Goal: Transaction & Acquisition: Purchase product/service

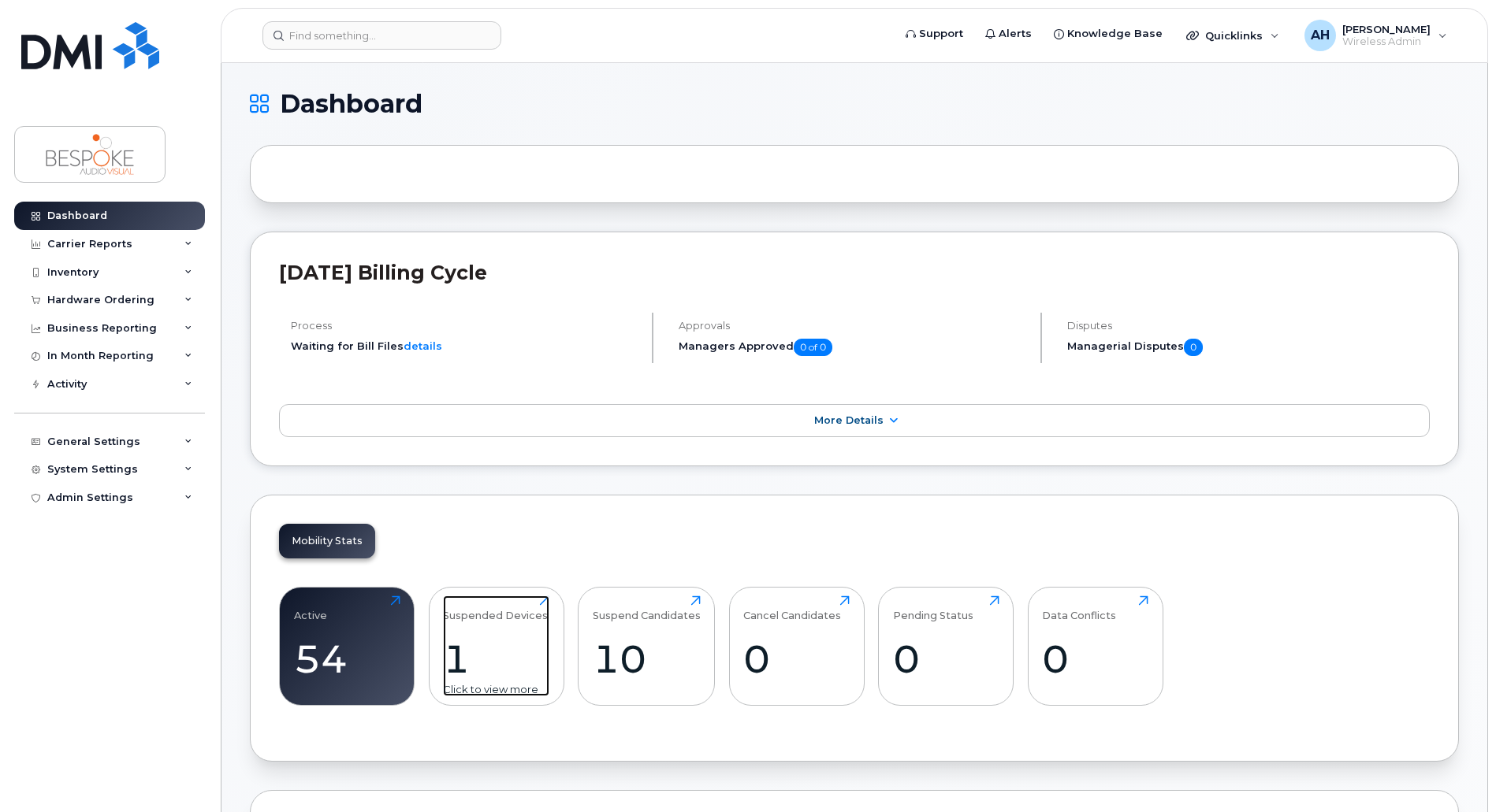
click at [463, 635] on div "1" at bounding box center [495, 659] width 107 height 46
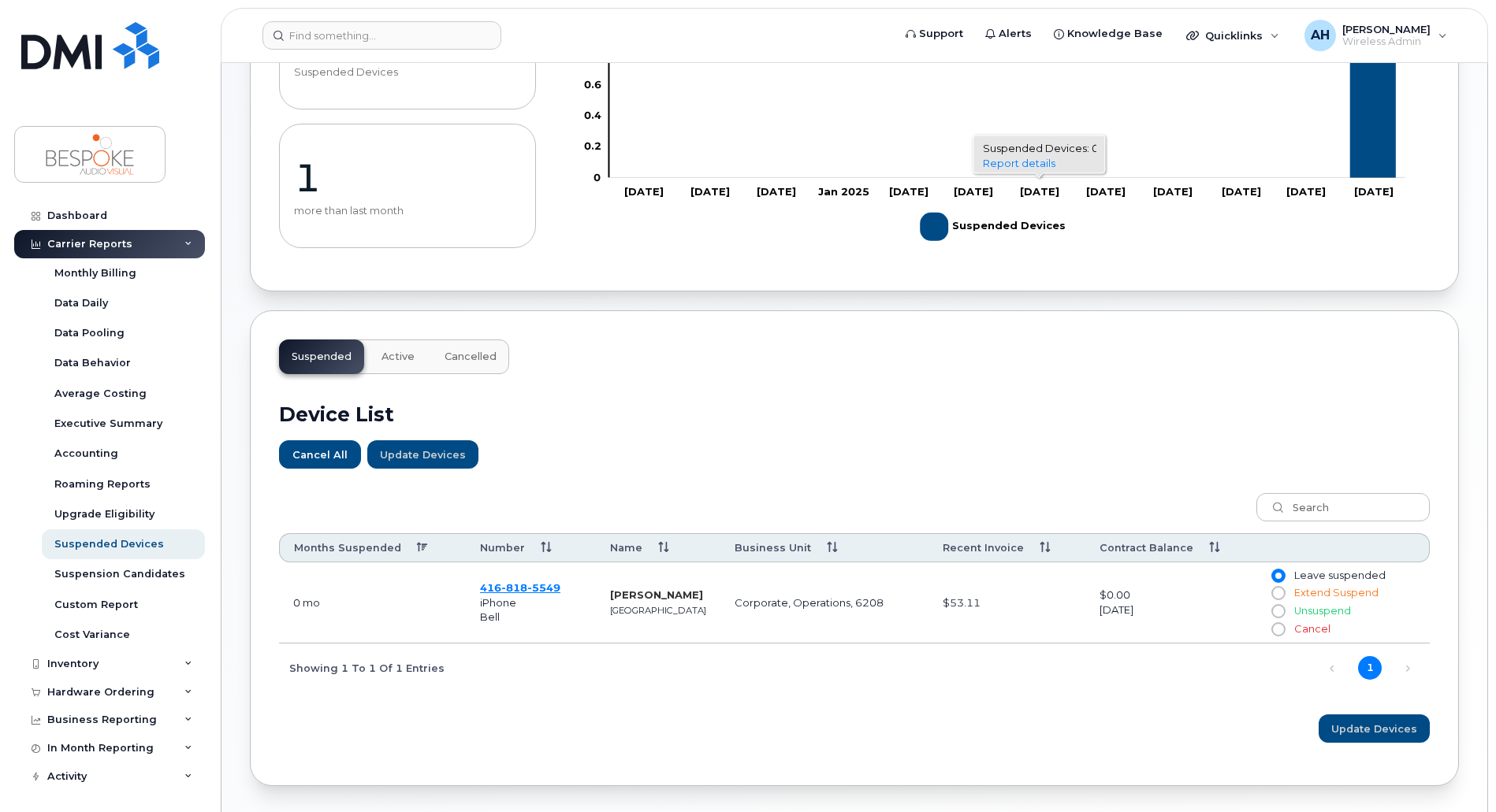
scroll to position [286, 0]
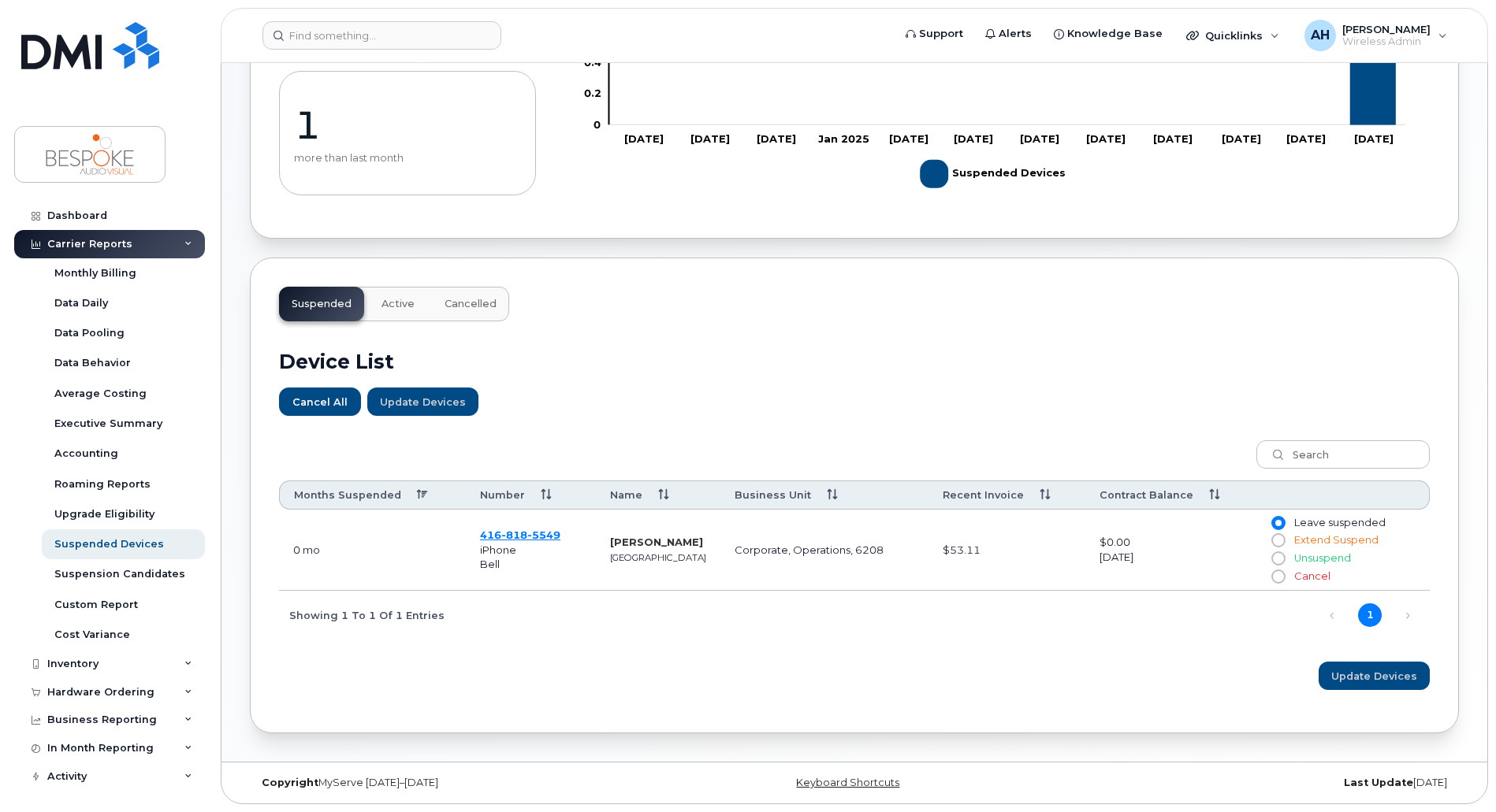
click at [1281, 557] on input "Unsuspend" at bounding box center [1277, 558] width 12 height 12
radio input "true"
click at [1381, 681] on span "Update Devices" at bounding box center [1374, 676] width 86 height 15
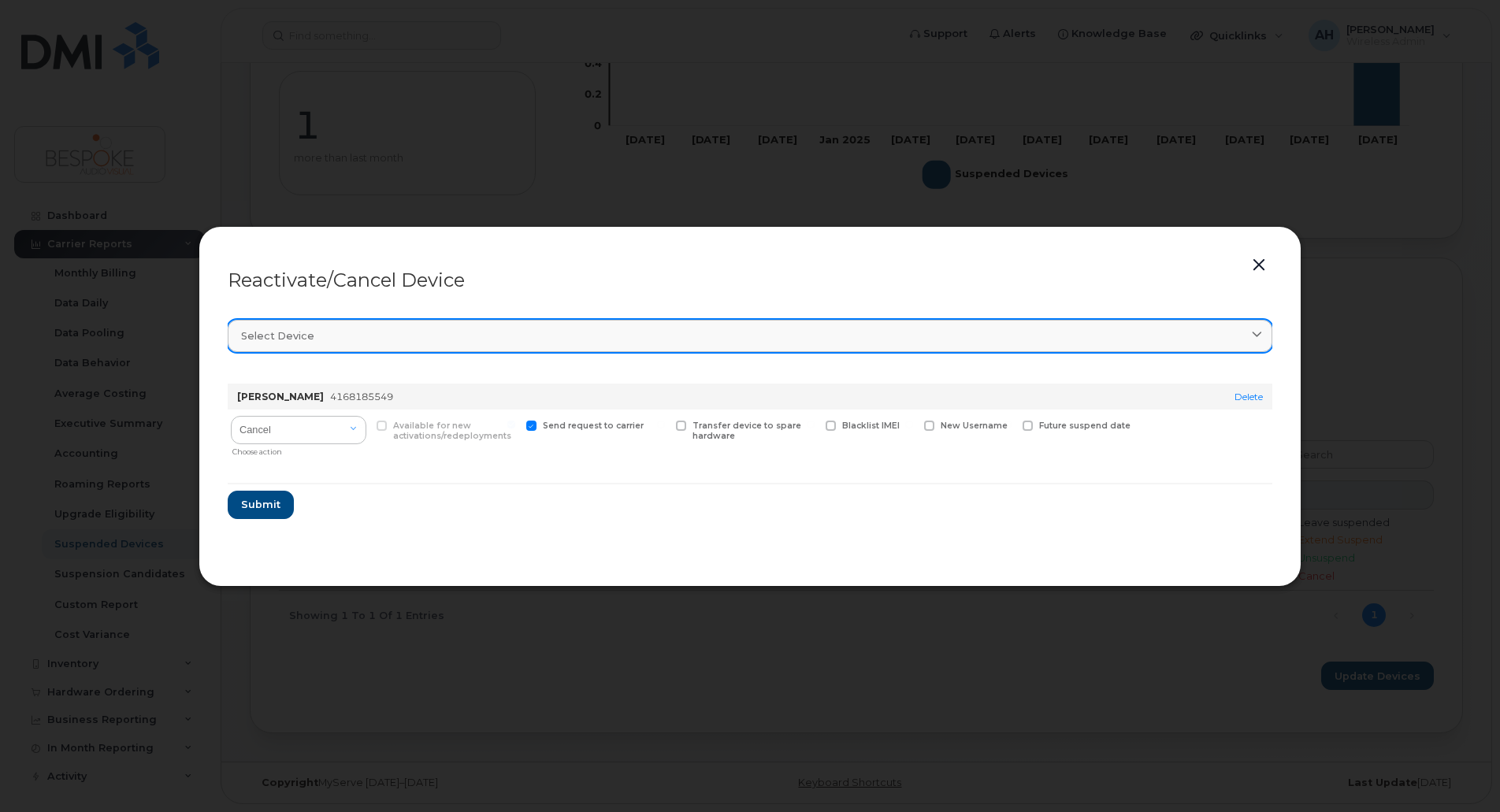
click at [1096, 328] on div "Select device" at bounding box center [750, 336] width 1018 height 15
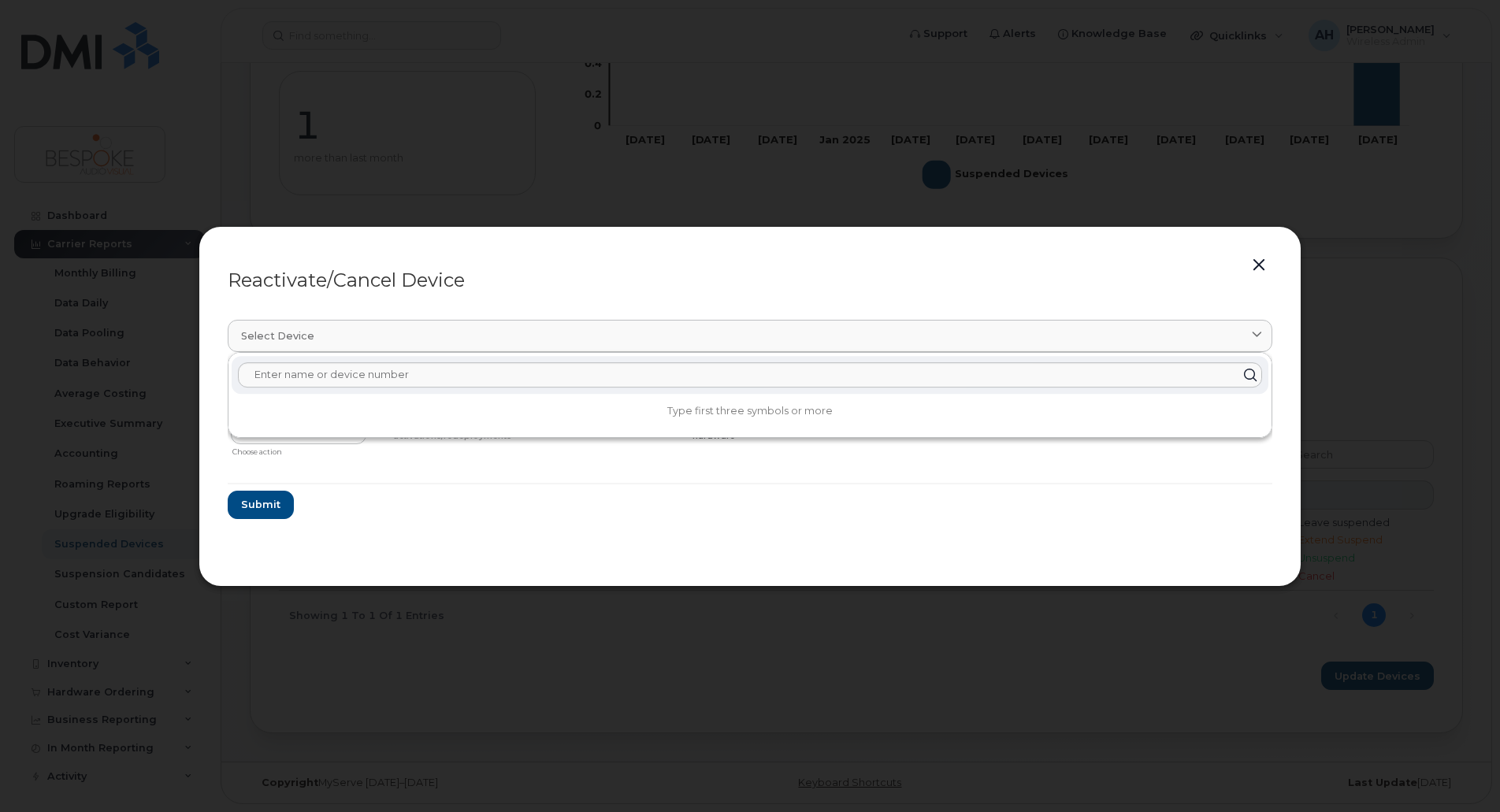
click at [1271, 261] on button "button" at bounding box center [1259, 265] width 24 height 22
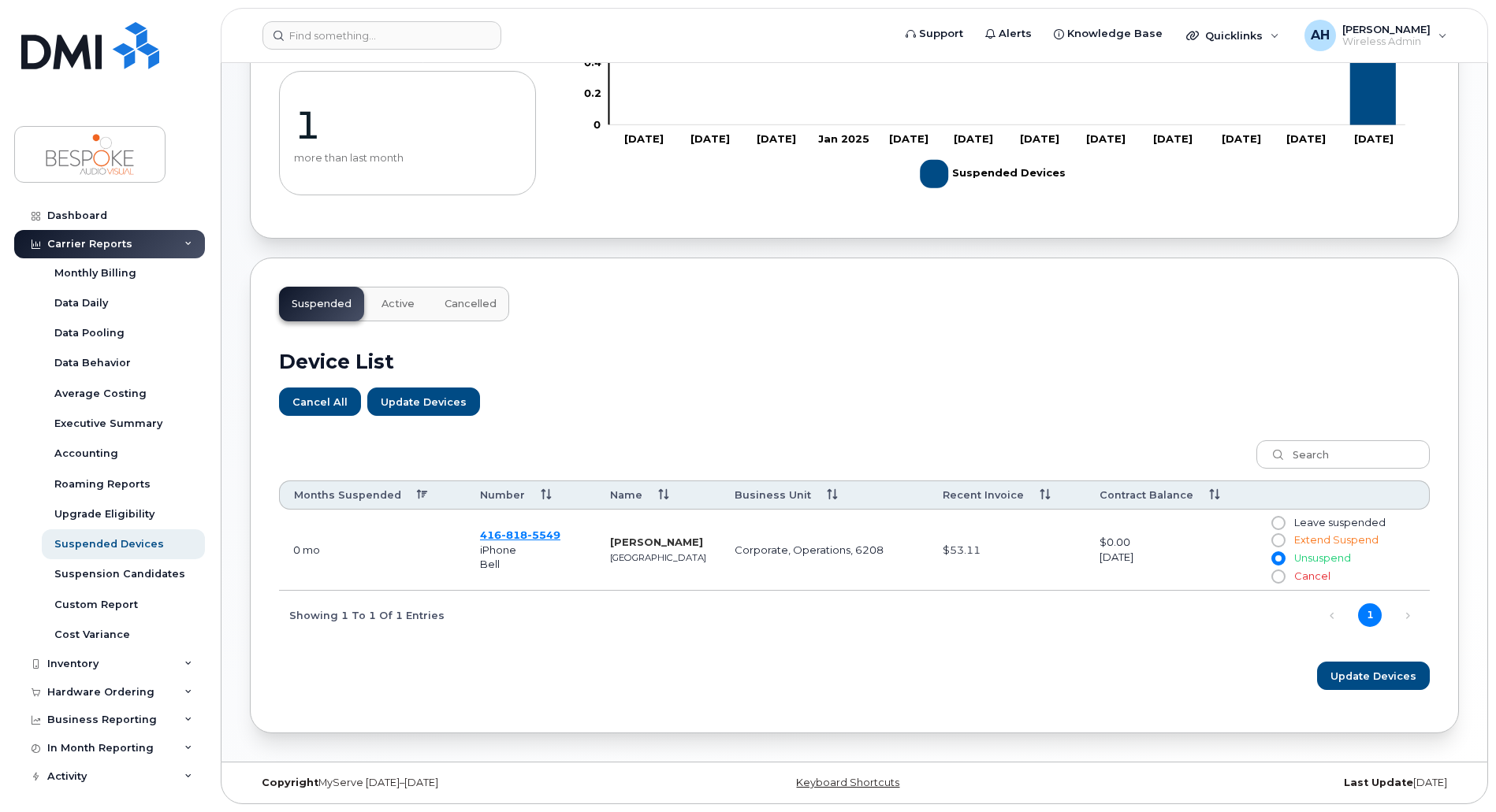
click at [1266, 261] on div "Suspended Active Cancelled Device List Cancel All Update Devices Reactivate/Can…" at bounding box center [855, 495] width 1209 height 476
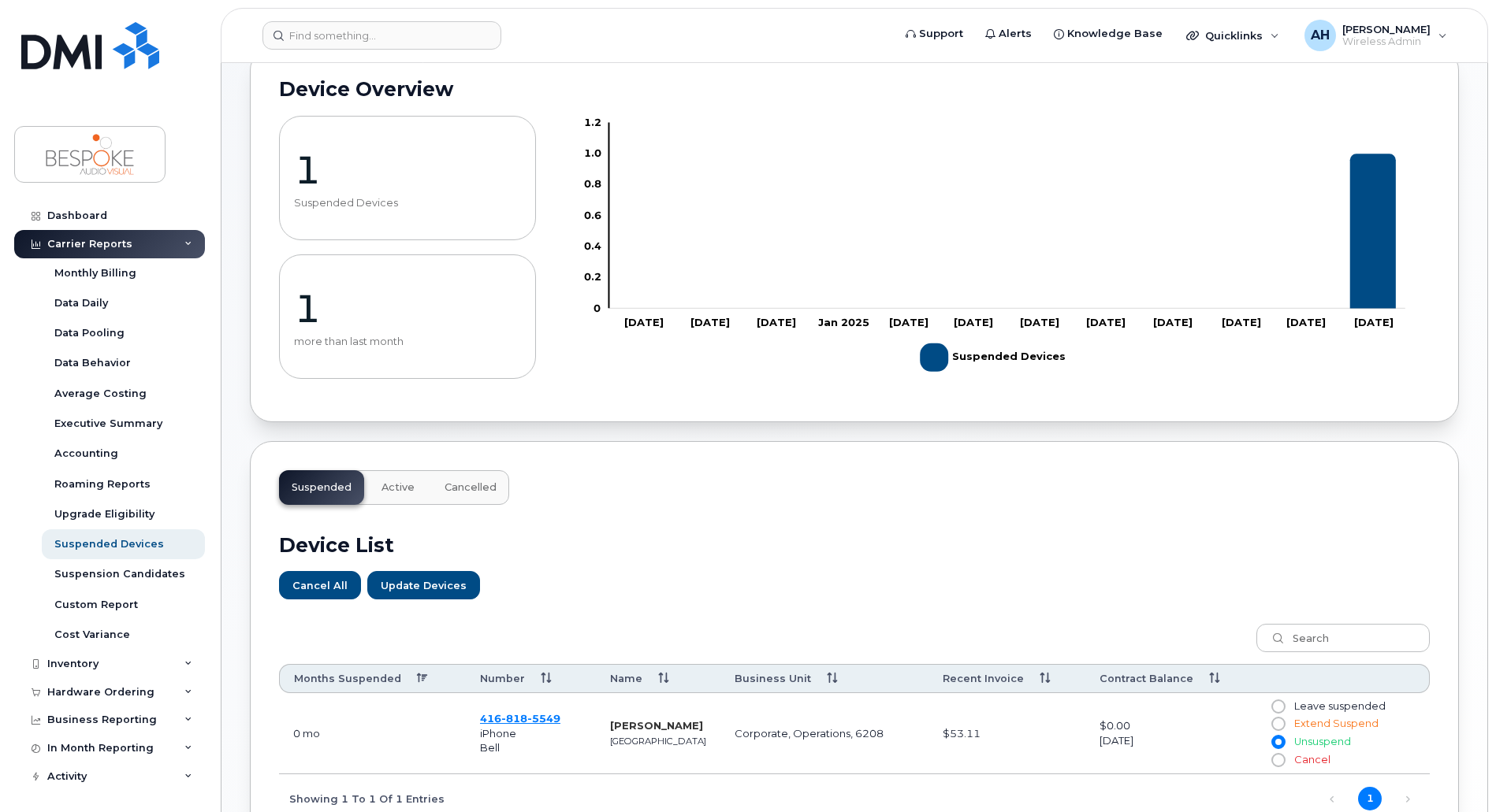
scroll to position [0, 0]
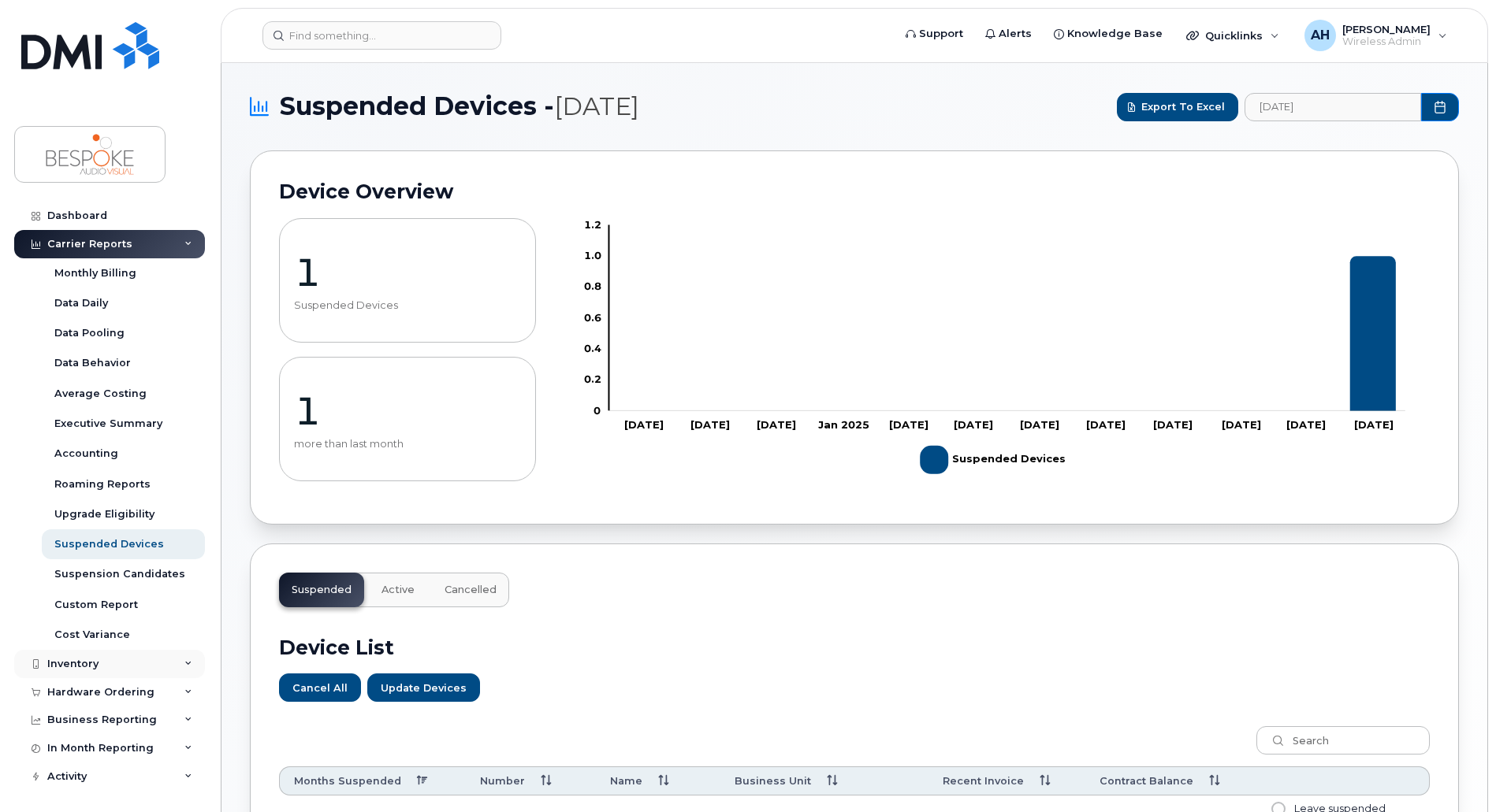
click at [93, 654] on div "Inventory" at bounding box center [109, 663] width 191 height 28
click at [69, 693] on div "Mobility Devices" at bounding box center [99, 692] width 89 height 14
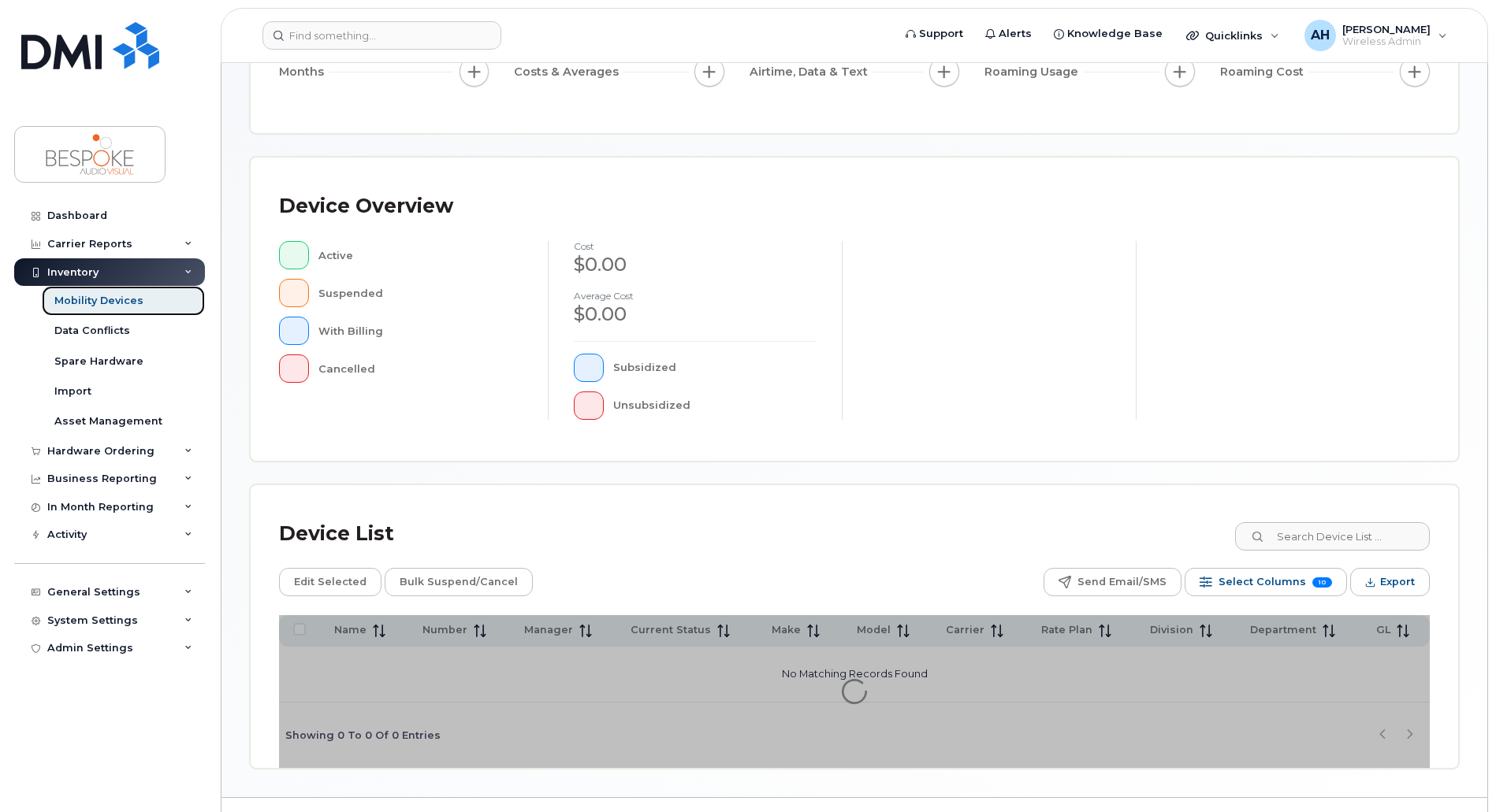
scroll to position [271, 0]
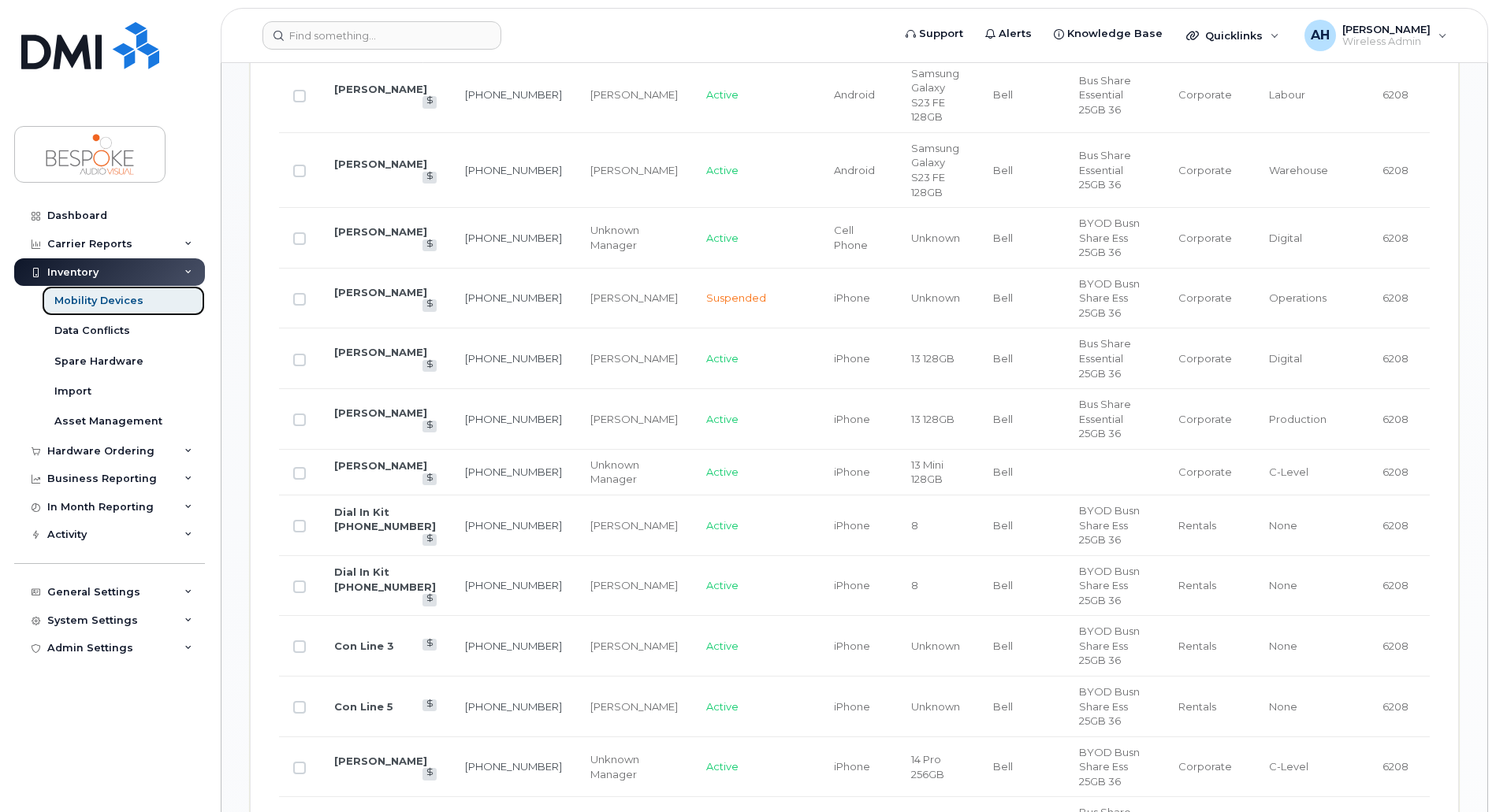
scroll to position [1493, 0]
click at [375, 811] on link "[PERSON_NAME]" at bounding box center [381, 819] width 93 height 12
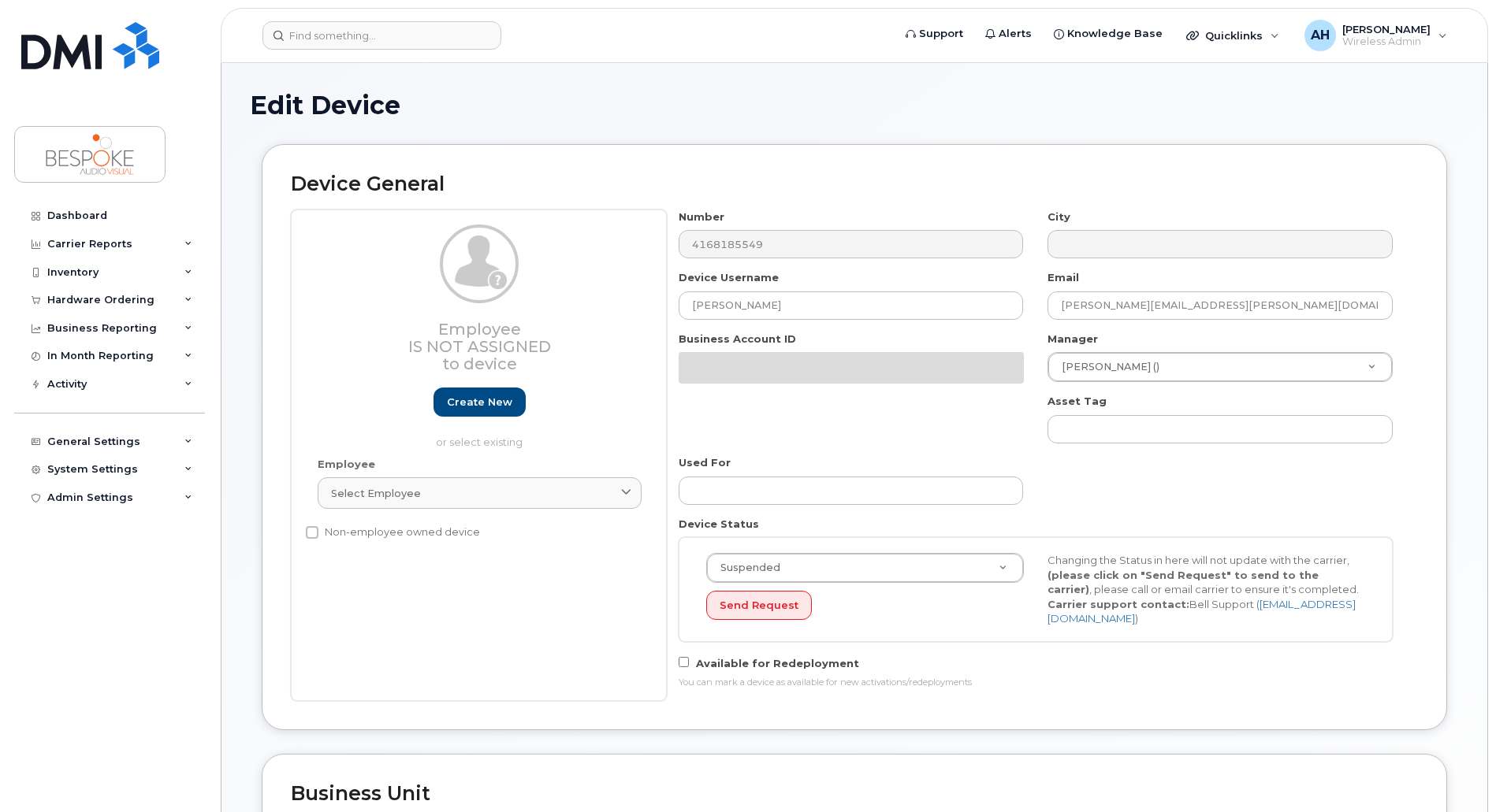
select select "5705982"
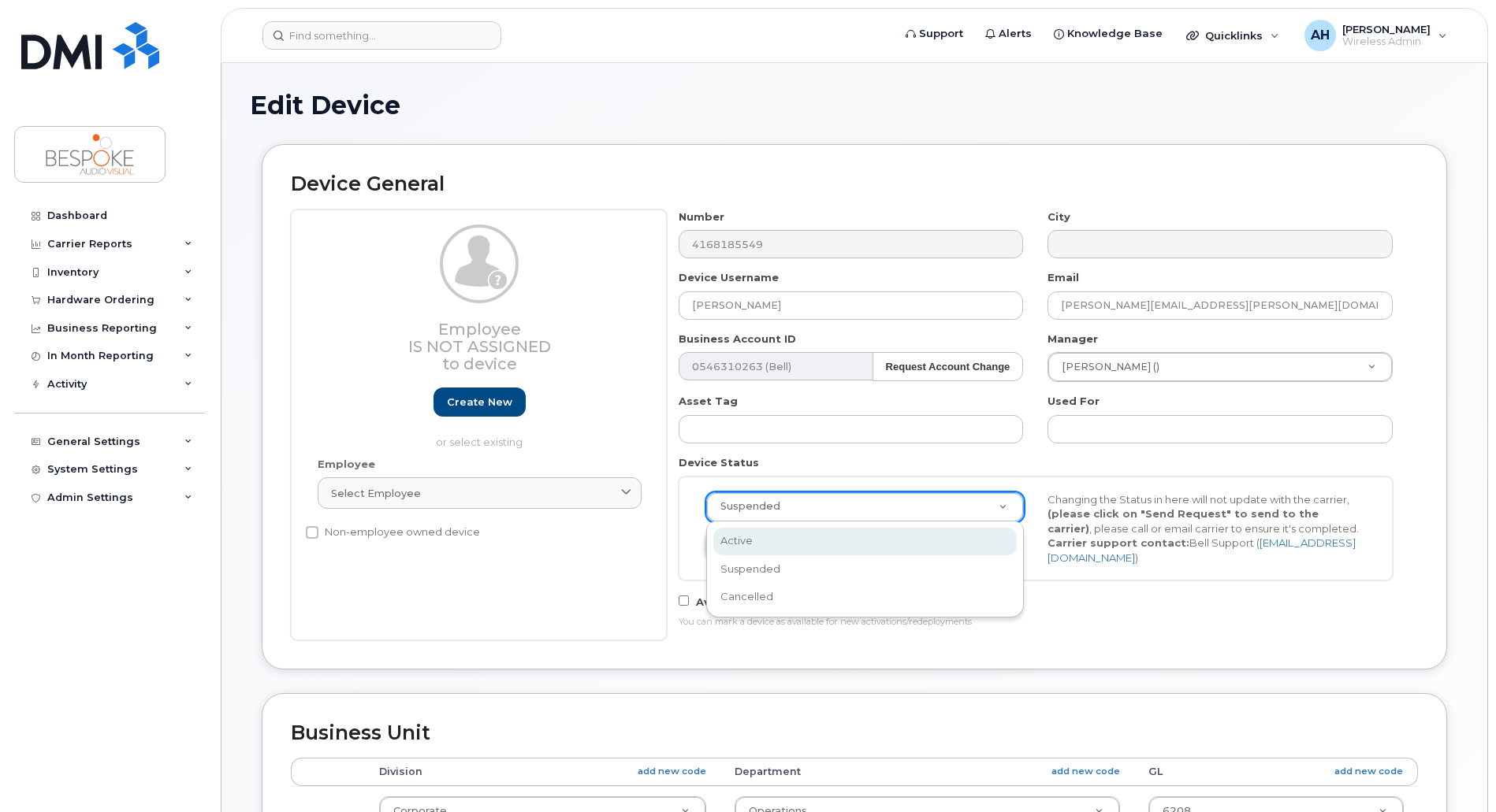
select select "active"
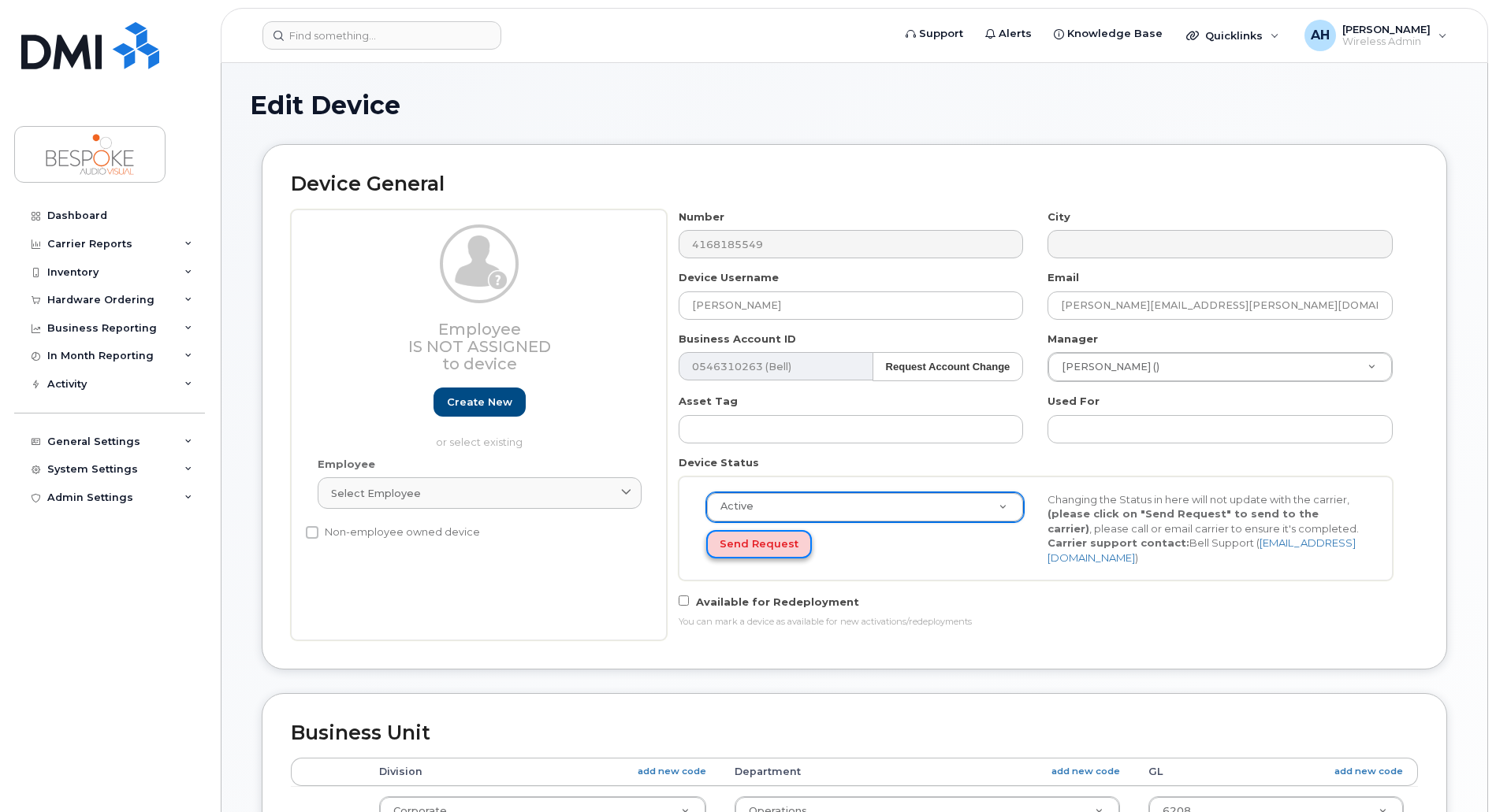
click at [782, 548] on button "Send Request" at bounding box center [759, 544] width 106 height 29
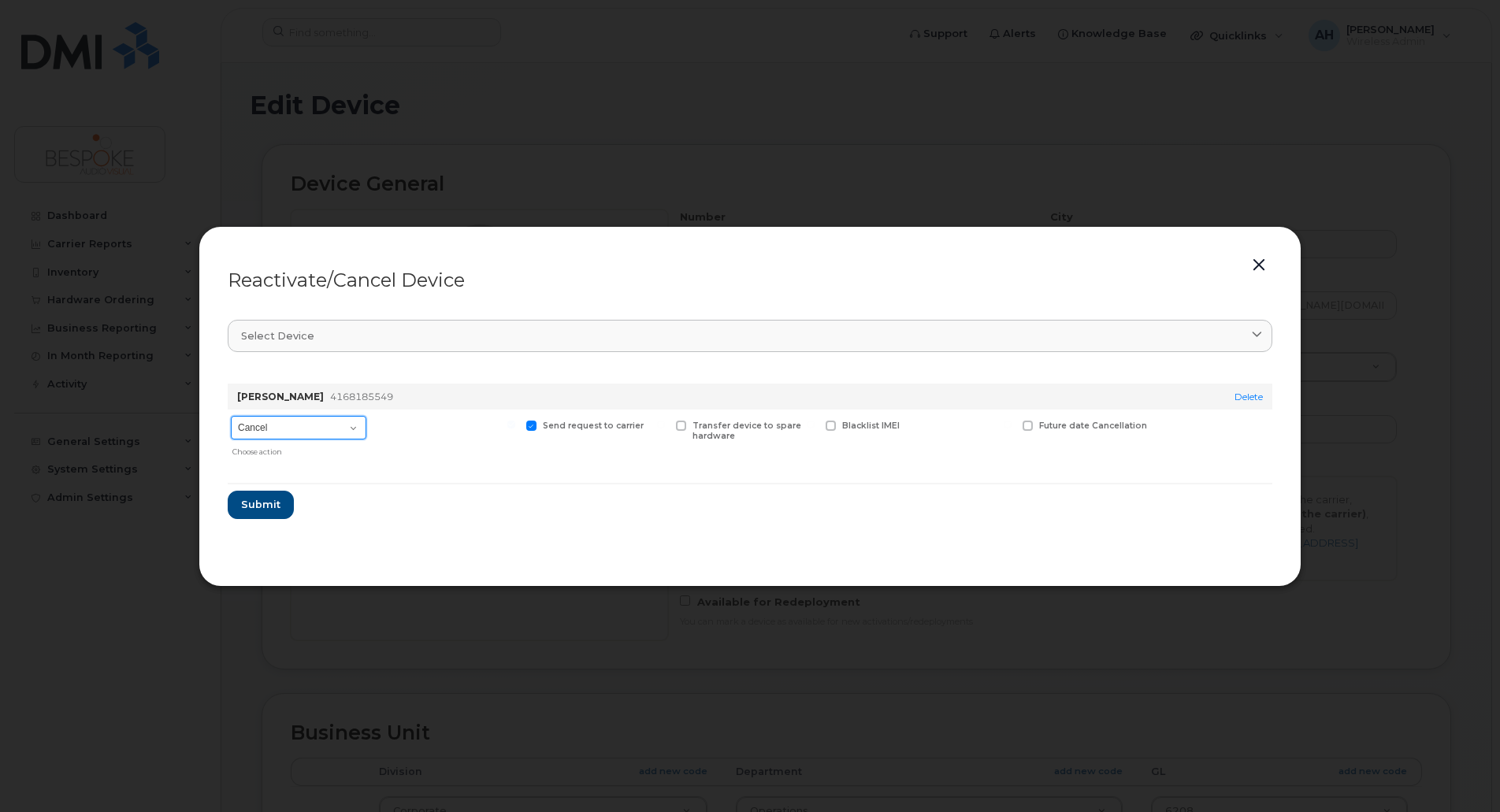
click at [317, 432] on select "Cancel Suspend - Extend Suspension Reactivate" at bounding box center [299, 427] width 135 height 24
select select "[object Object]"
click at [231, 416] on select "Cancel Suspend - Extend Suspension Reactivate" at bounding box center [299, 427] width 135 height 24
click at [271, 500] on span "Submit" at bounding box center [260, 504] width 40 height 15
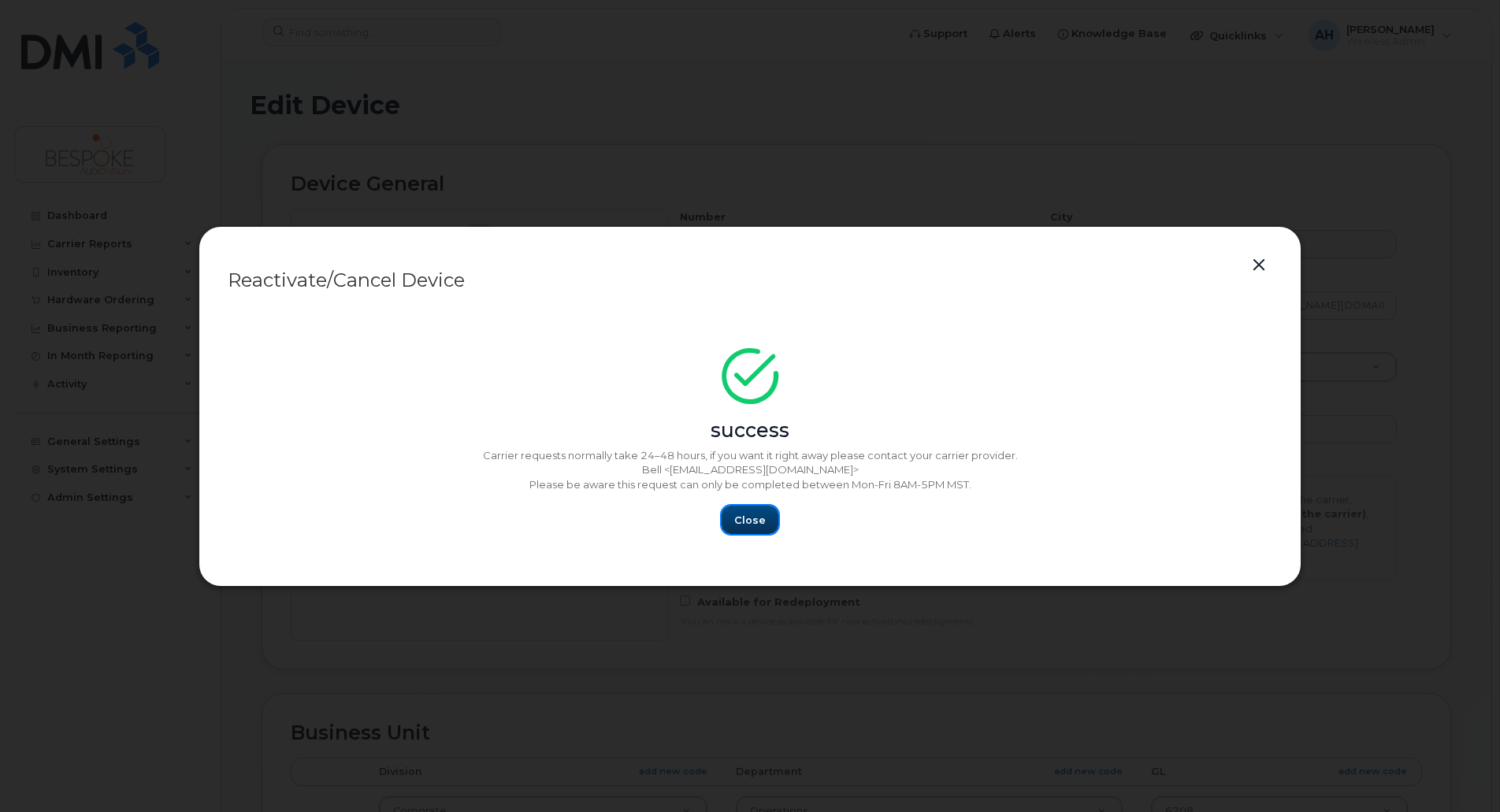
click at [761, 525] on span "Close" at bounding box center [750, 520] width 31 height 15
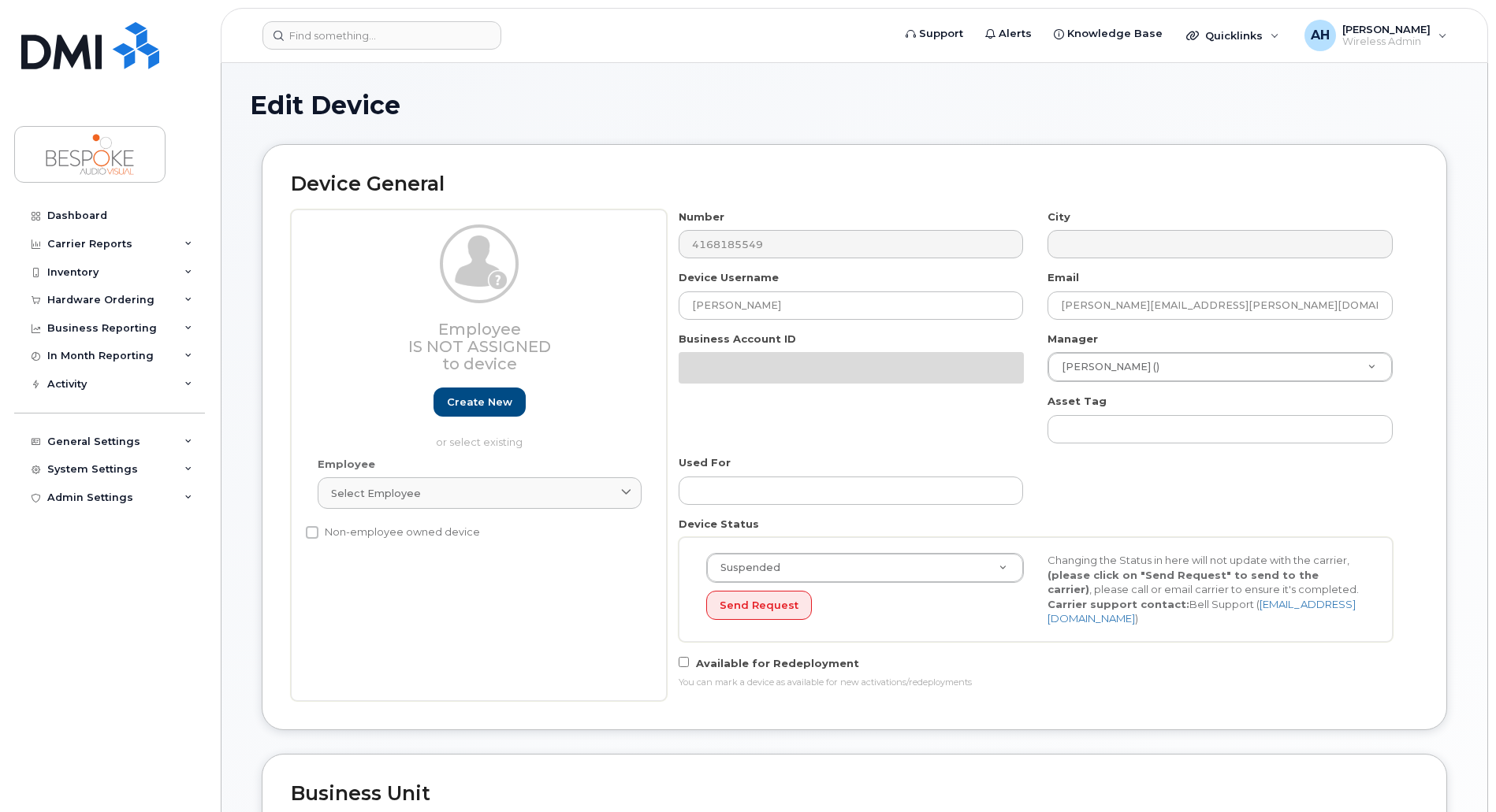
select select "5705982"
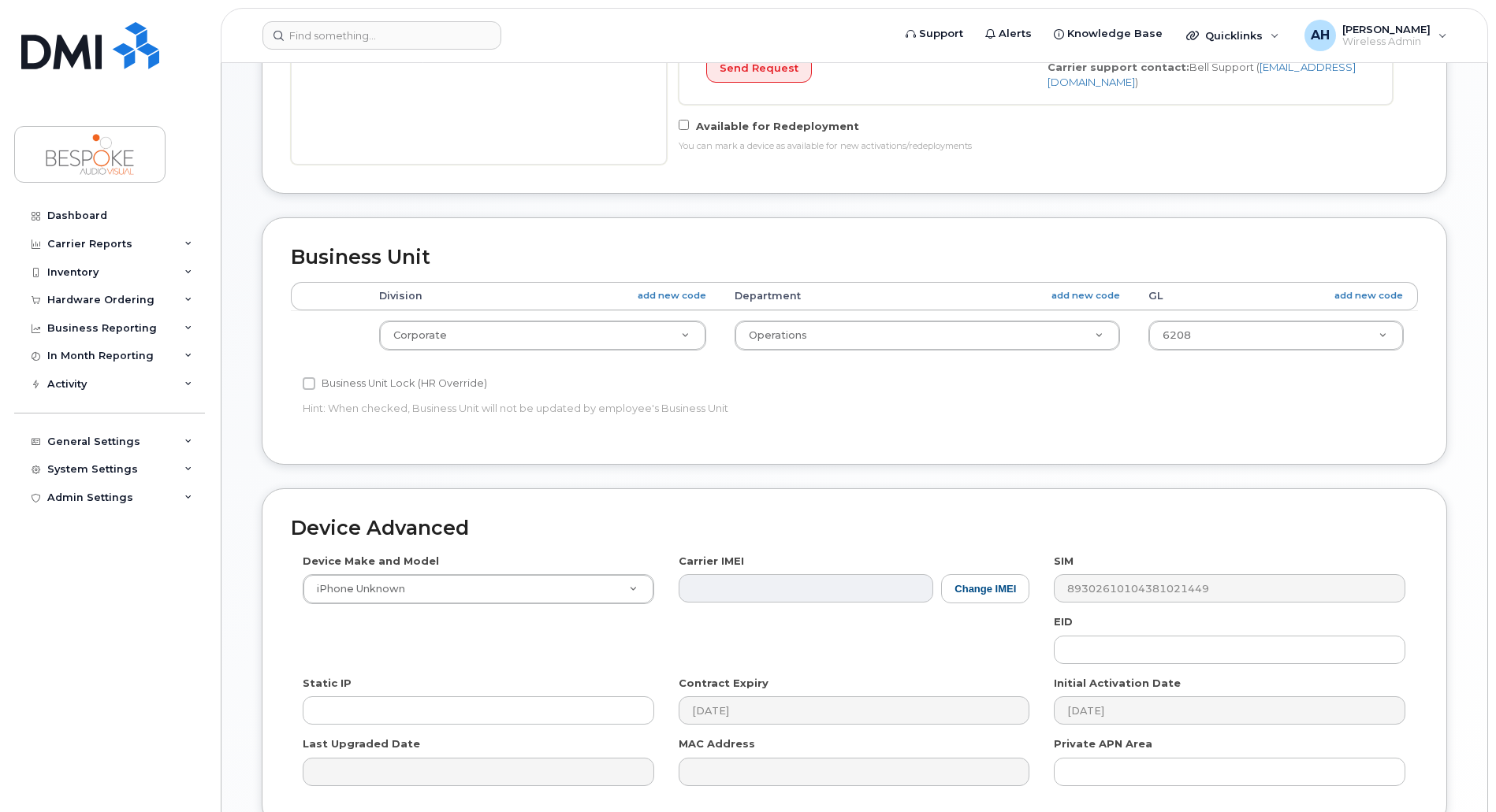
scroll to position [622, 0]
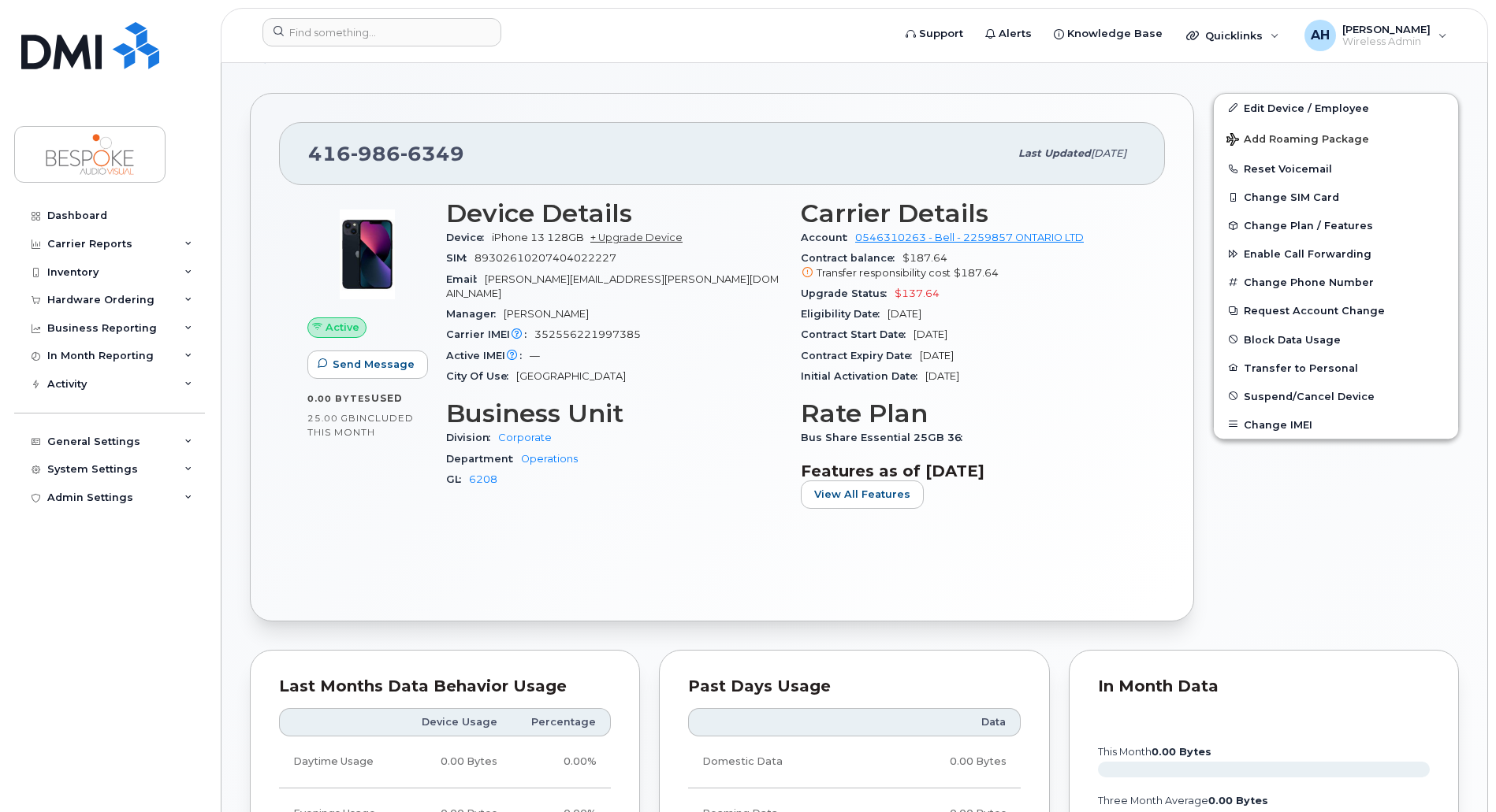
scroll to position [393, 0]
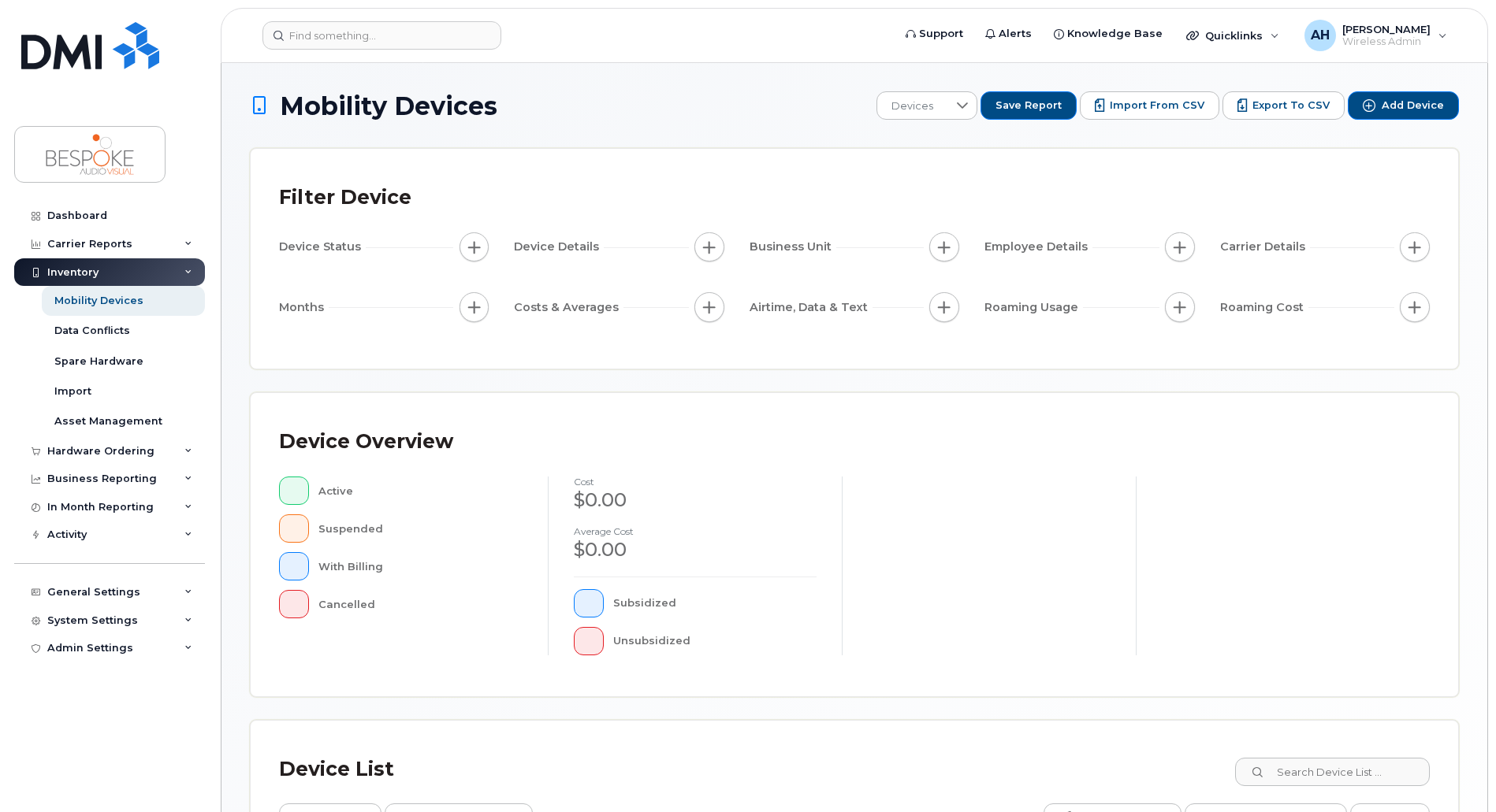
scroll to position [271, 0]
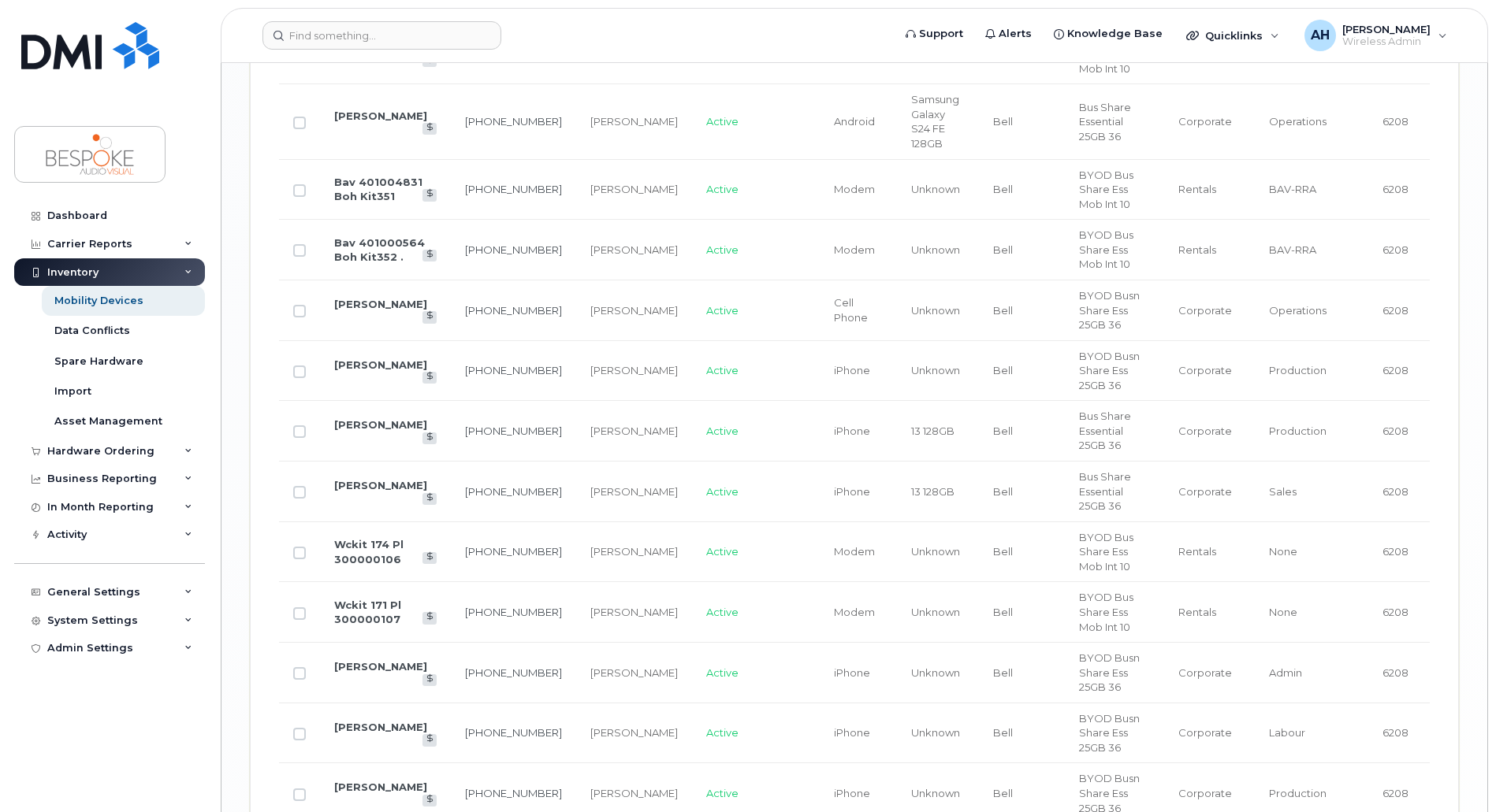
scroll to position [2679, 0]
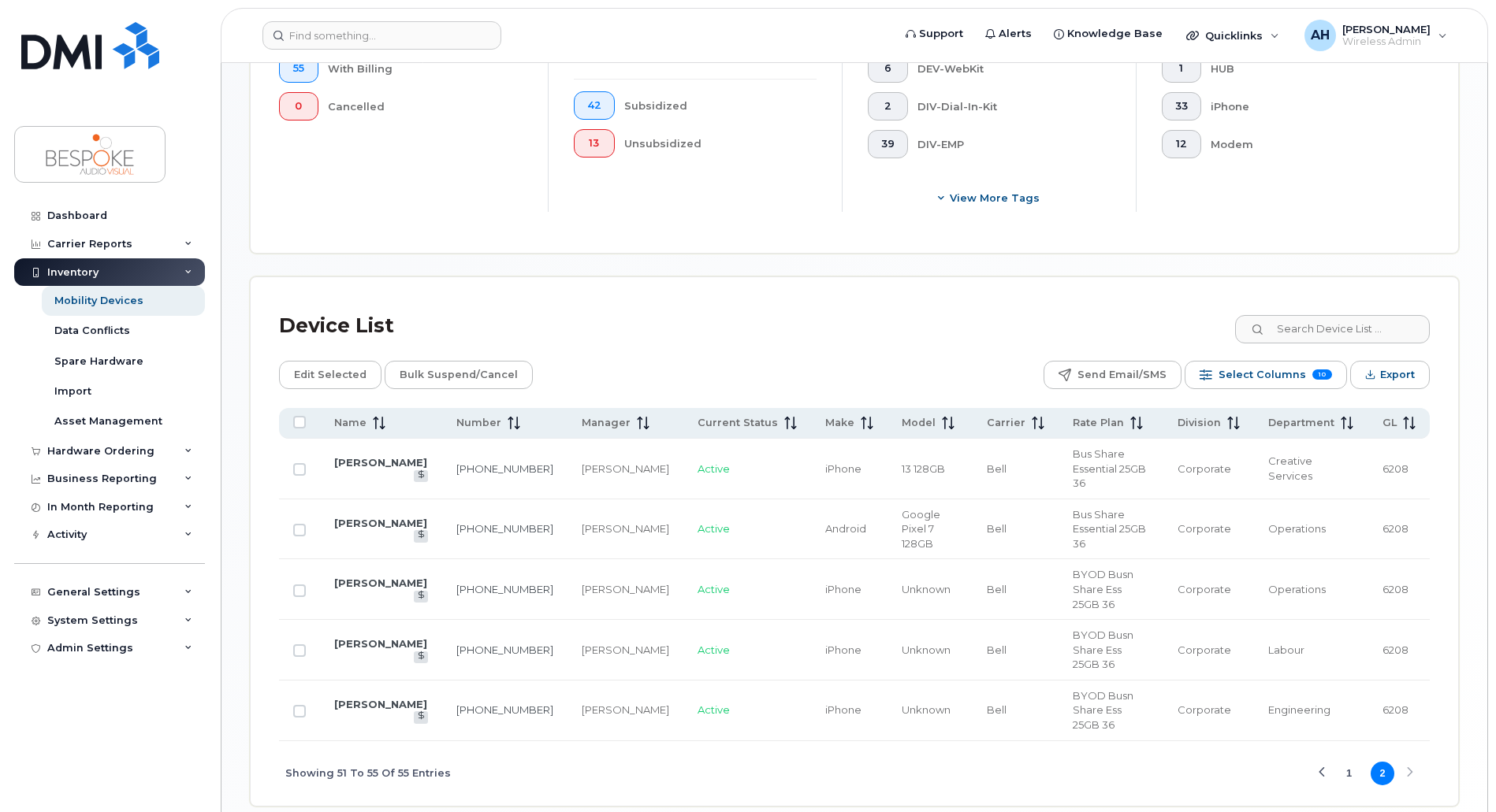
click at [1346, 762] on button "1" at bounding box center [1349, 773] width 24 height 24
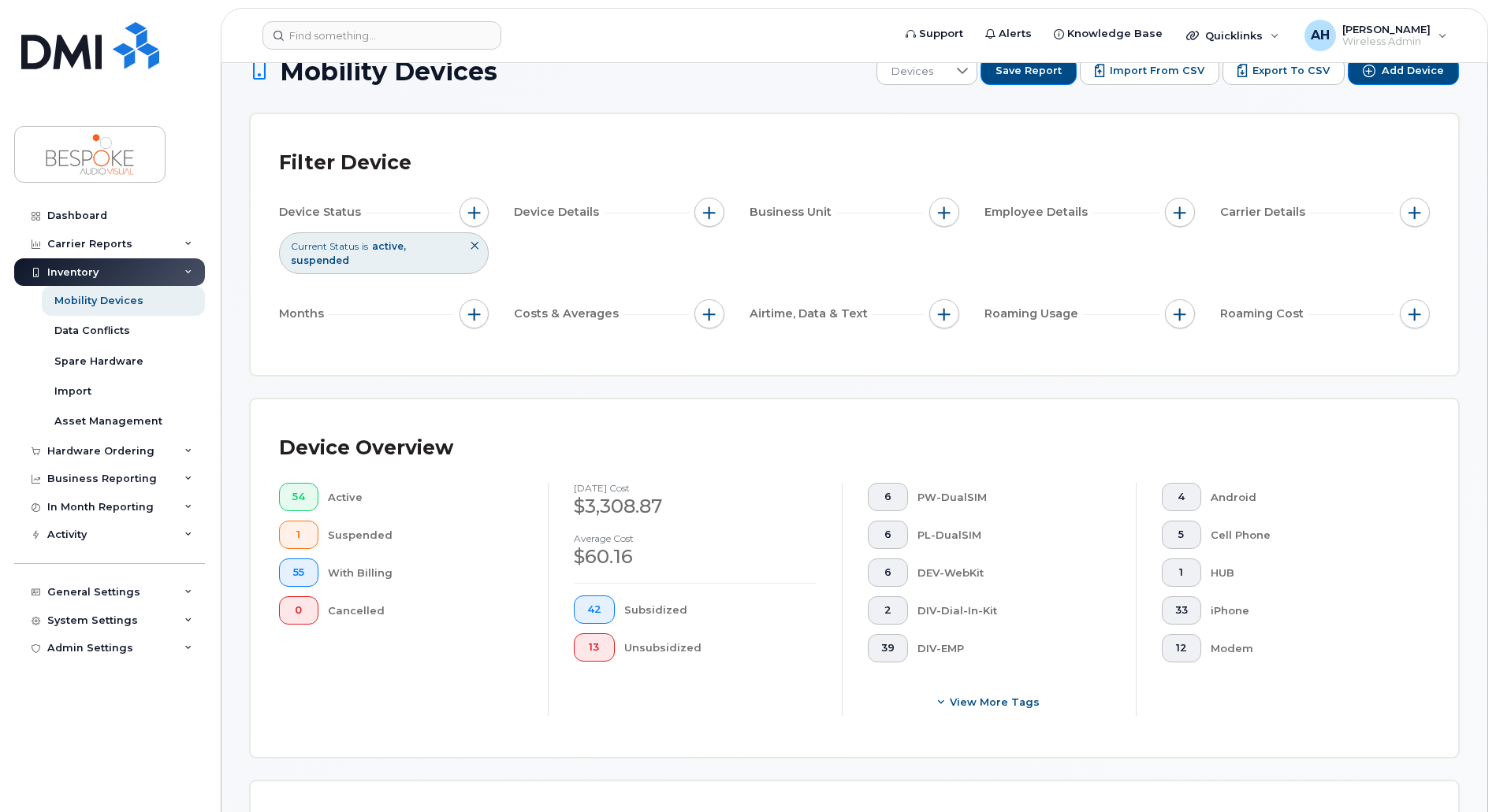
scroll to position [0, 0]
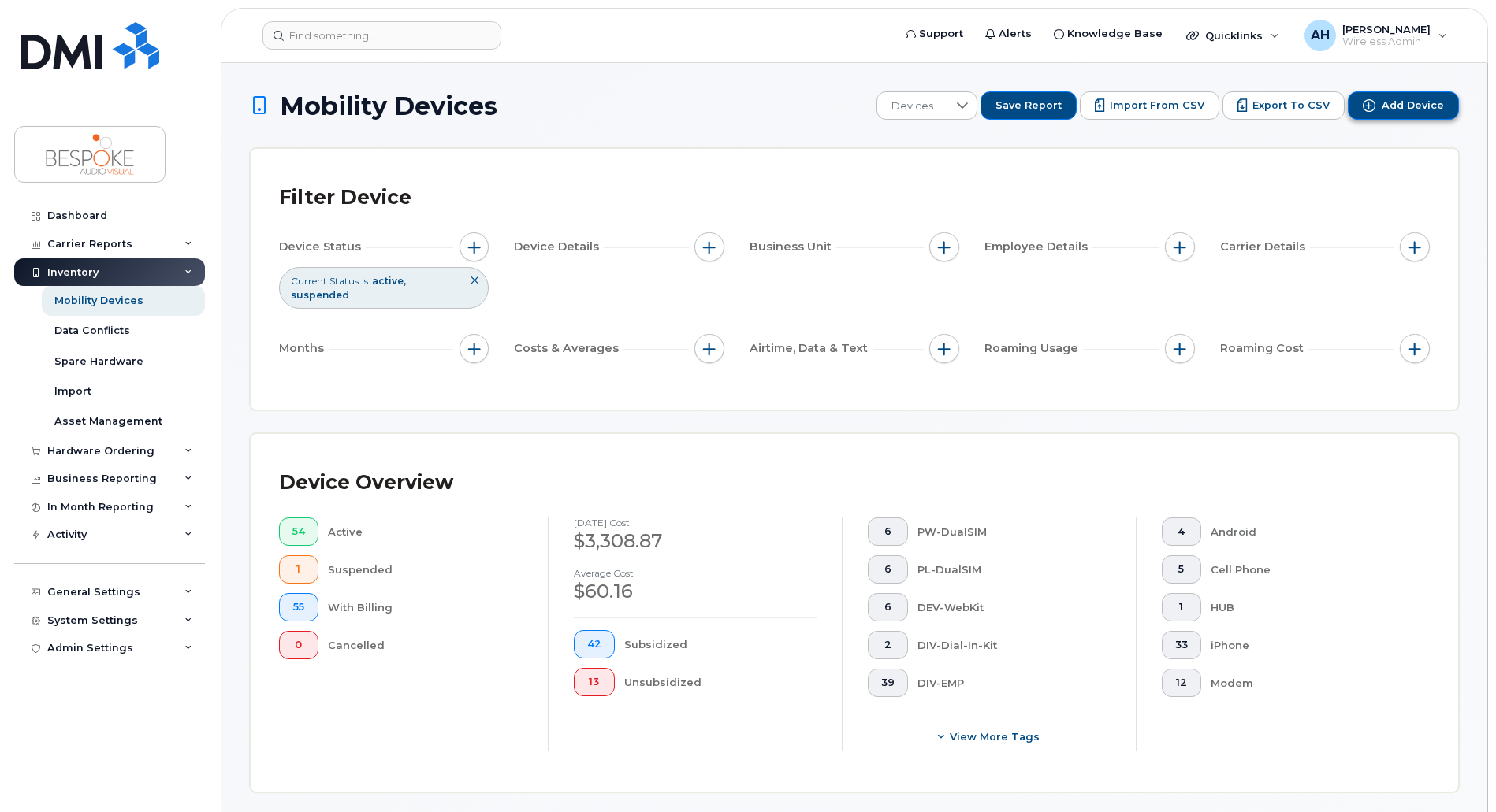
click at [1408, 110] on span "Add Device" at bounding box center [1412, 105] width 62 height 14
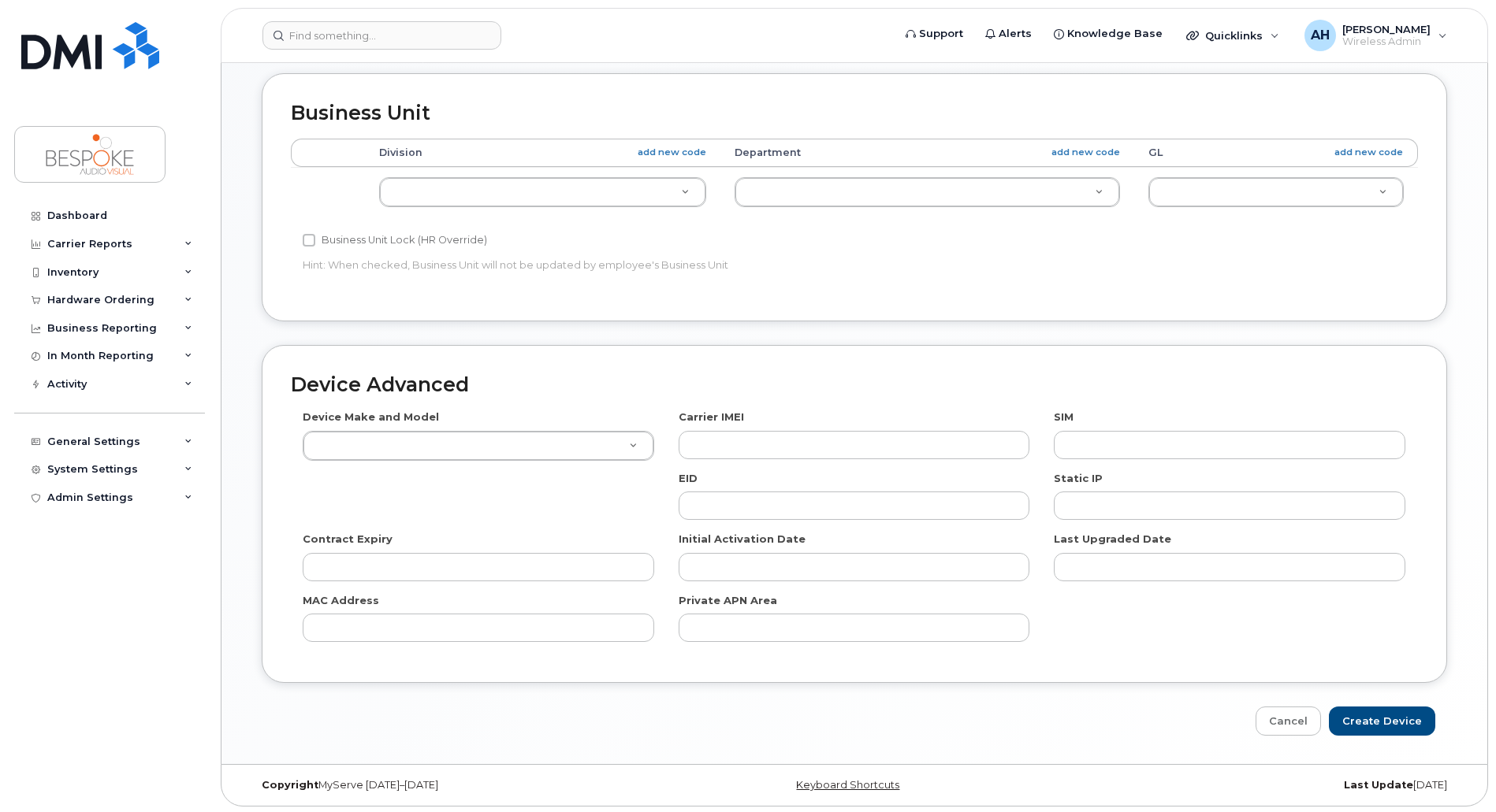
scroll to position [632, 0]
click at [116, 293] on div "Hardware Ordering" at bounding box center [109, 300] width 191 height 28
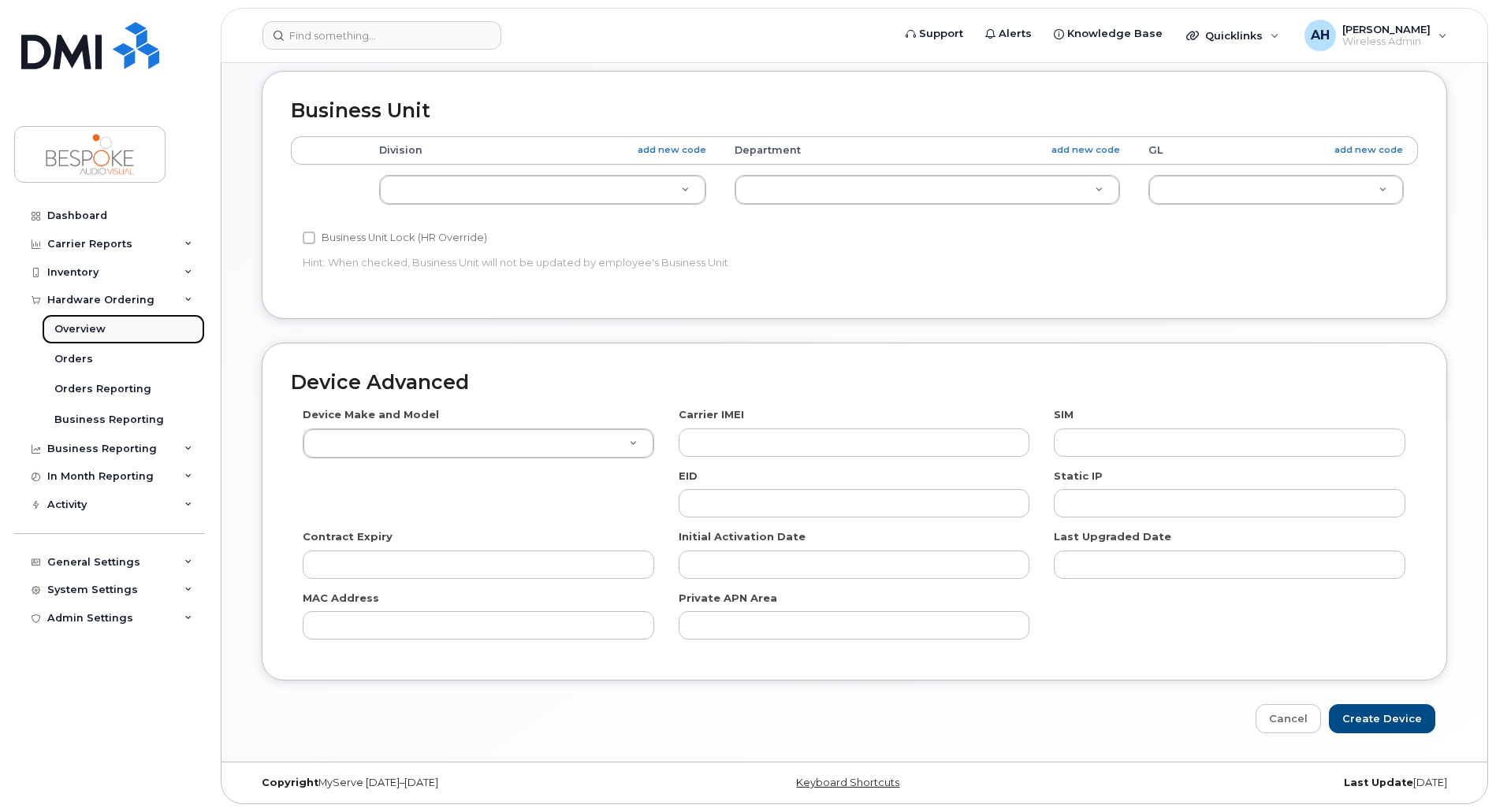
click at [131, 331] on link "Overview" at bounding box center [124, 329] width 163 height 30
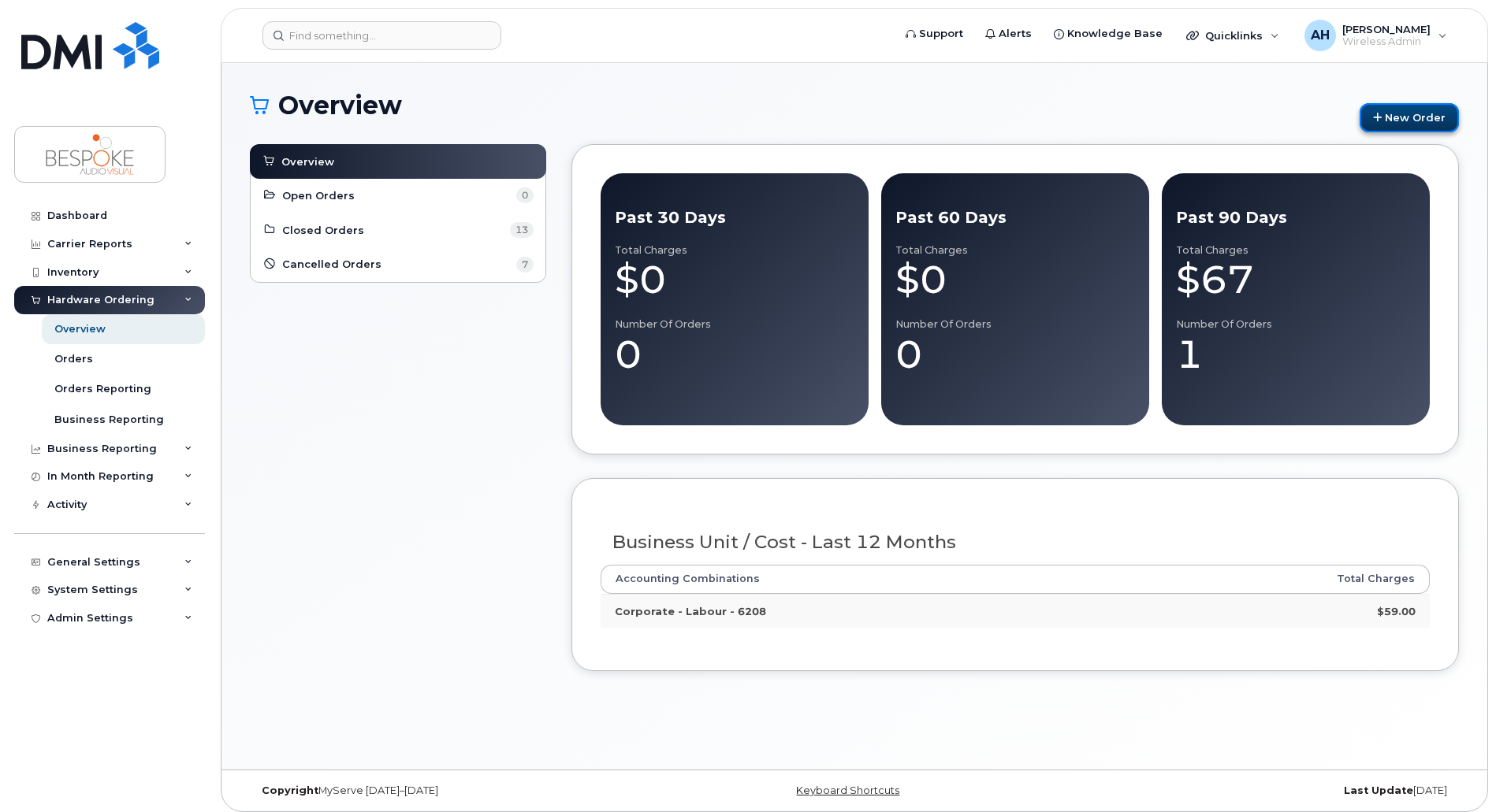
click at [1424, 118] on link "New Order" at bounding box center [1408, 117] width 99 height 29
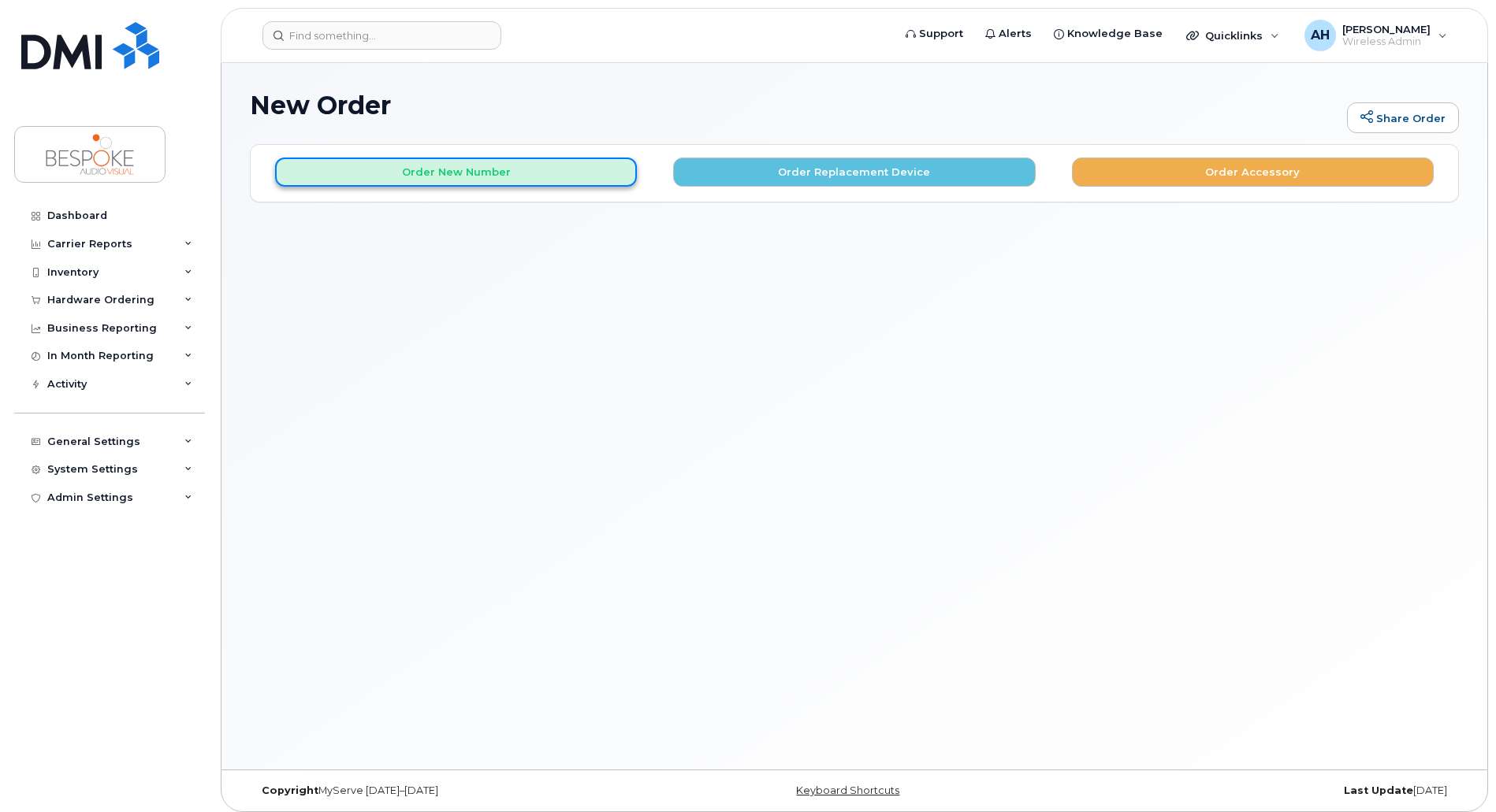
click at [496, 174] on button "Order New Number" at bounding box center [456, 172] width 362 height 29
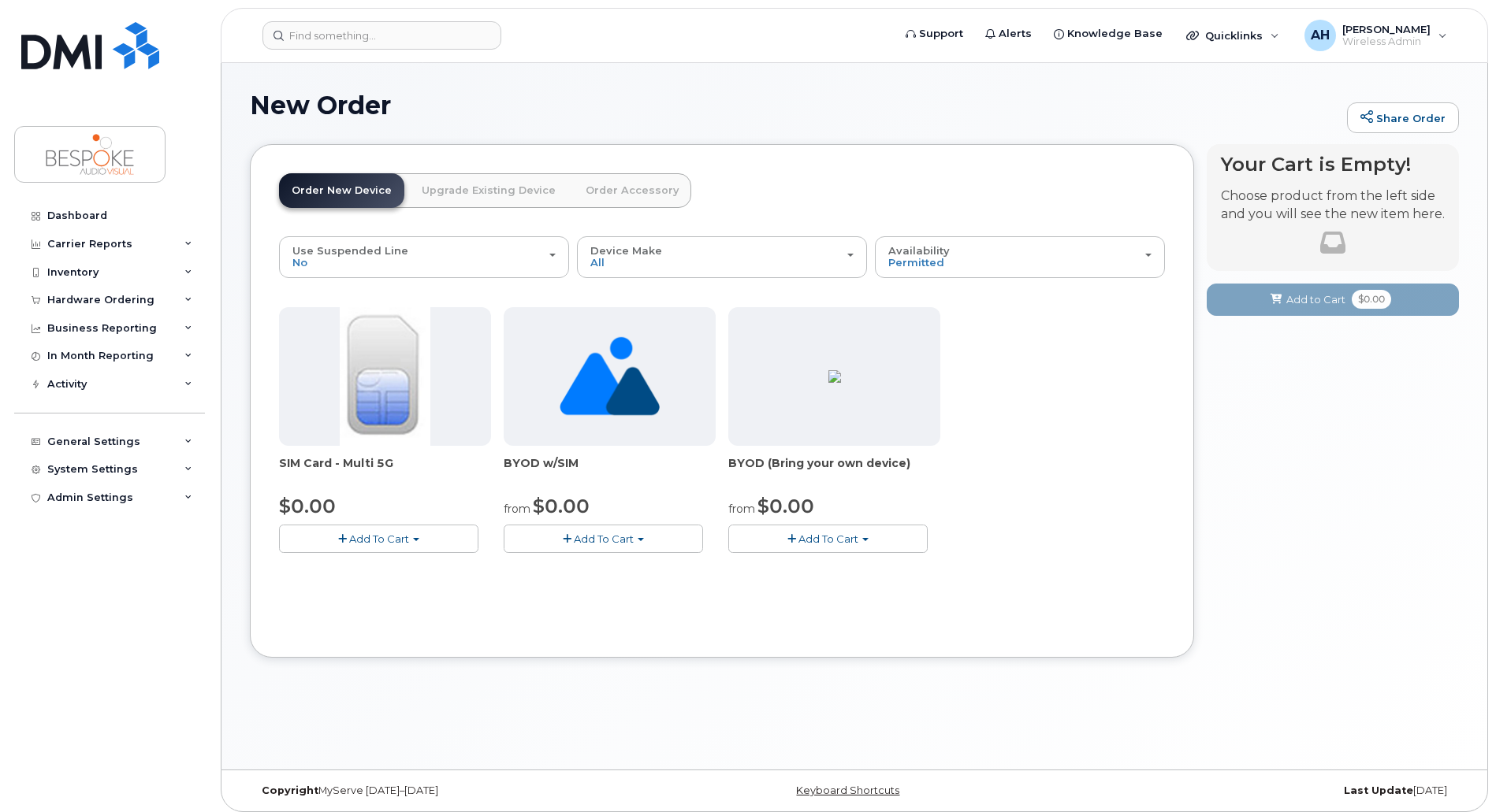
scroll to position [8, 0]
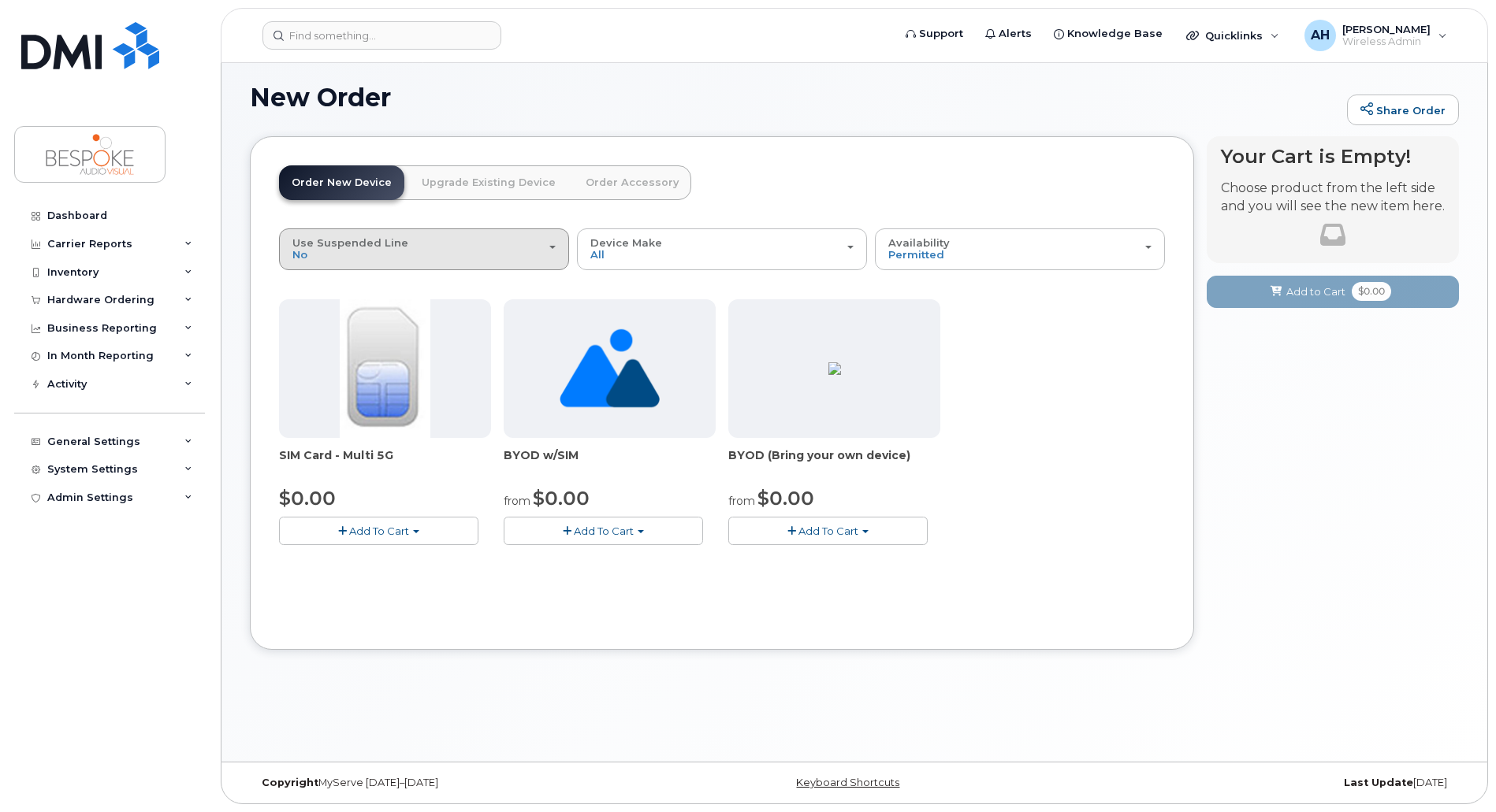
click at [450, 261] on div "Use Suspended Line No" at bounding box center [424, 249] width 263 height 25
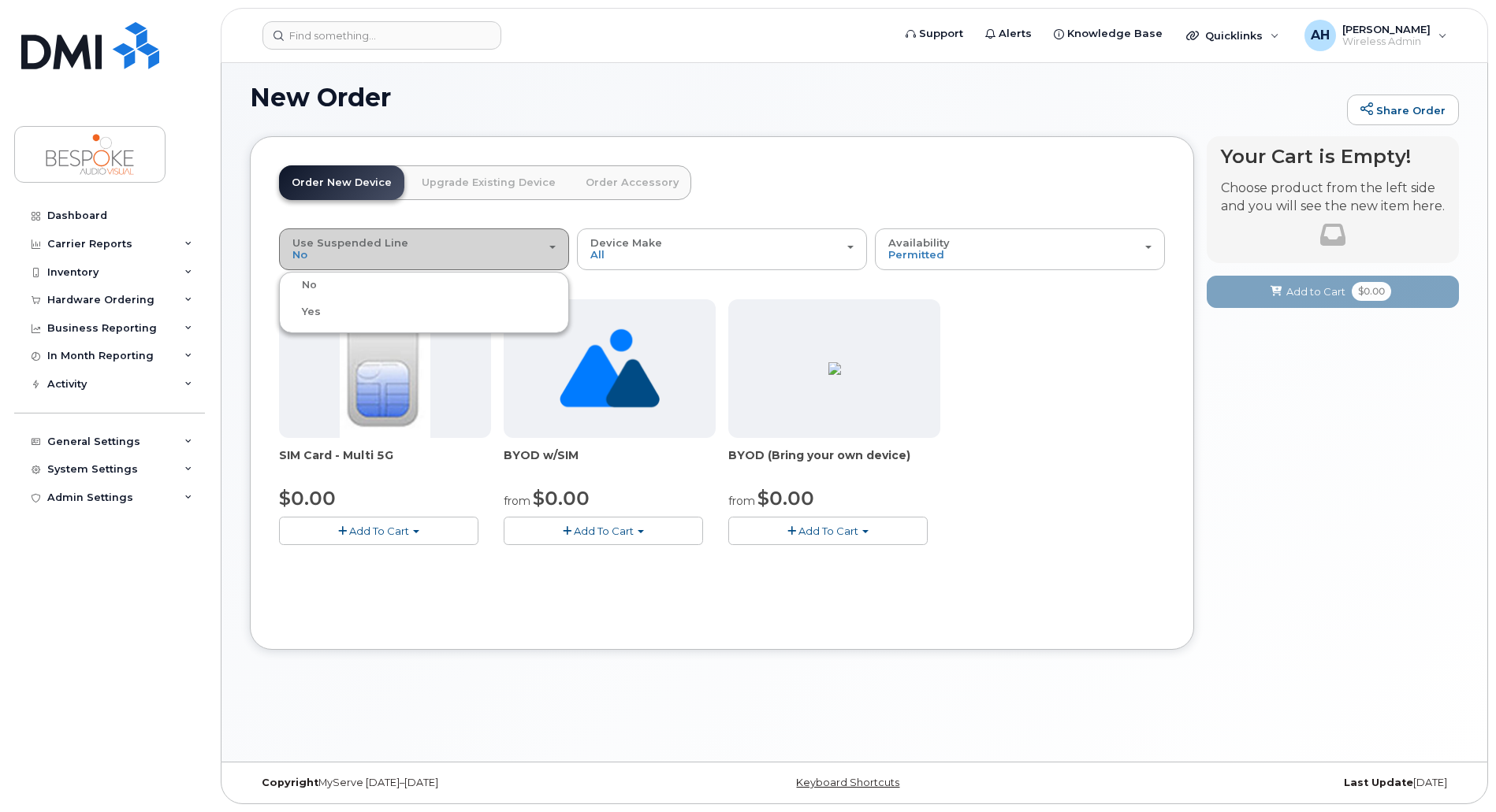
click at [450, 261] on div "Use Suspended Line No" at bounding box center [424, 249] width 263 height 25
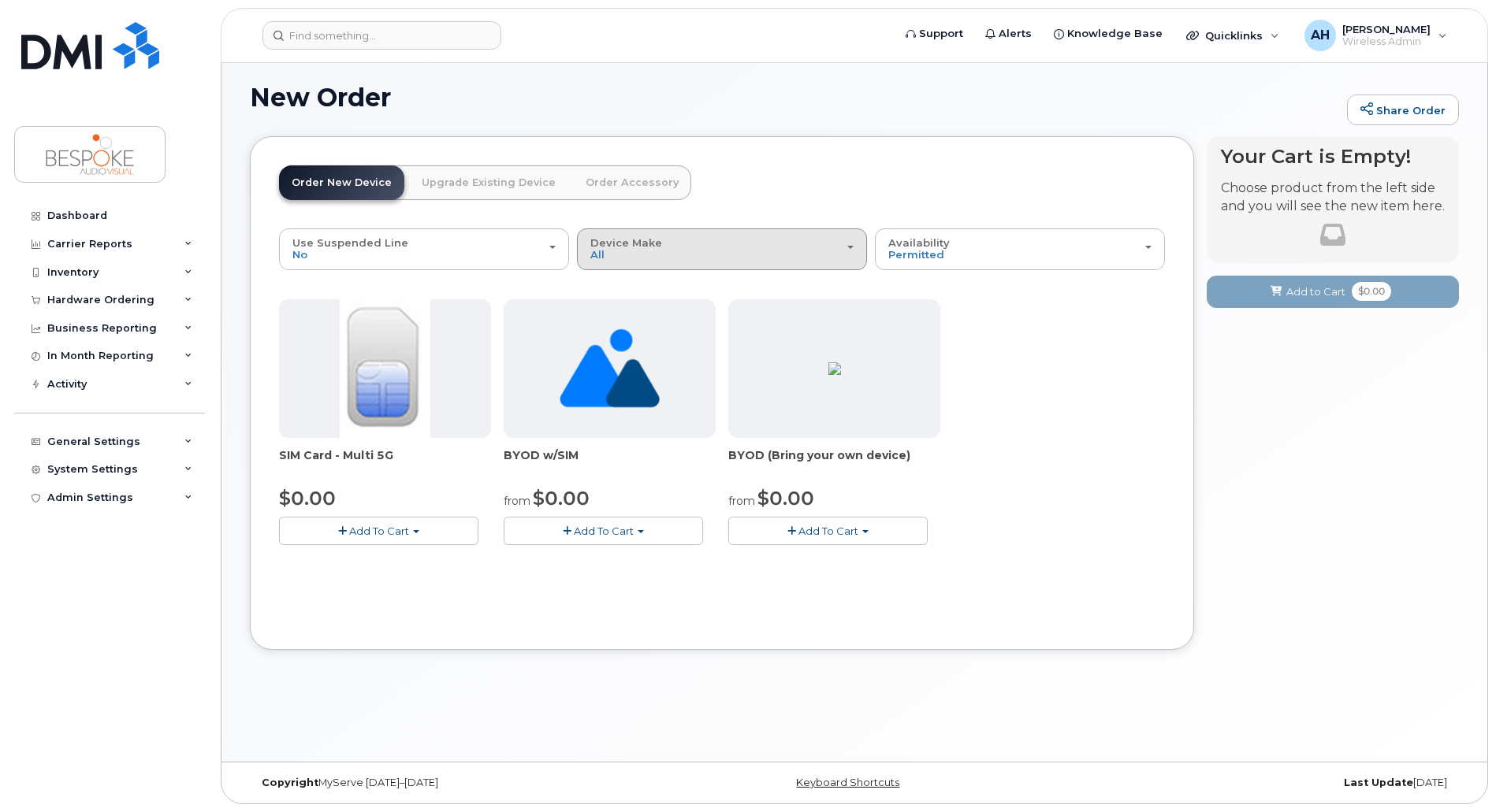
click at [638, 244] on span "Device Make" at bounding box center [626, 242] width 72 height 12
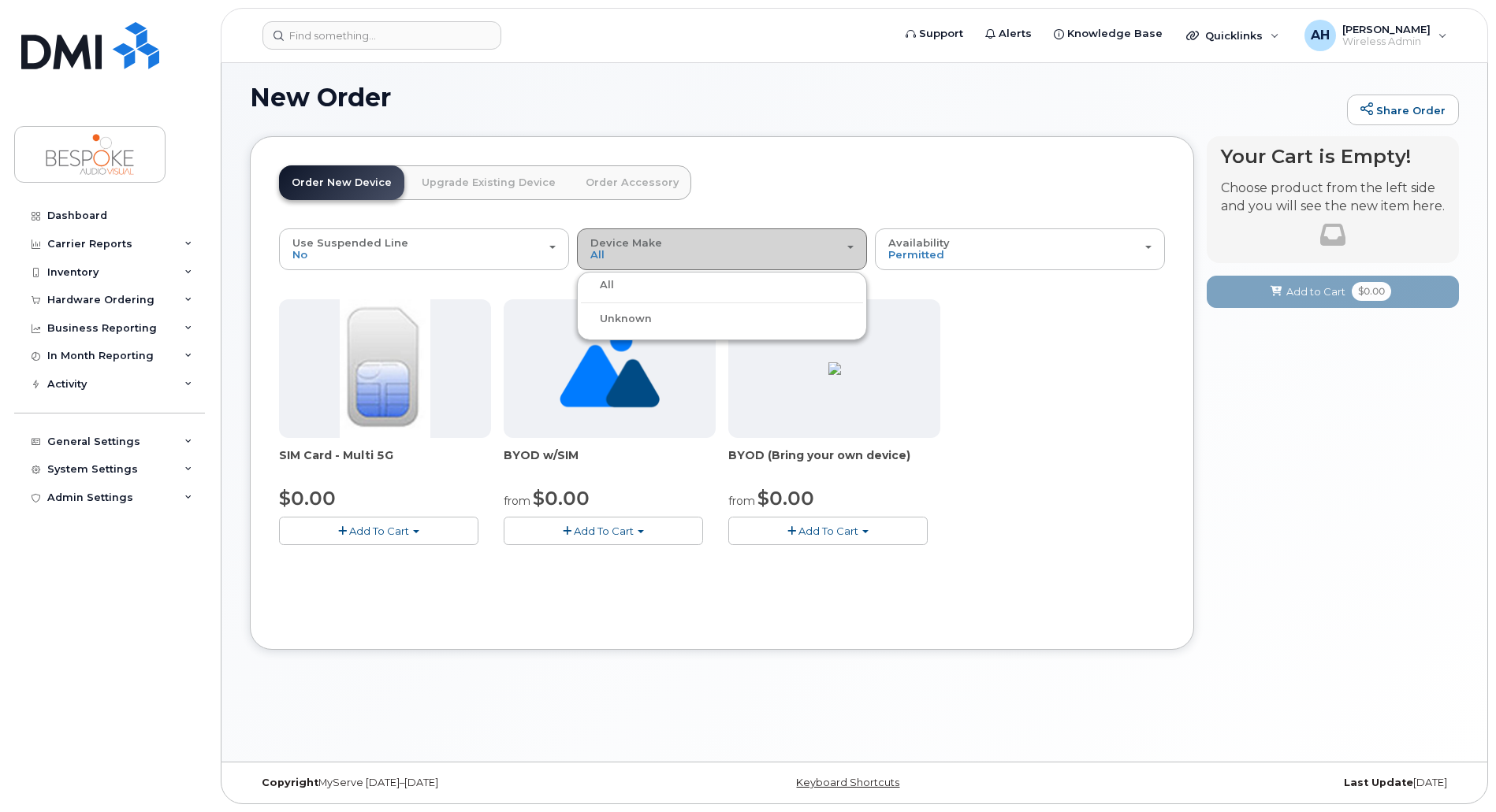
click at [651, 243] on span "Device Make" at bounding box center [626, 242] width 72 height 12
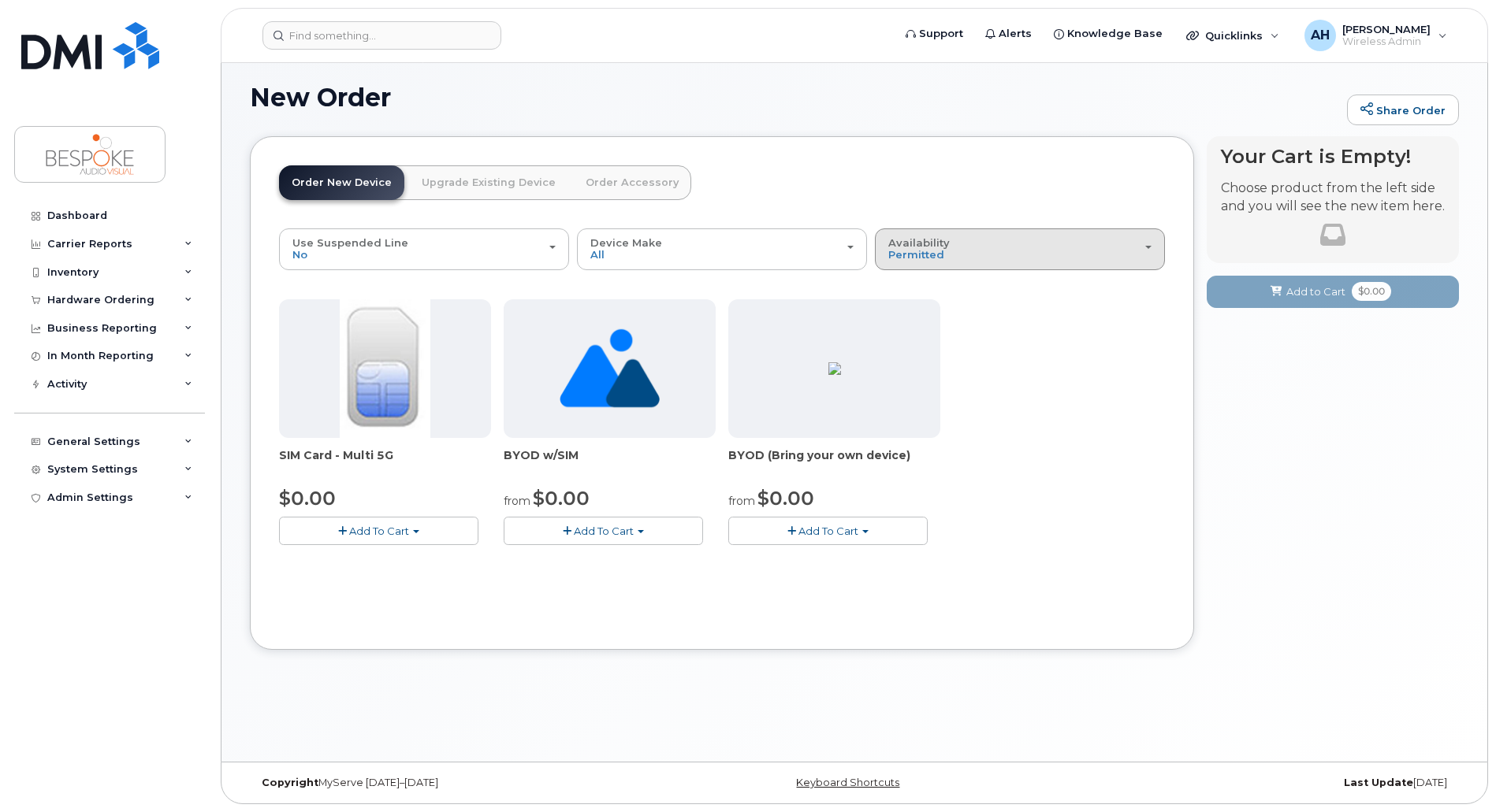
click at [936, 243] on span "Availability" at bounding box center [919, 242] width 61 height 12
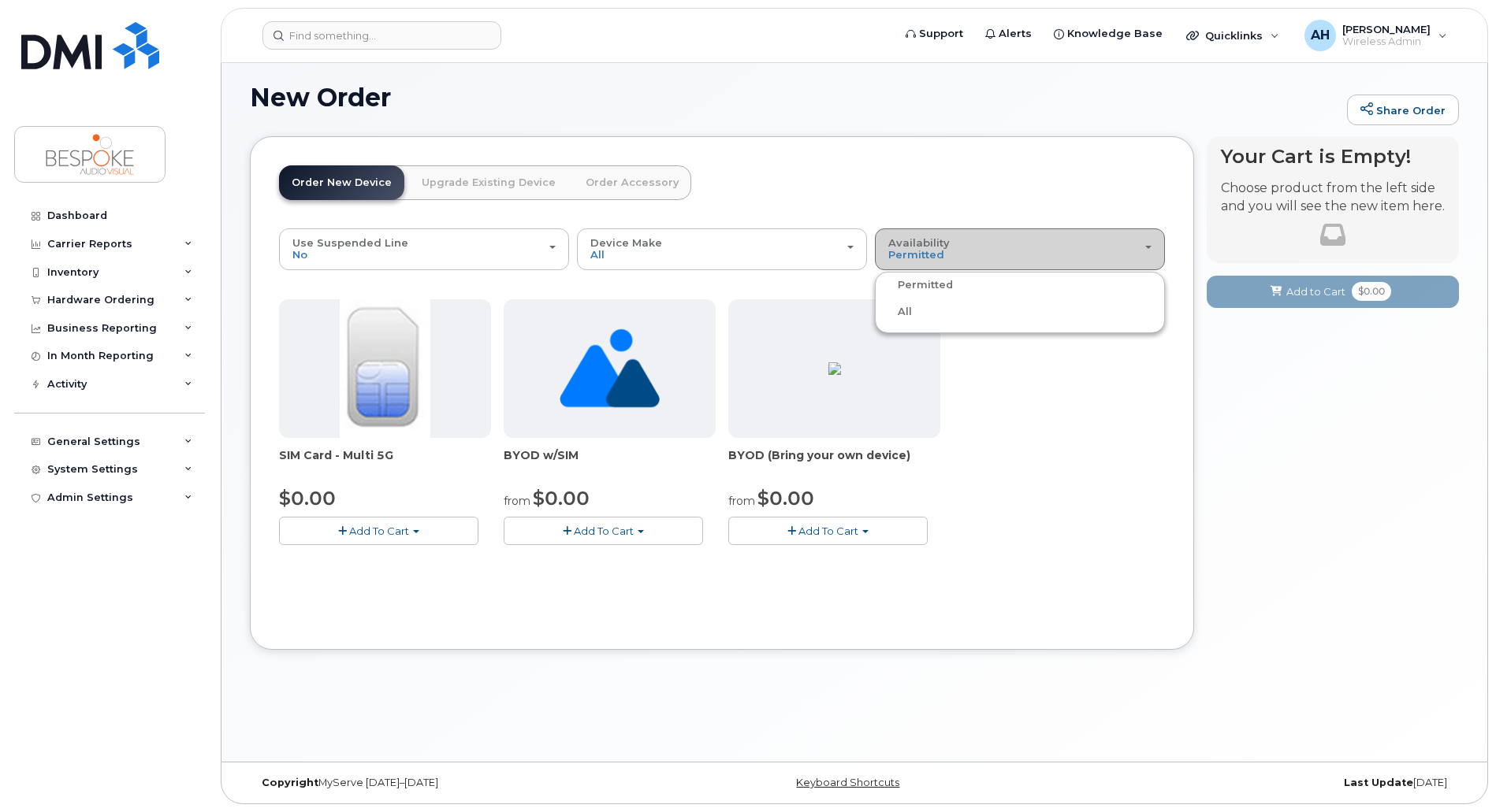
click at [949, 243] on div "Availability Permitted All" at bounding box center [1020, 249] width 263 height 25
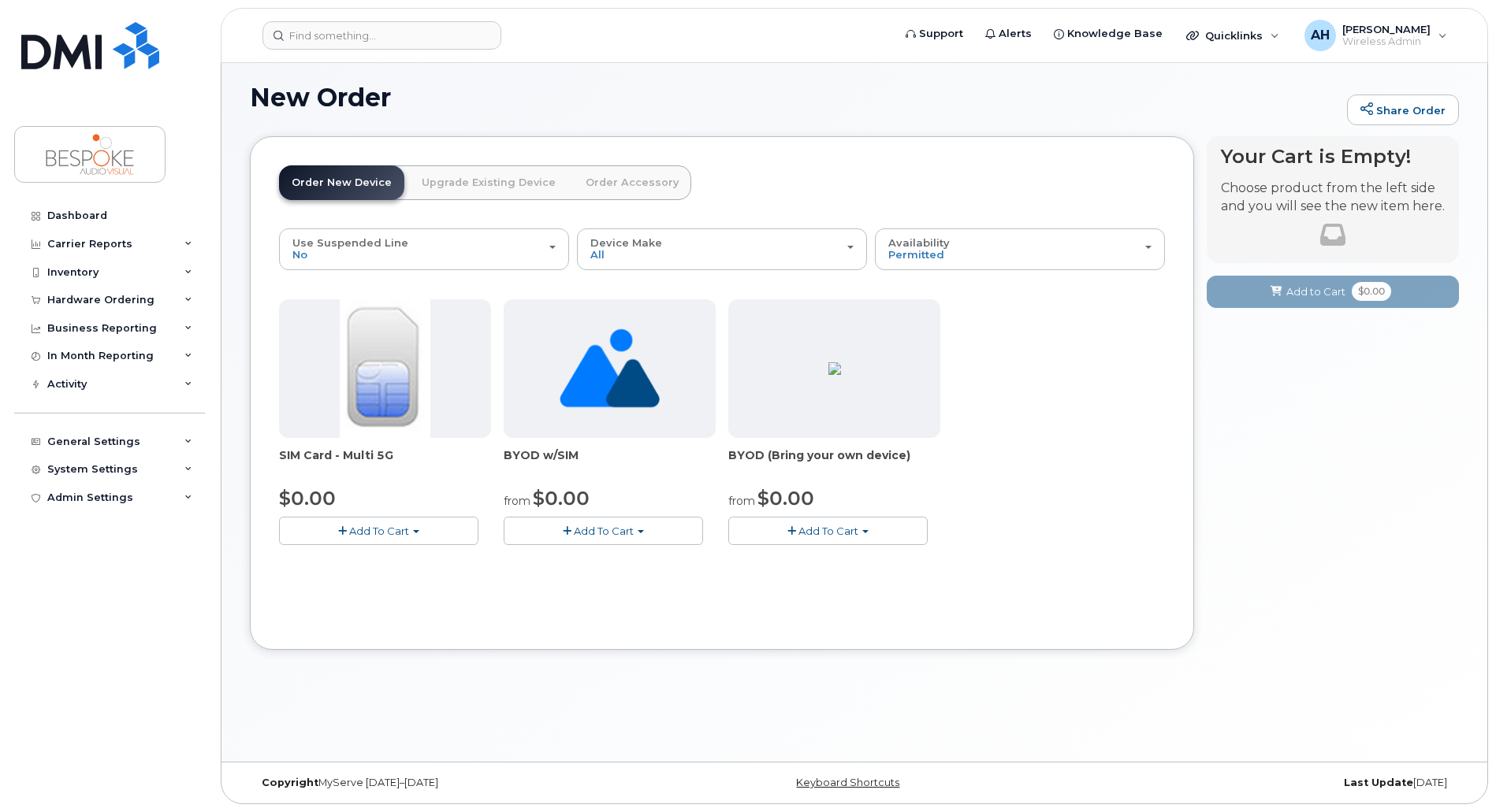
click at [468, 182] on link "Upgrade Existing Device" at bounding box center [488, 182] width 159 height 35
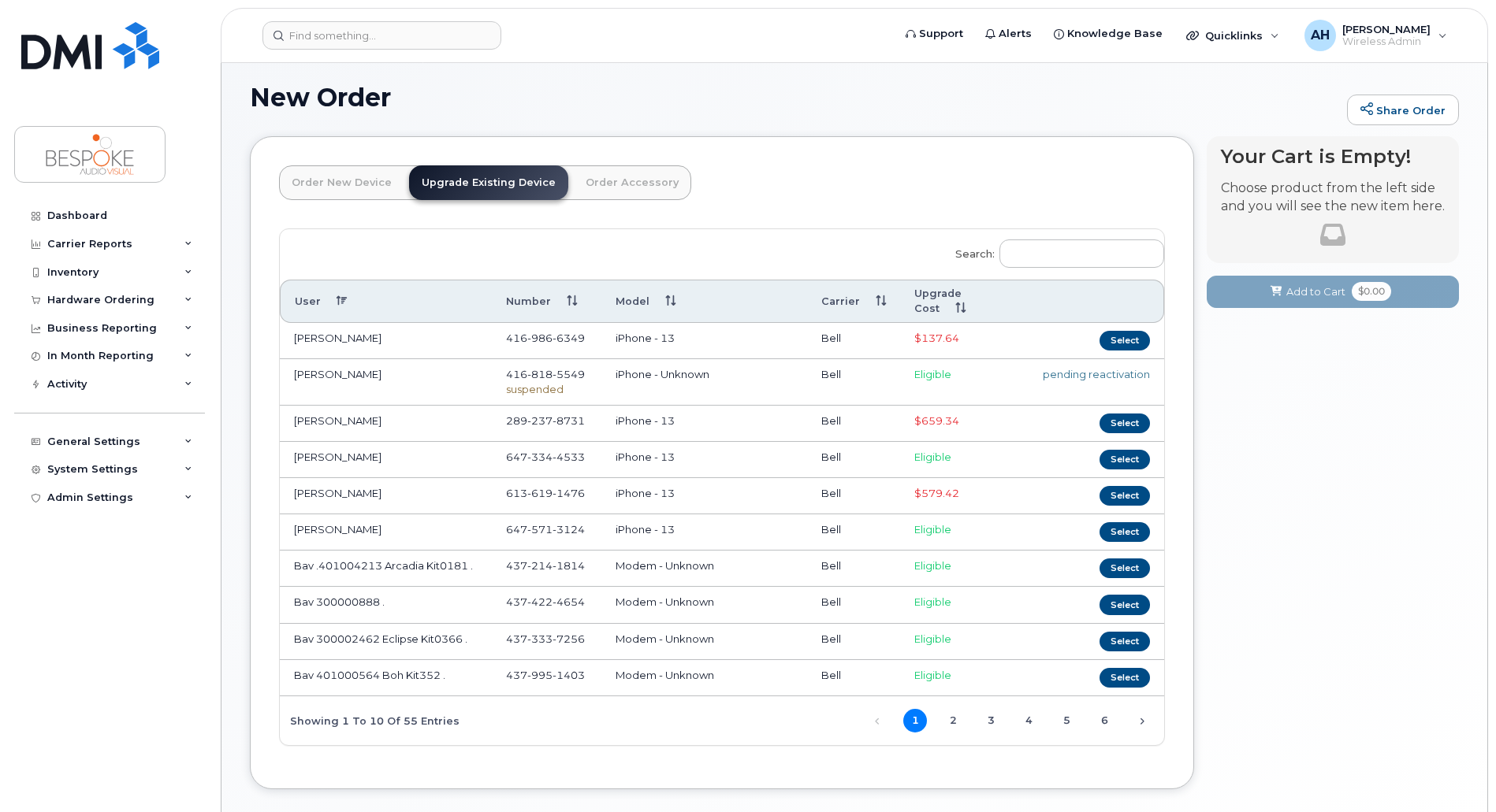
click at [320, 183] on link "Order New Device" at bounding box center [342, 182] width 125 height 35
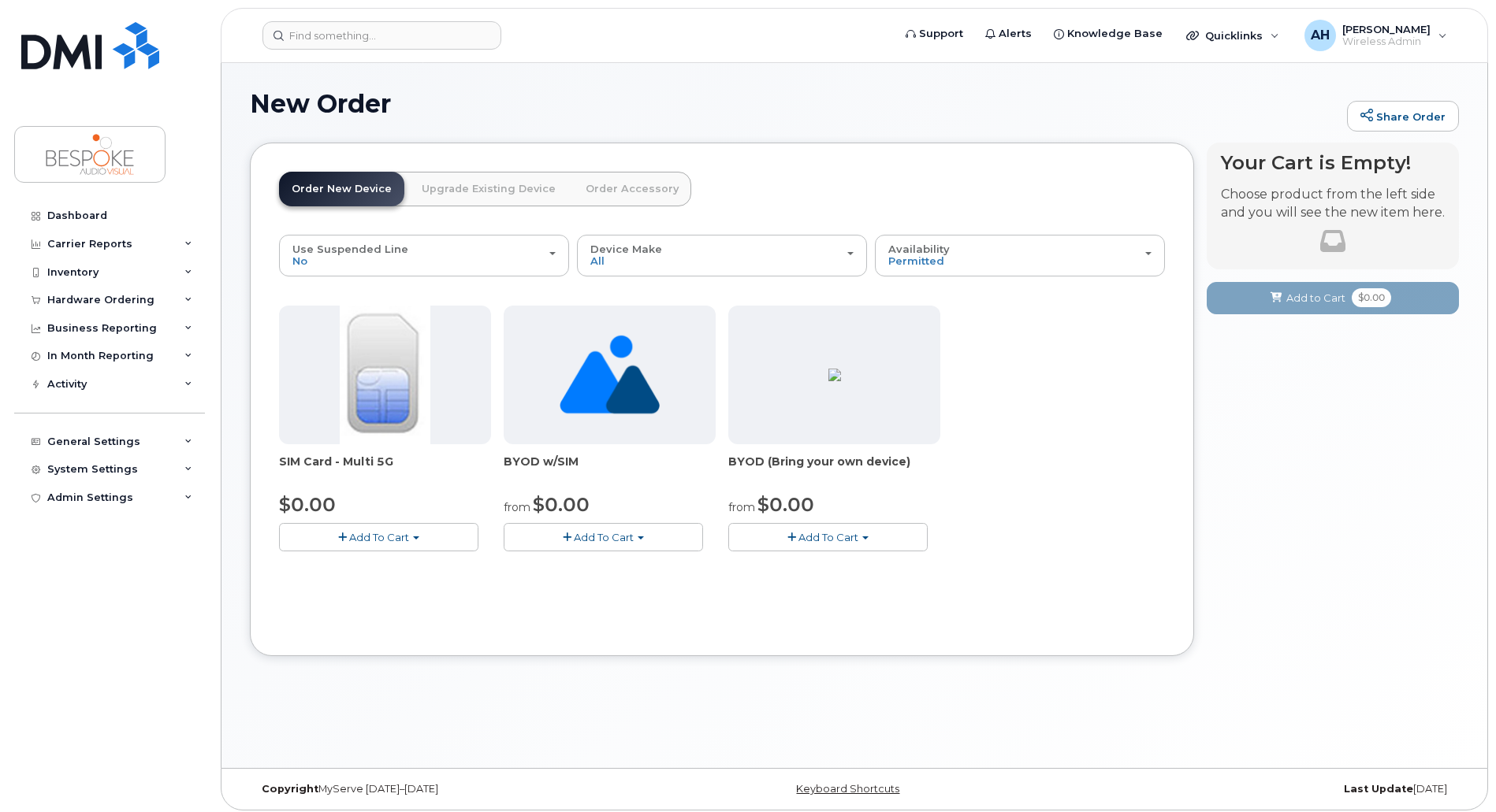
scroll to position [0, 0]
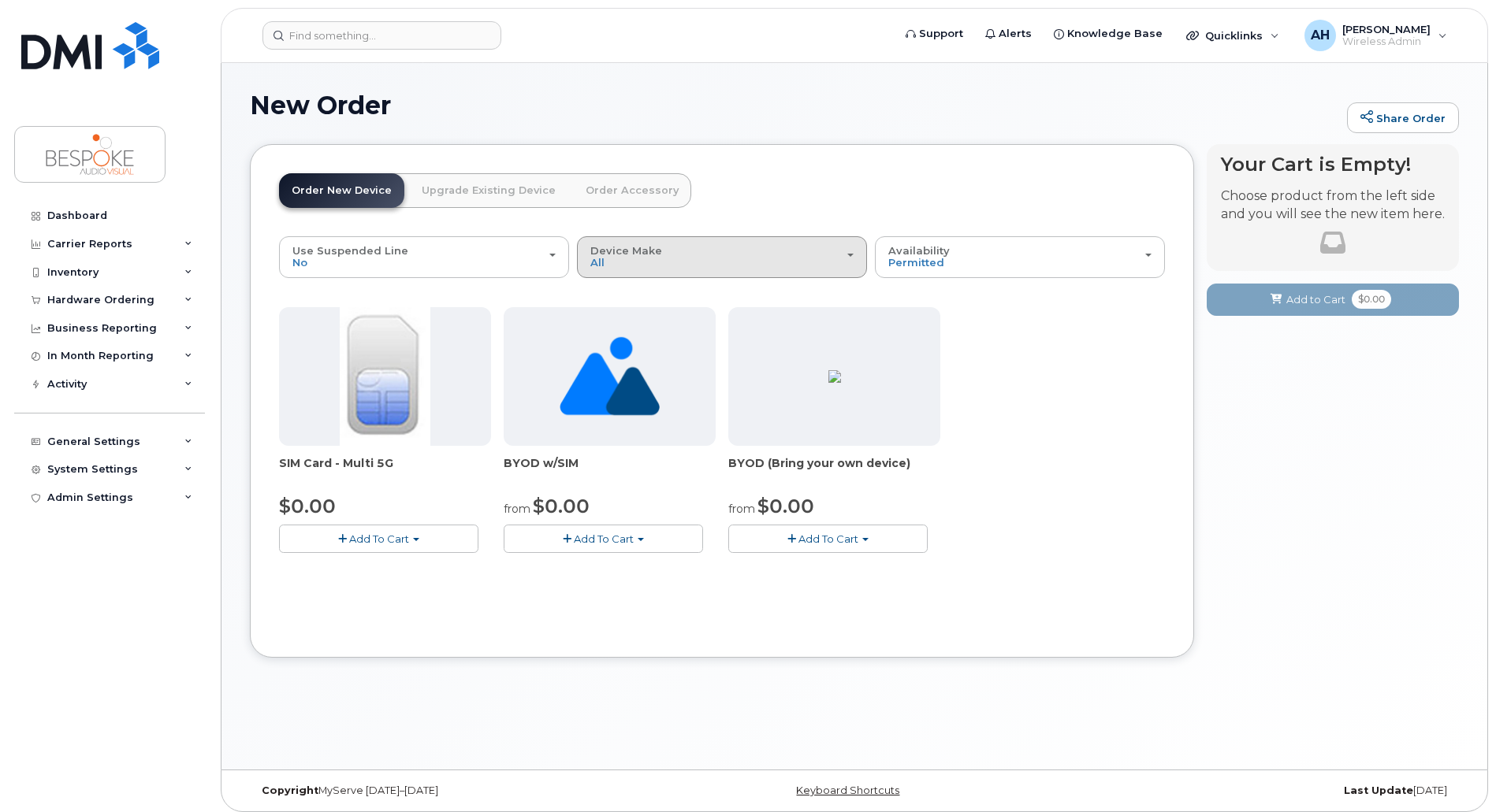
click at [658, 253] on div "Device Make All Unknown" at bounding box center [722, 257] width 263 height 25
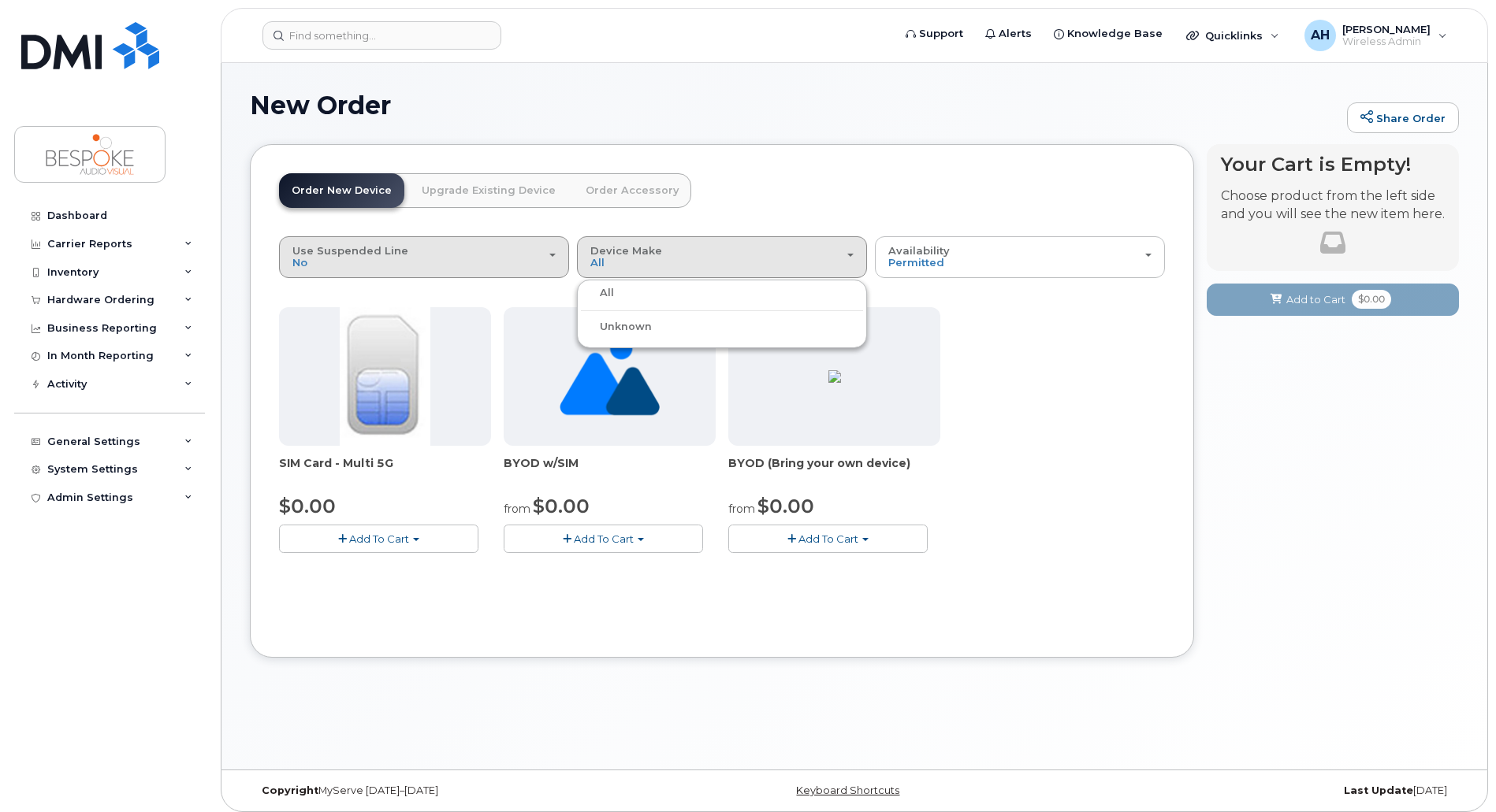
click at [416, 258] on div "Use Suspended Line No" at bounding box center [424, 257] width 263 height 25
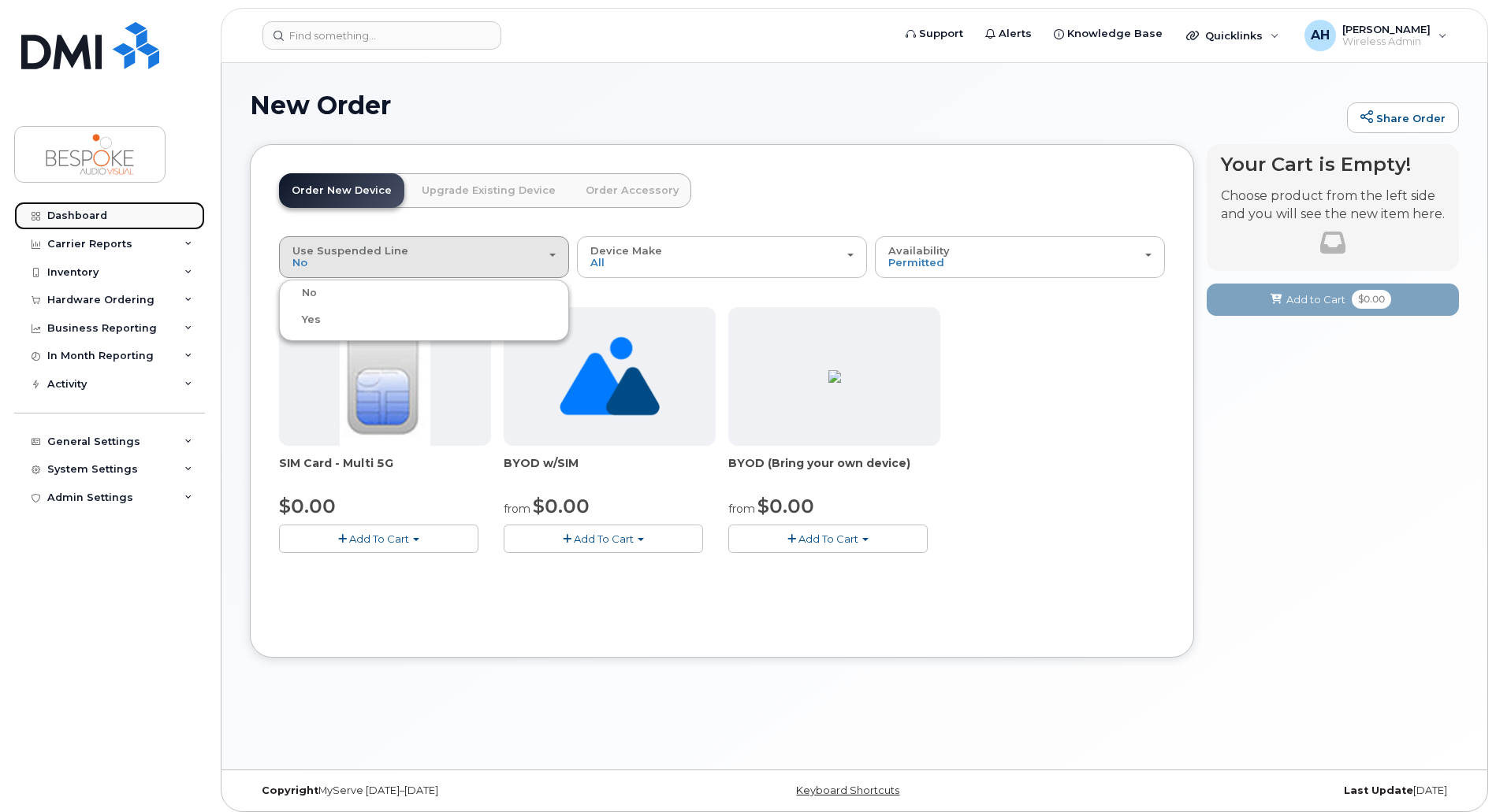
click at [104, 205] on link "Dashboard" at bounding box center [109, 215] width 191 height 28
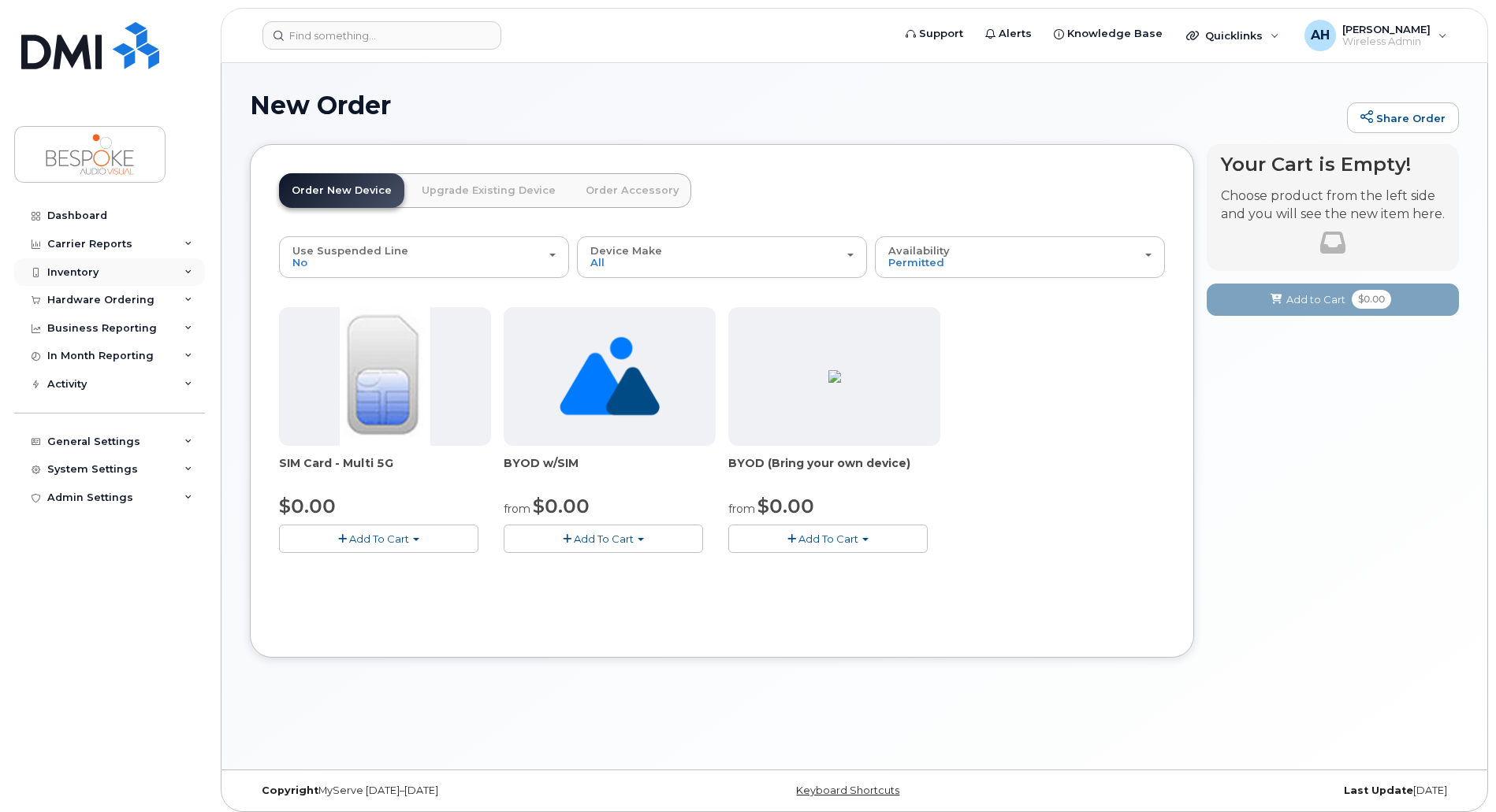
click at [82, 275] on div "Inventory" at bounding box center [73, 272] width 51 height 12
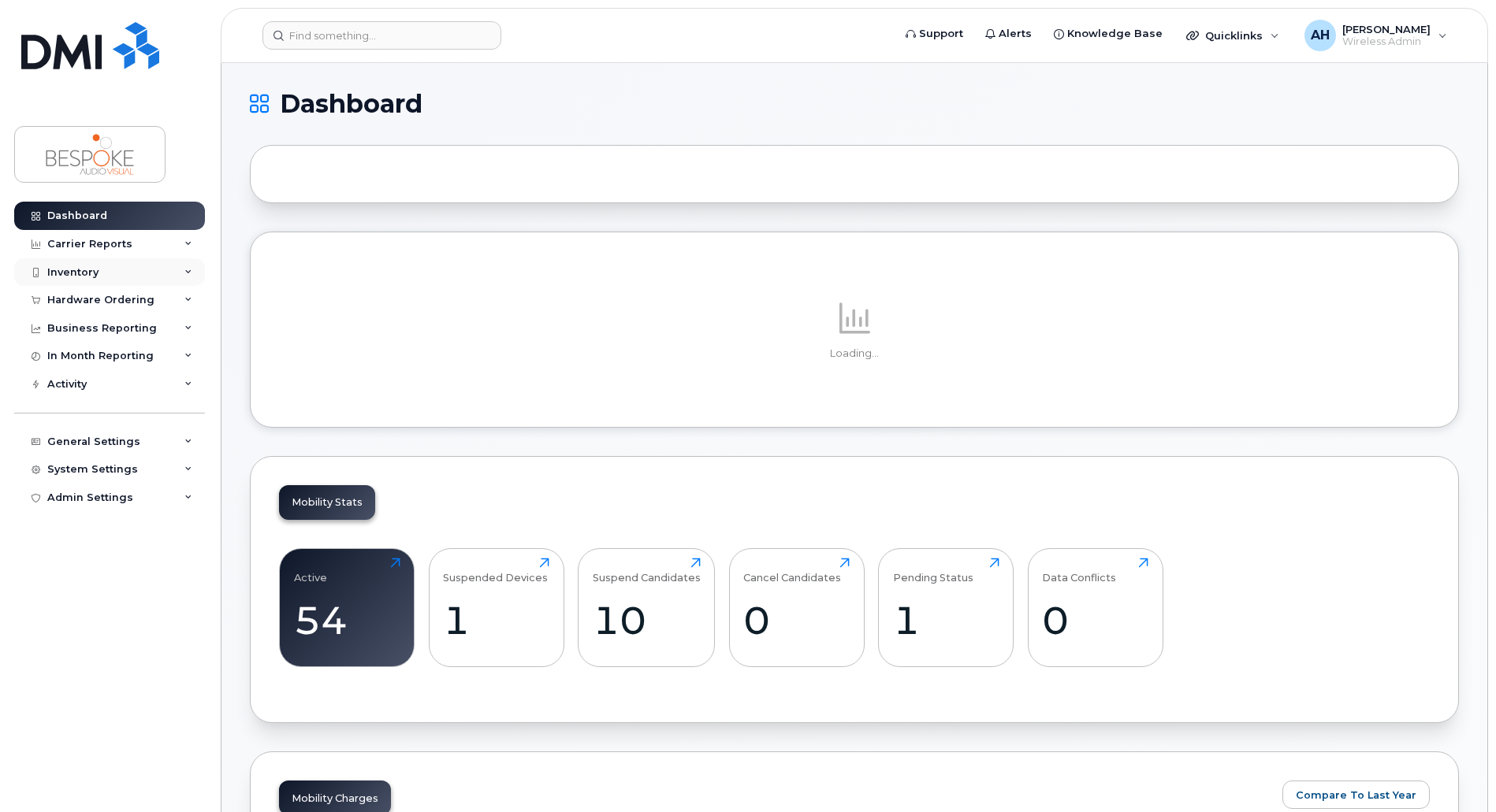
click at [103, 274] on div "Inventory" at bounding box center [109, 272] width 191 height 28
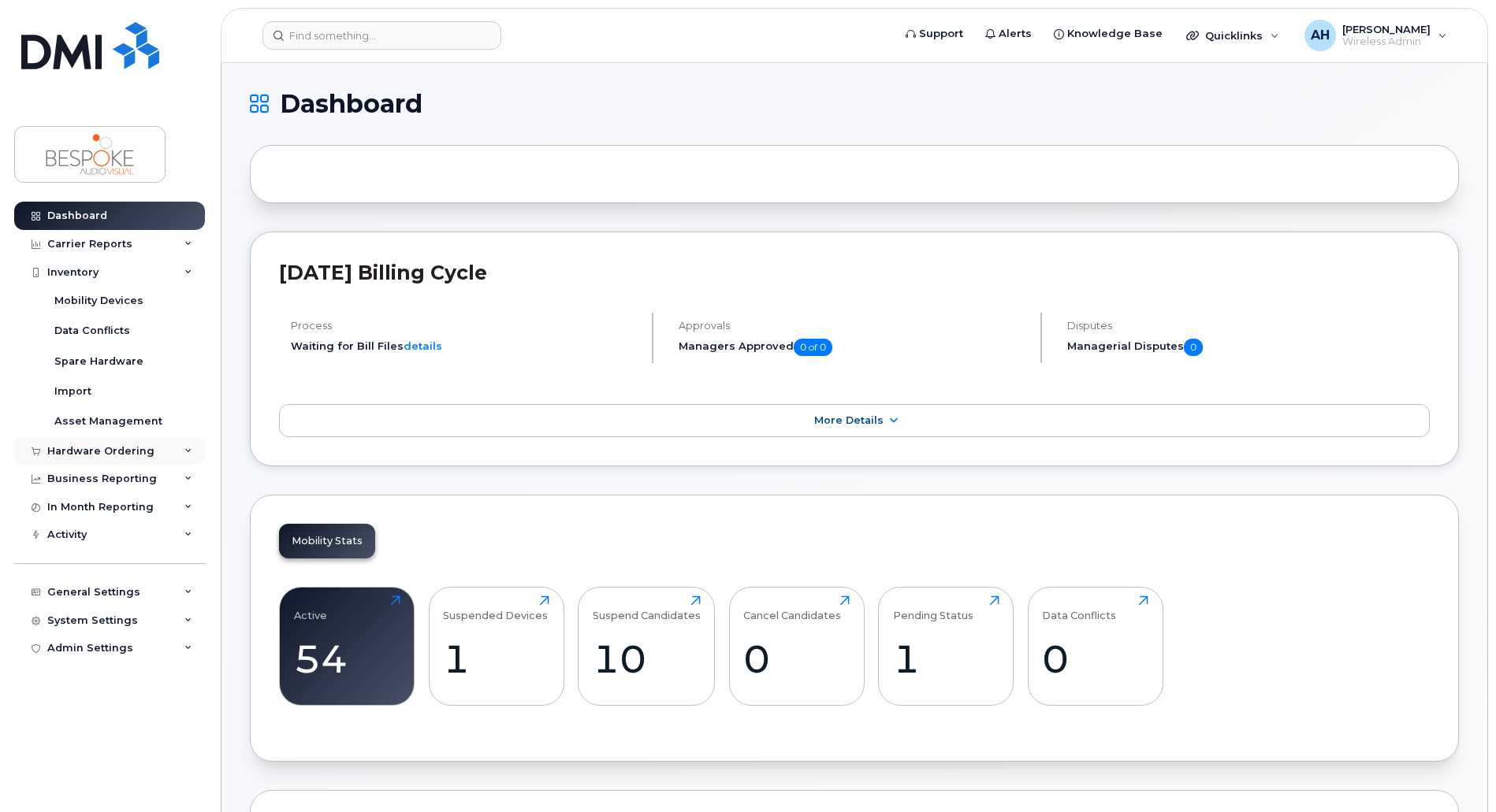
click at [110, 451] on div "Hardware Ordering" at bounding box center [101, 451] width 107 height 12
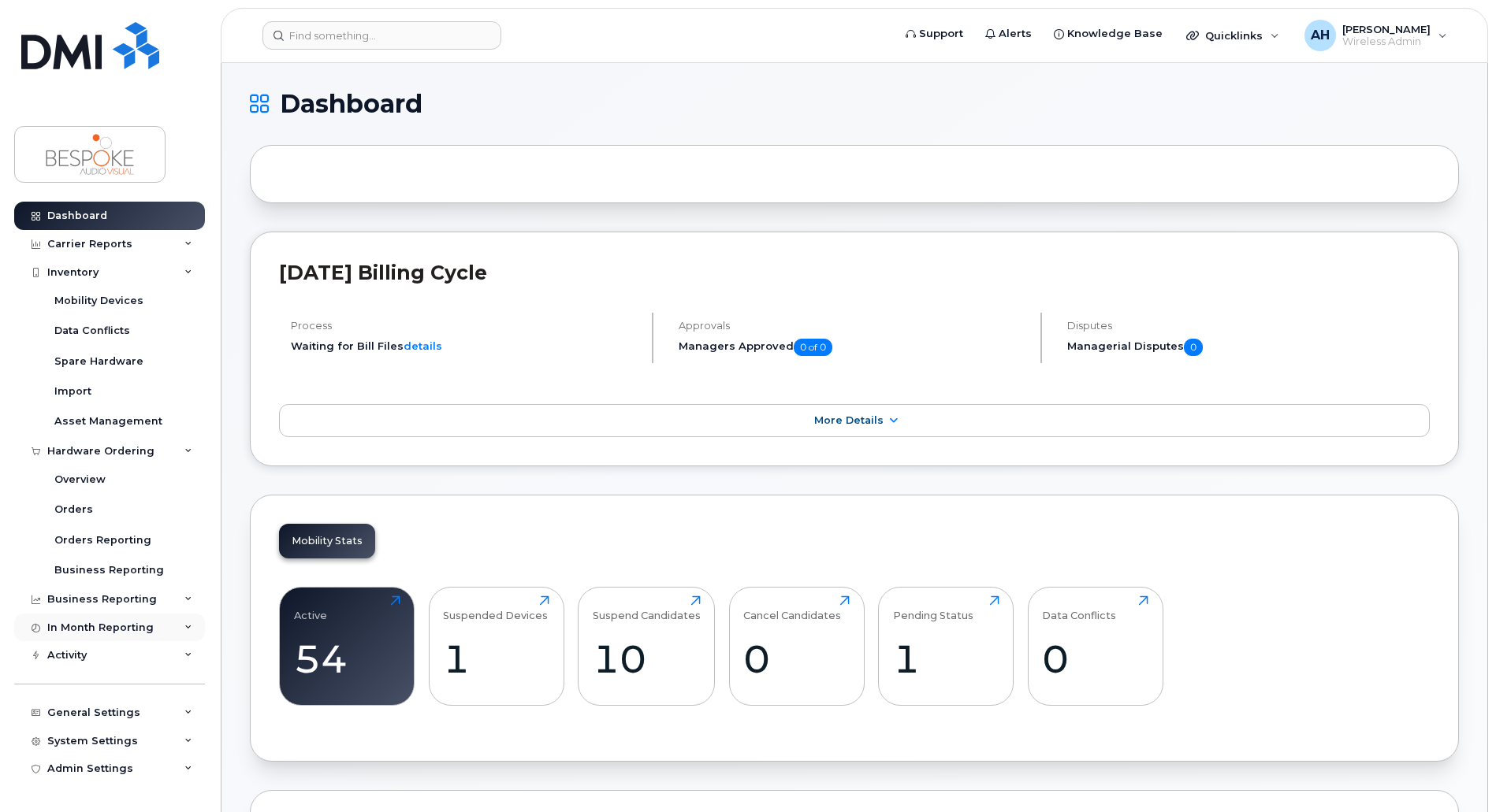
click at [127, 630] on div "In Month Reporting" at bounding box center [100, 627] width 107 height 12
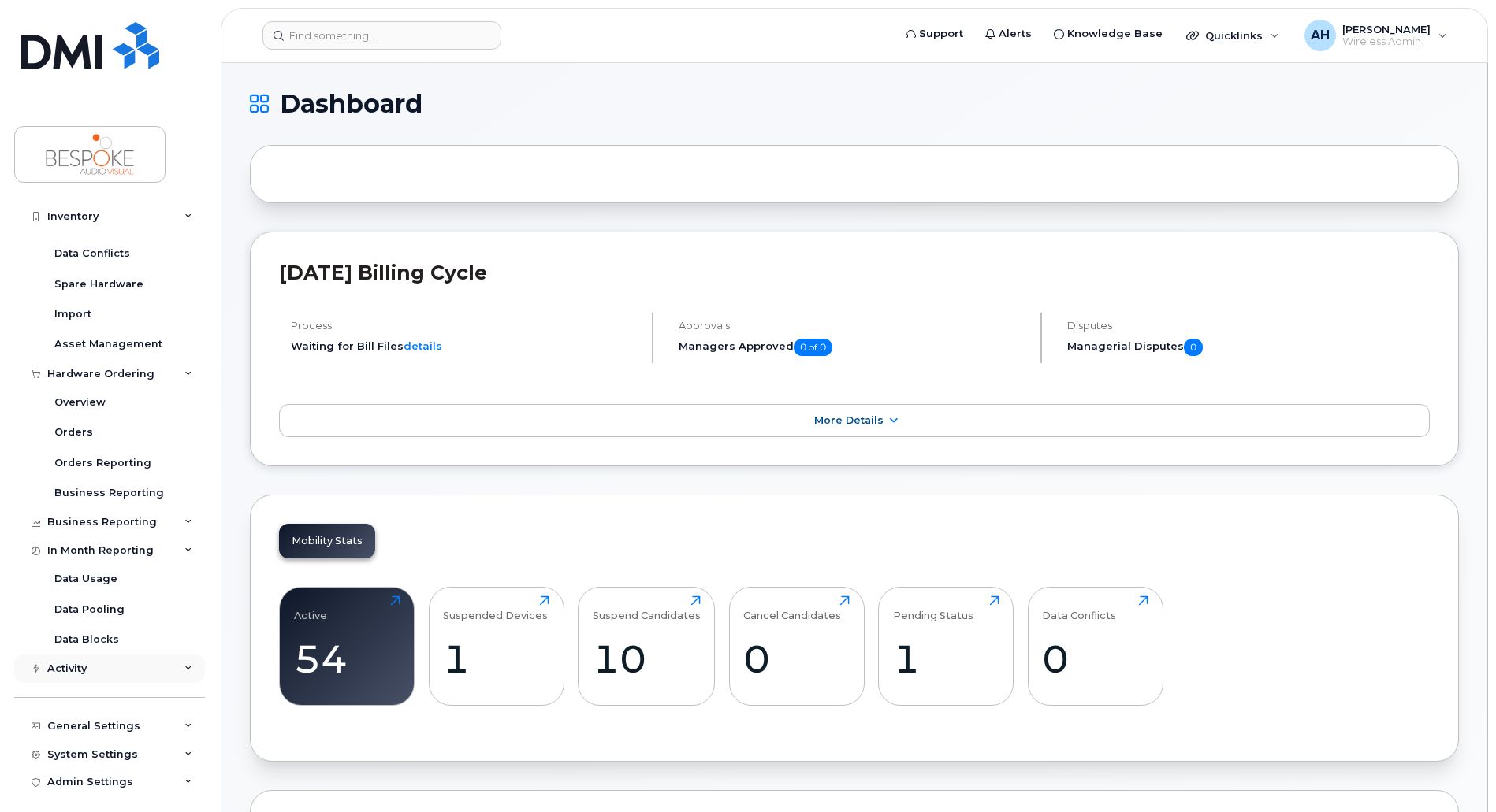
scroll to position [84, 0]
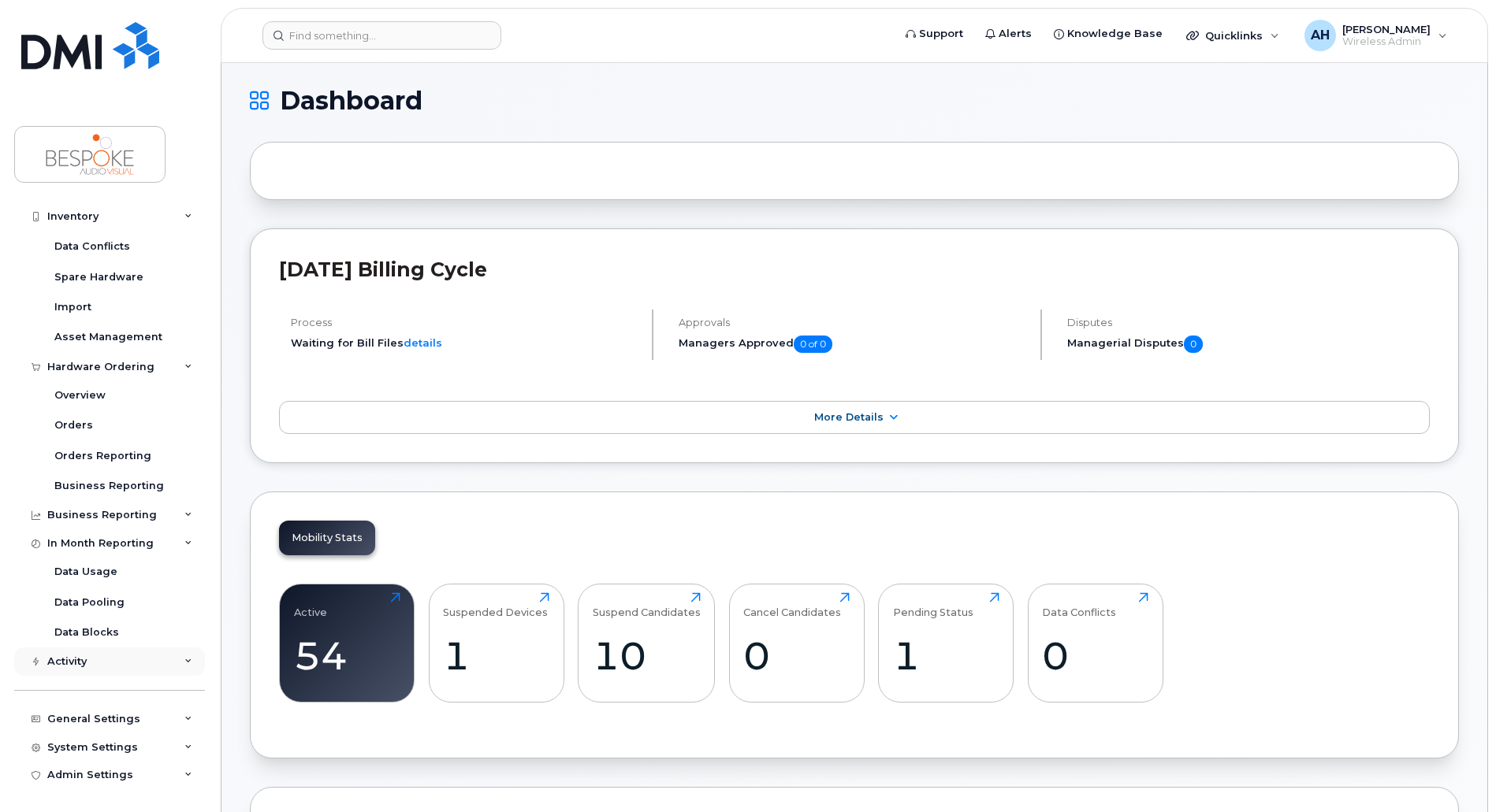
click at [122, 657] on div "Activity" at bounding box center [109, 662] width 191 height 28
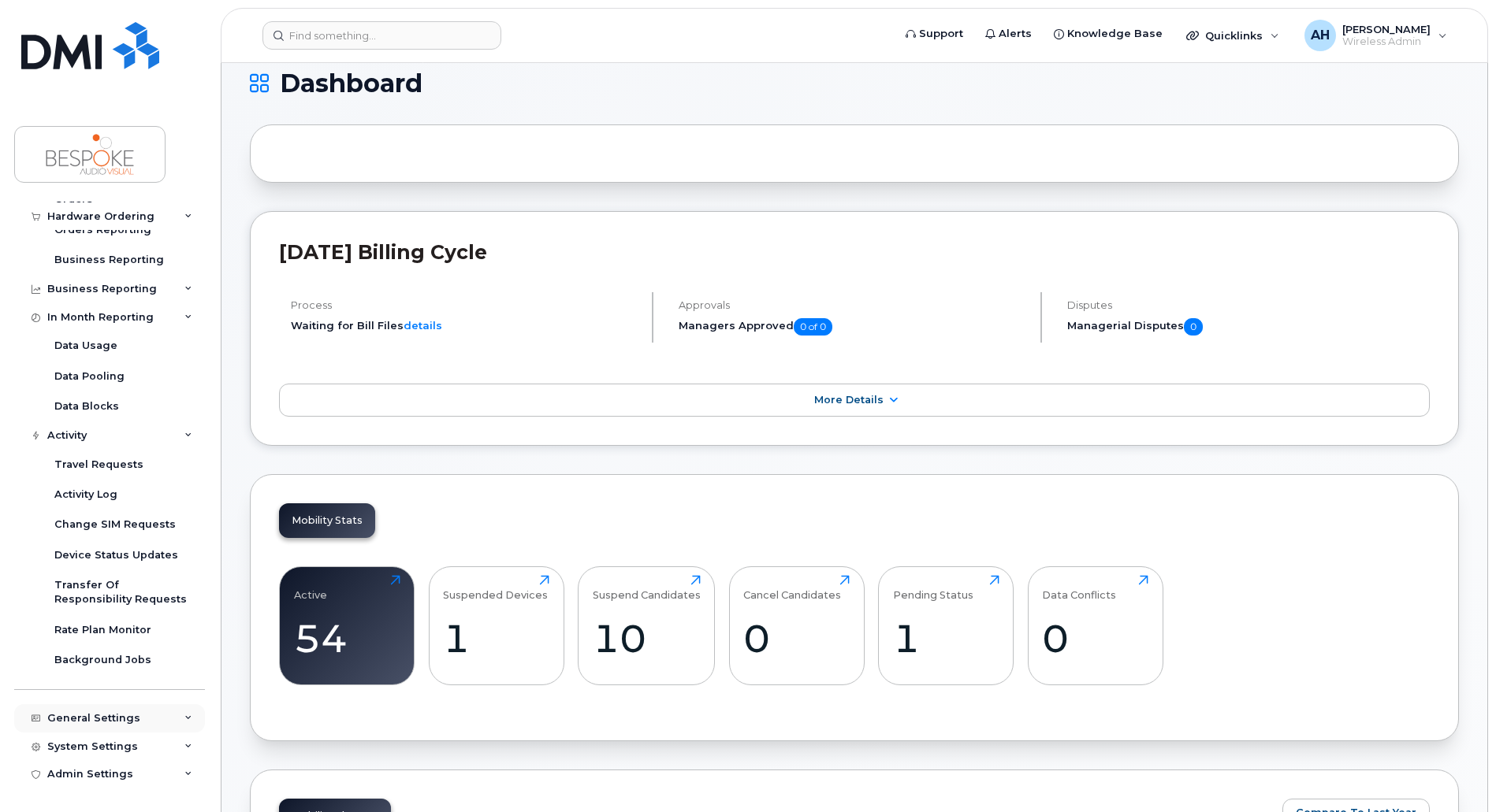
scroll to position [21, 0]
click at [142, 720] on div "General Settings" at bounding box center [109, 718] width 191 height 28
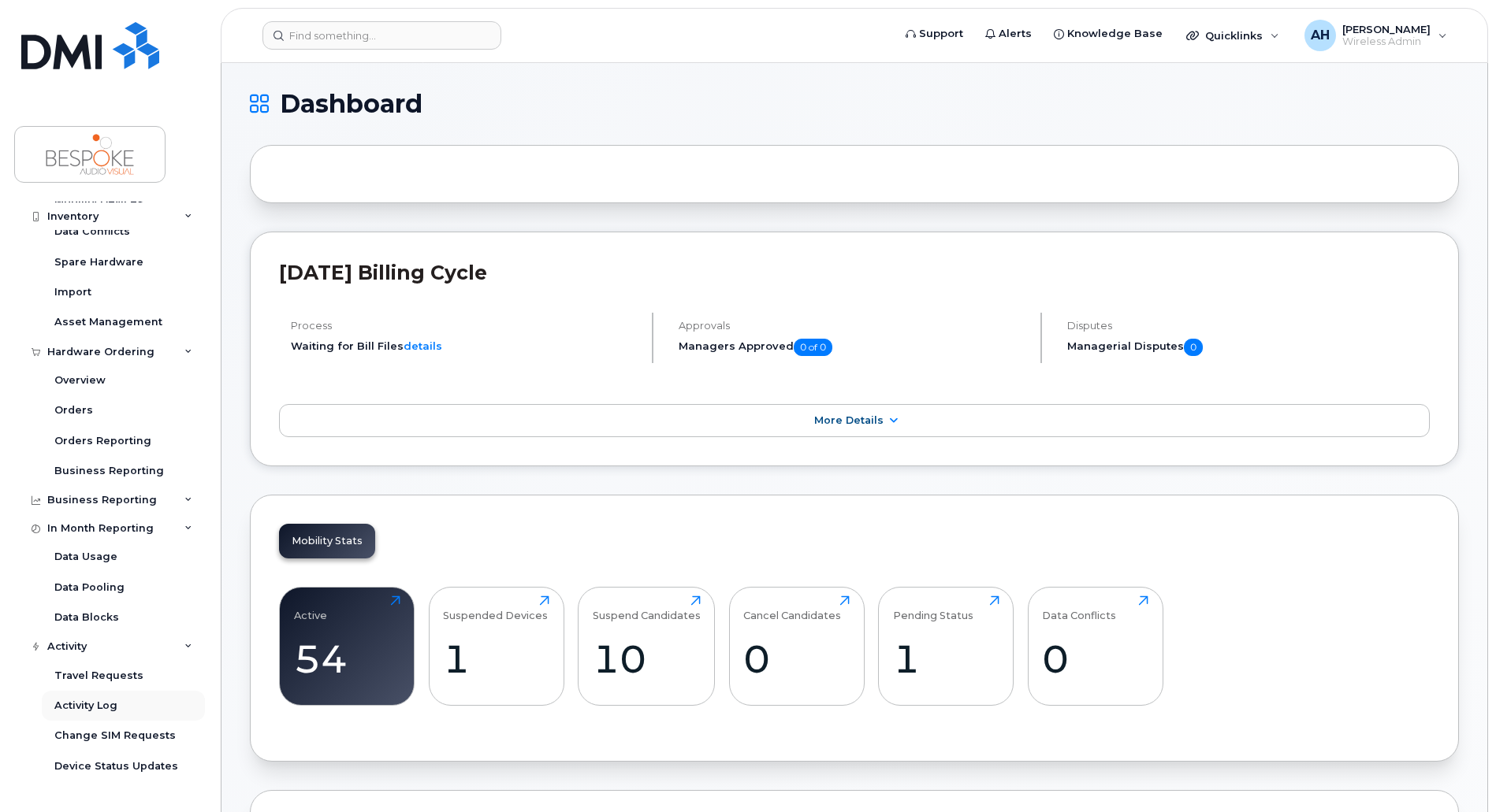
scroll to position [0, 0]
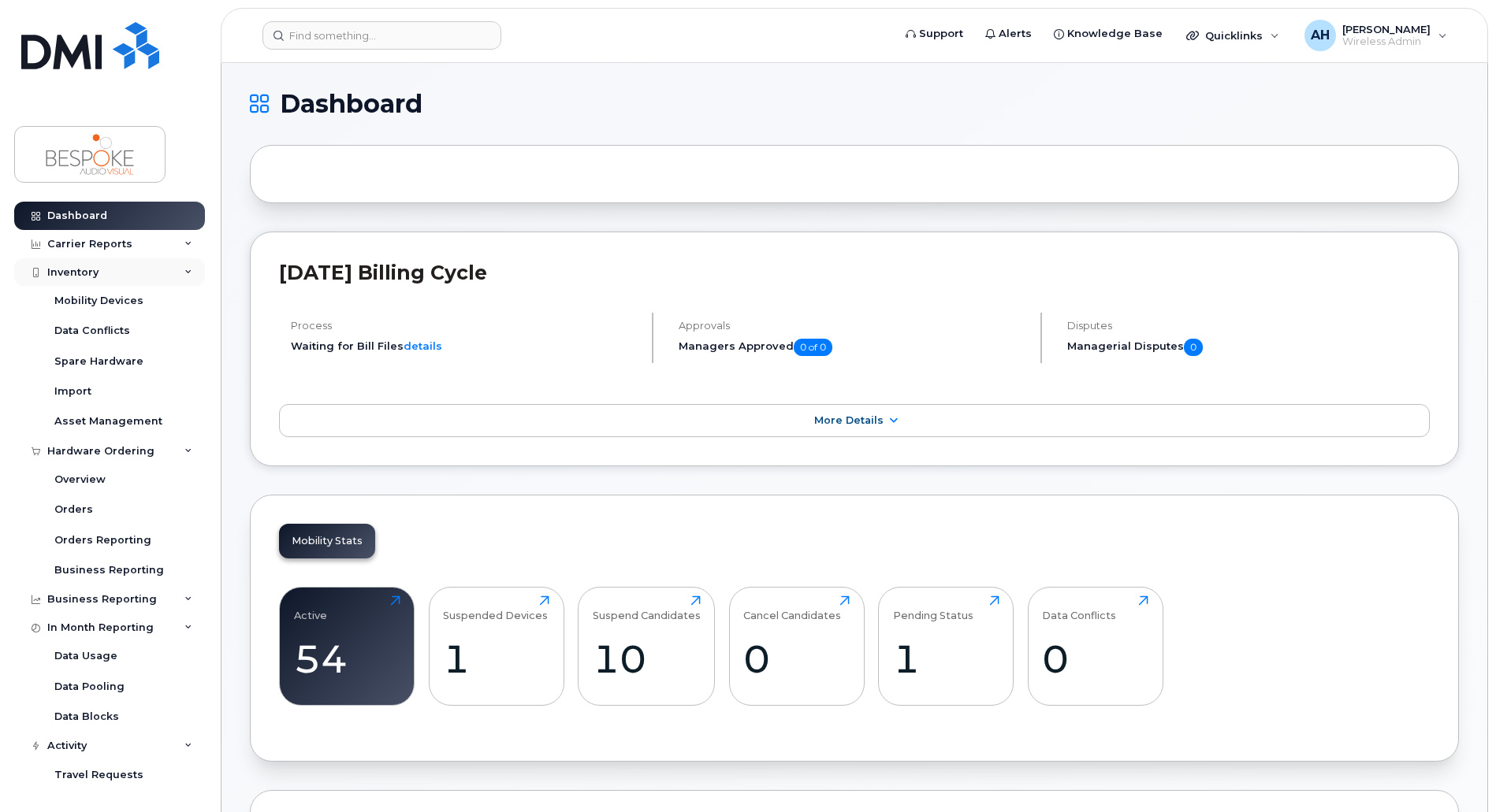
click at [91, 271] on div "Inventory" at bounding box center [73, 272] width 51 height 12
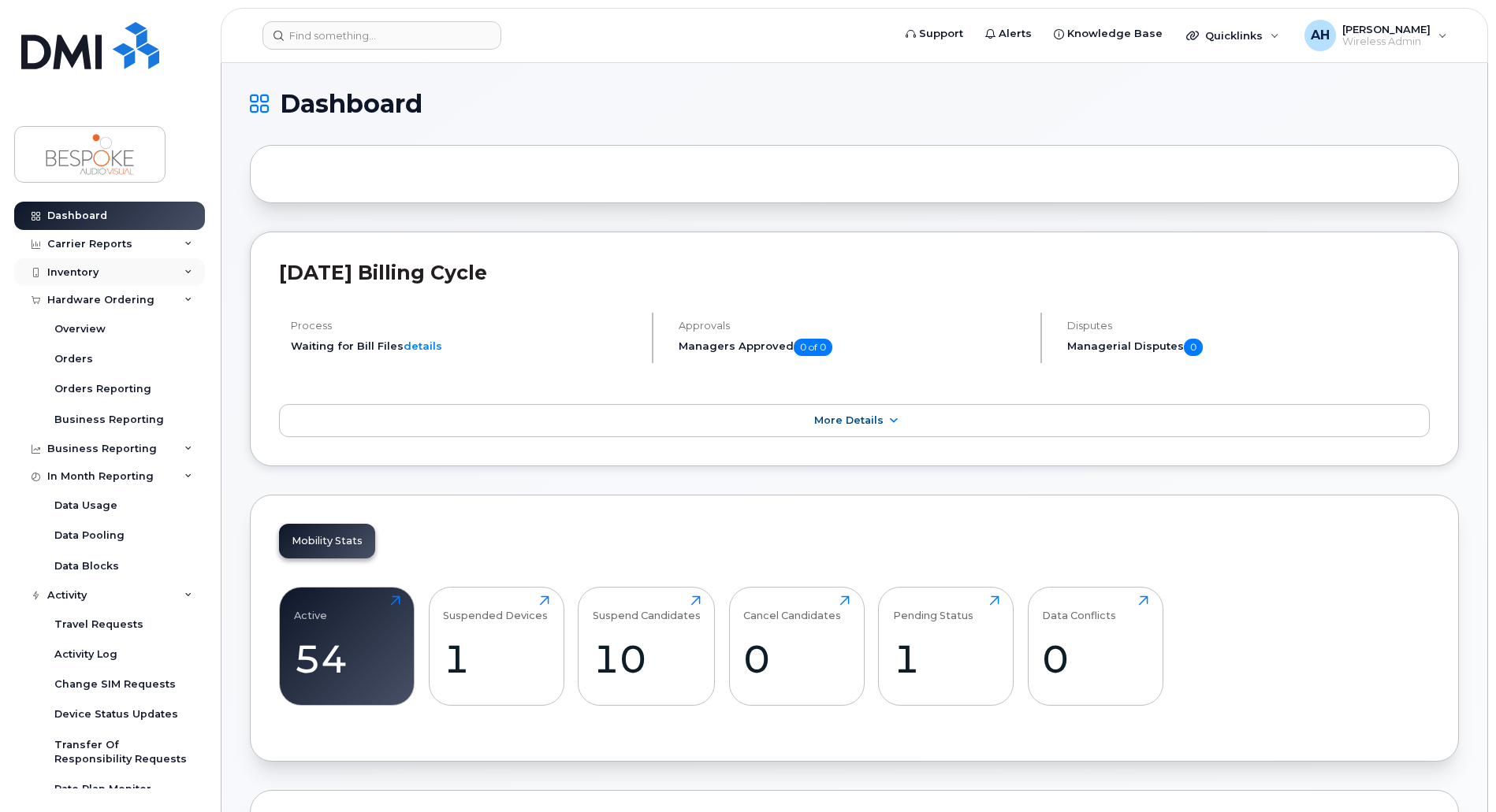
click at [83, 271] on div "Inventory" at bounding box center [73, 272] width 51 height 12
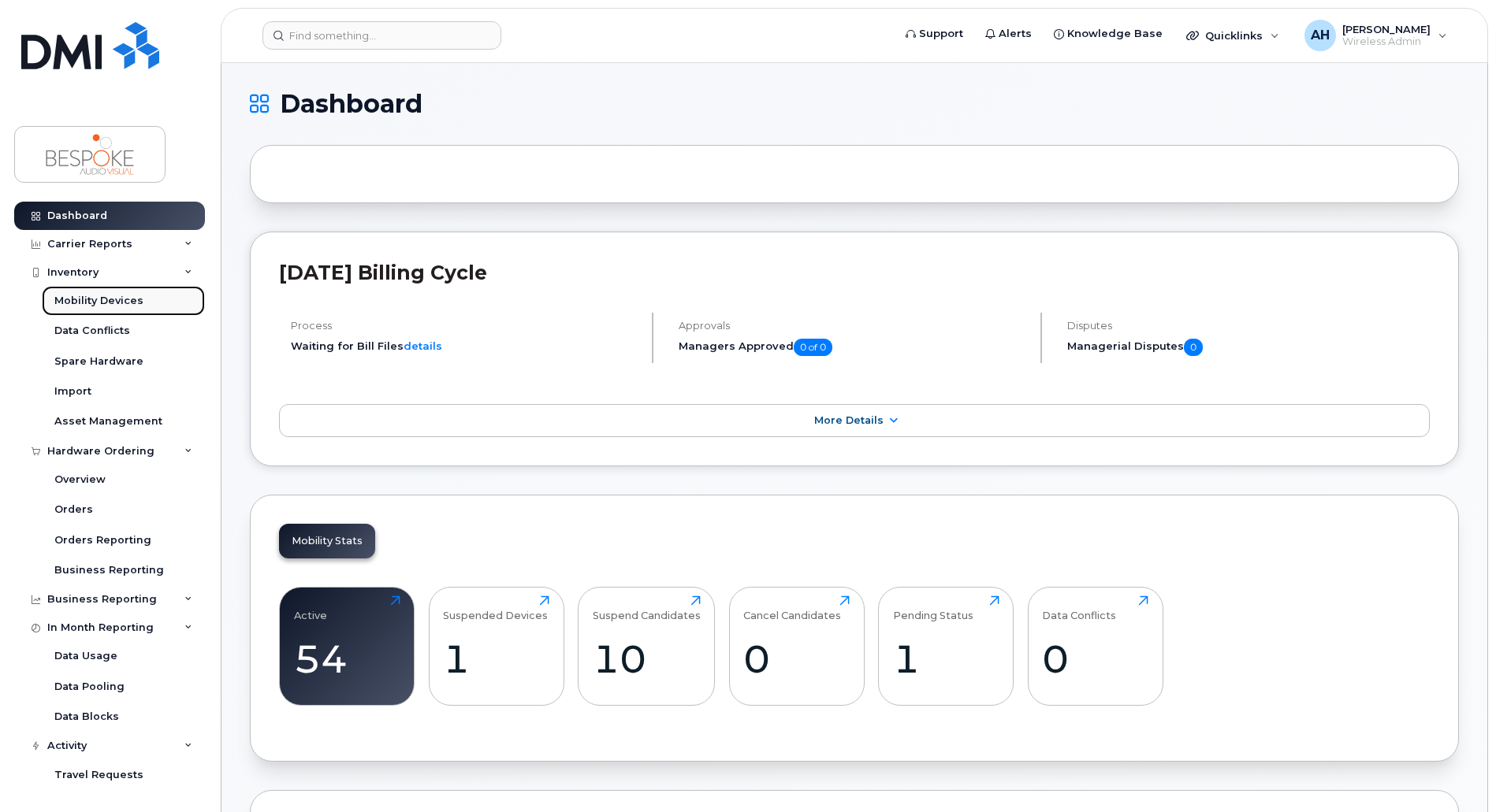
click at [105, 301] on div "Mobility Devices" at bounding box center [99, 300] width 89 height 14
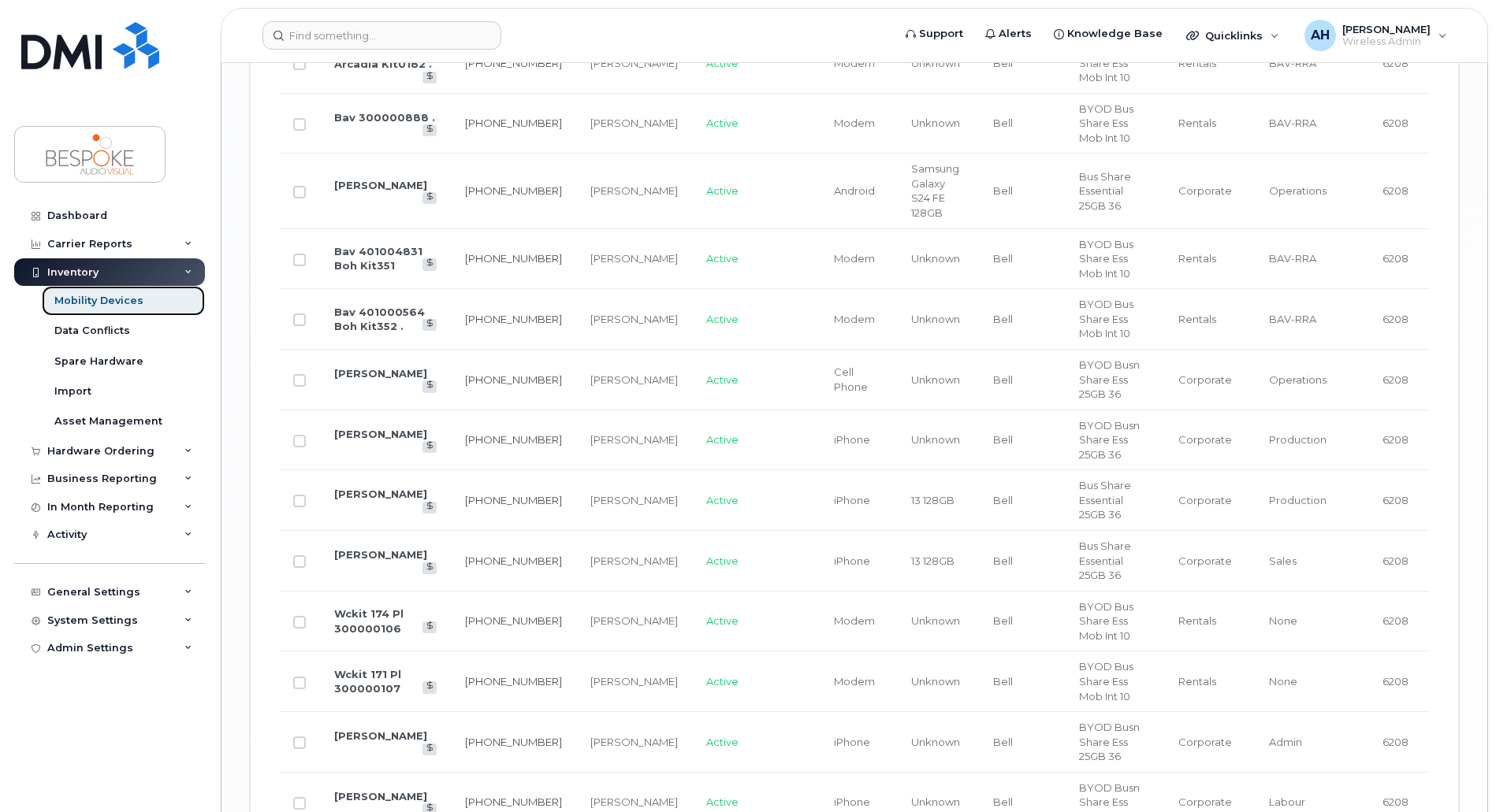
scroll to position [2679, 0]
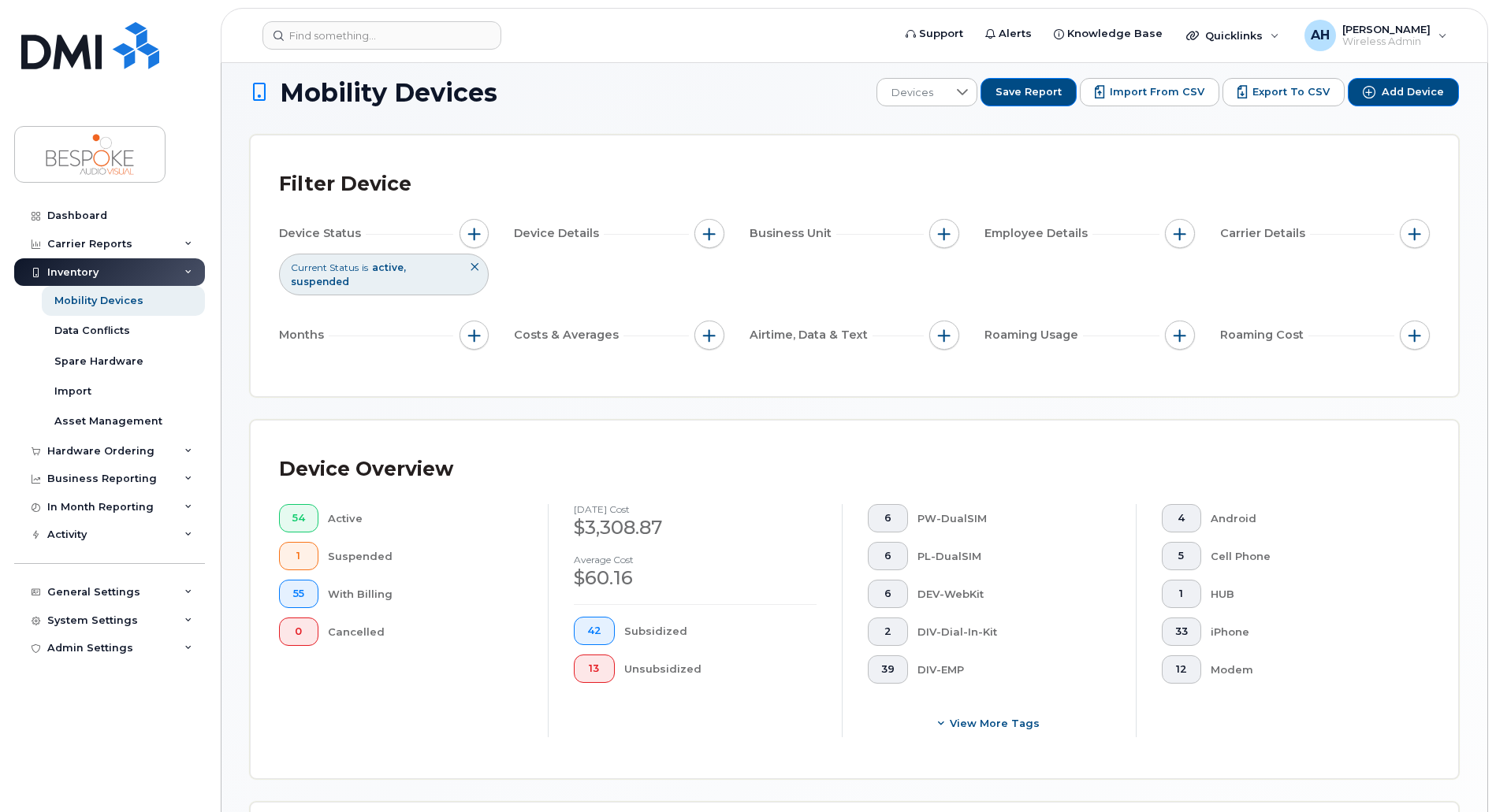
scroll to position [0, 0]
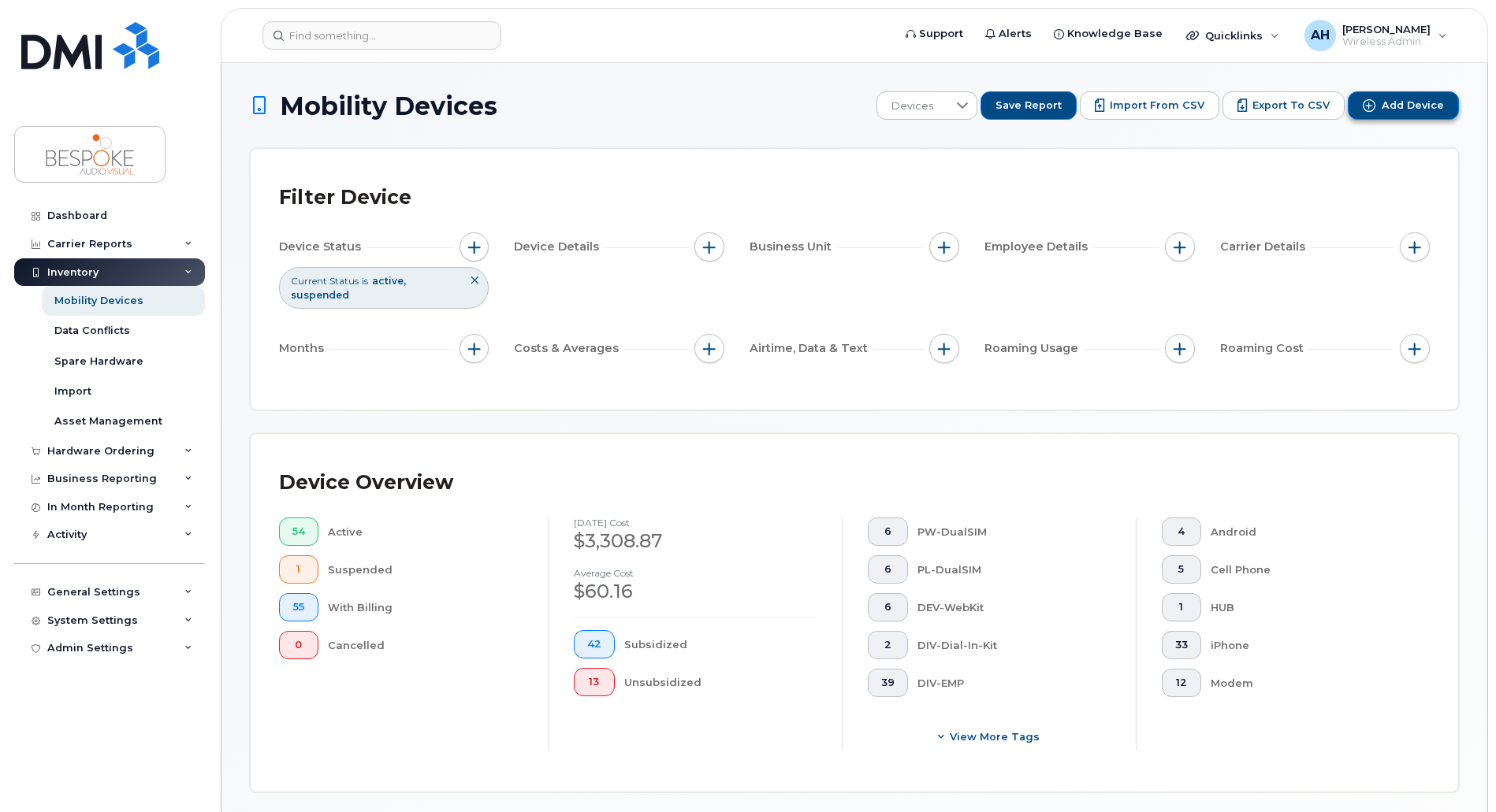
click at [1426, 112] on span "Add Device" at bounding box center [1412, 105] width 62 height 14
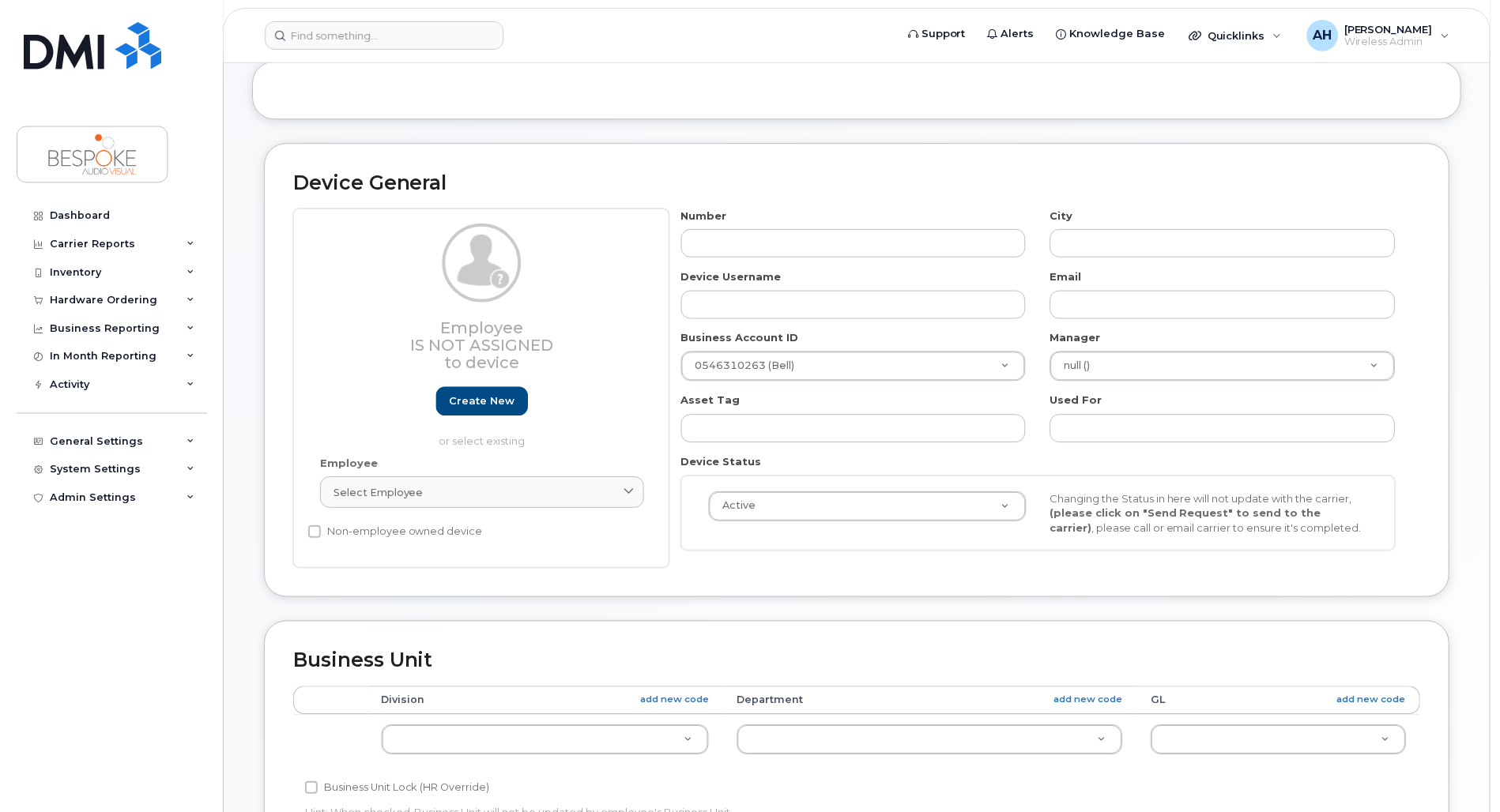
scroll to position [82, 0]
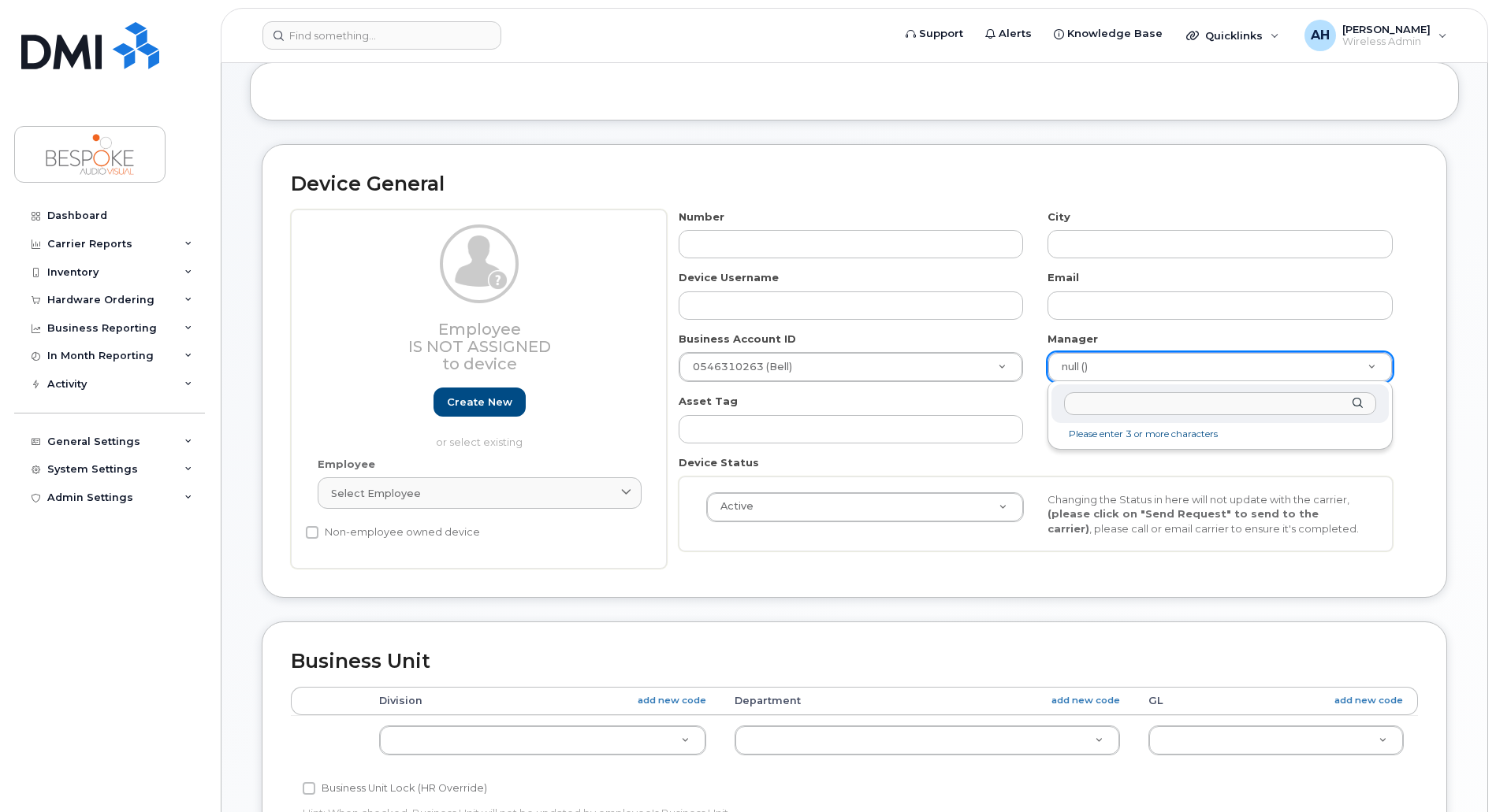
click at [1126, 413] on input "text" at bounding box center [1220, 404] width 312 height 23
type input "[PERSON_NAME]"
type input "1664172"
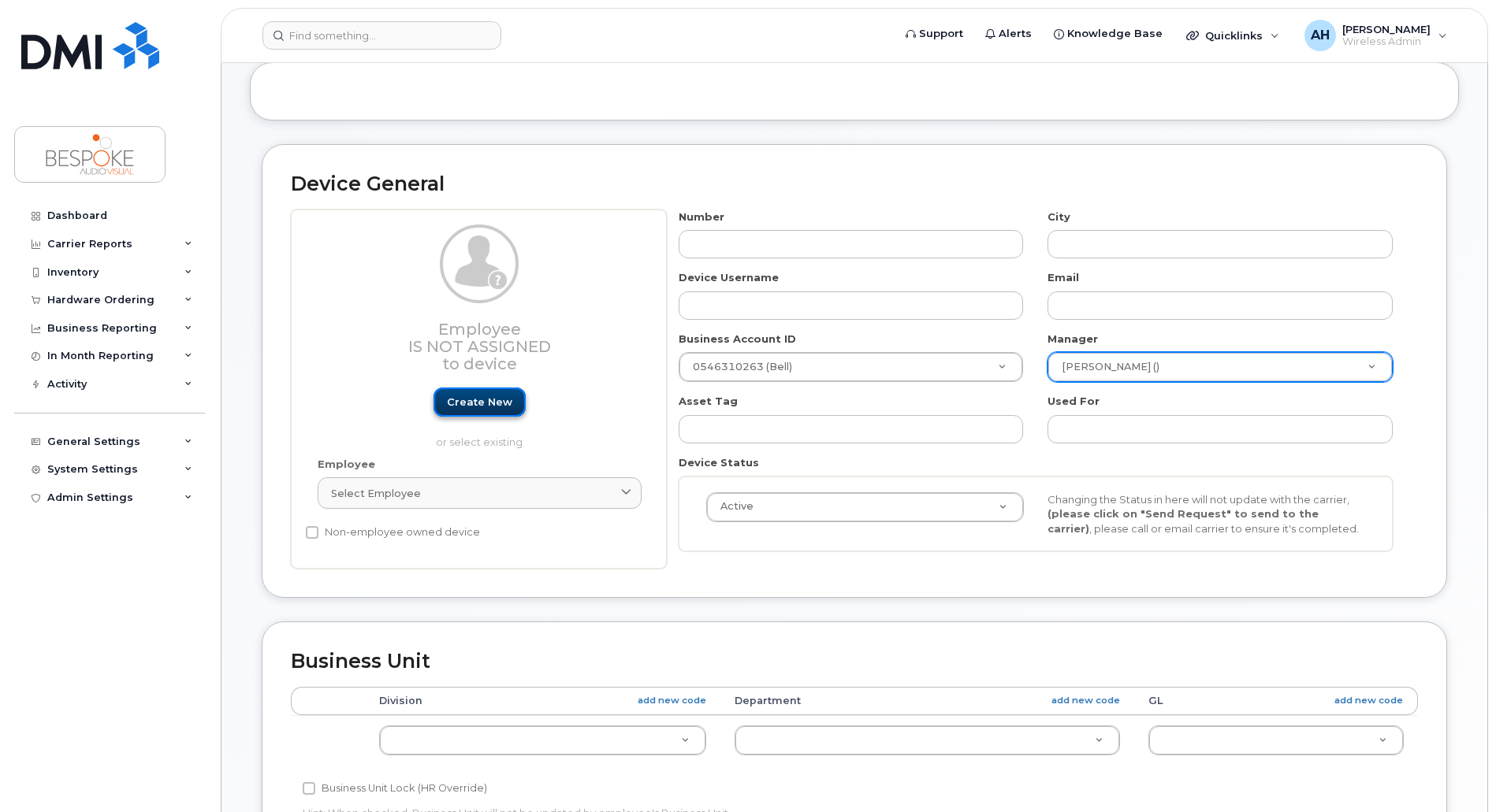
click at [472, 408] on link "Create new" at bounding box center [480, 402] width 92 height 29
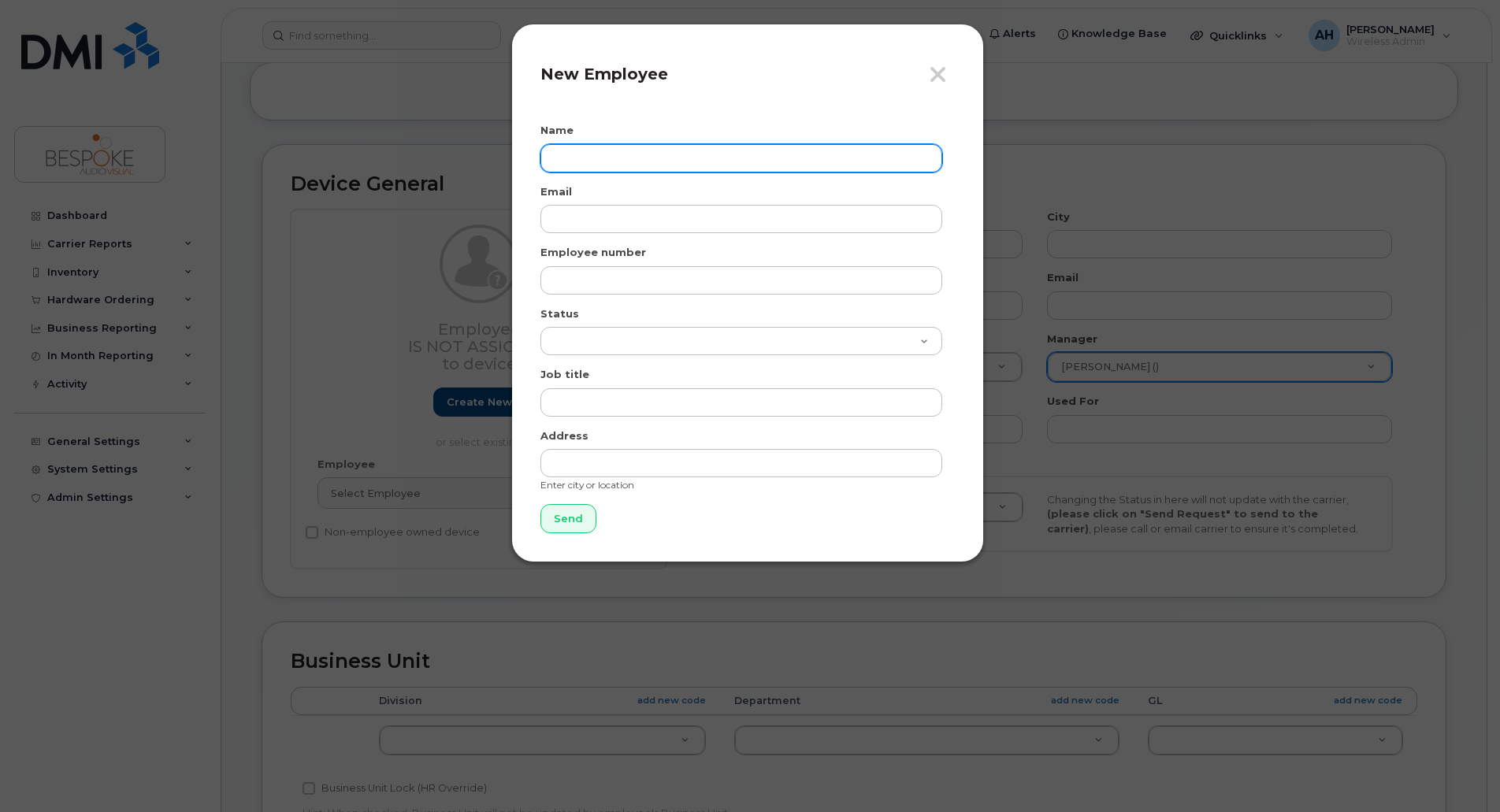
click at [658, 151] on input "text" at bounding box center [741, 158] width 402 height 28
paste input "[PERSON_NAME]"
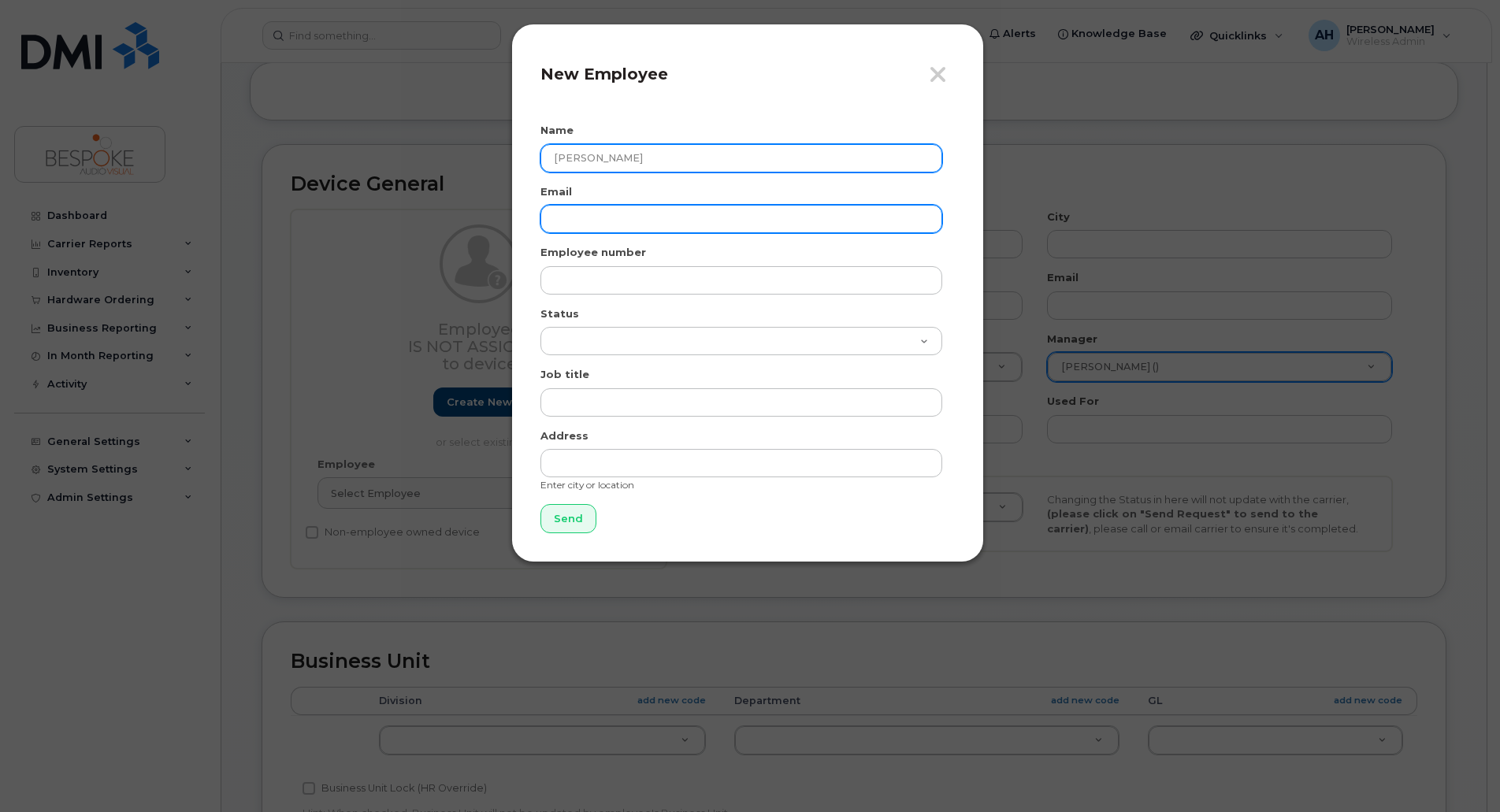
type input "[PERSON_NAME]"
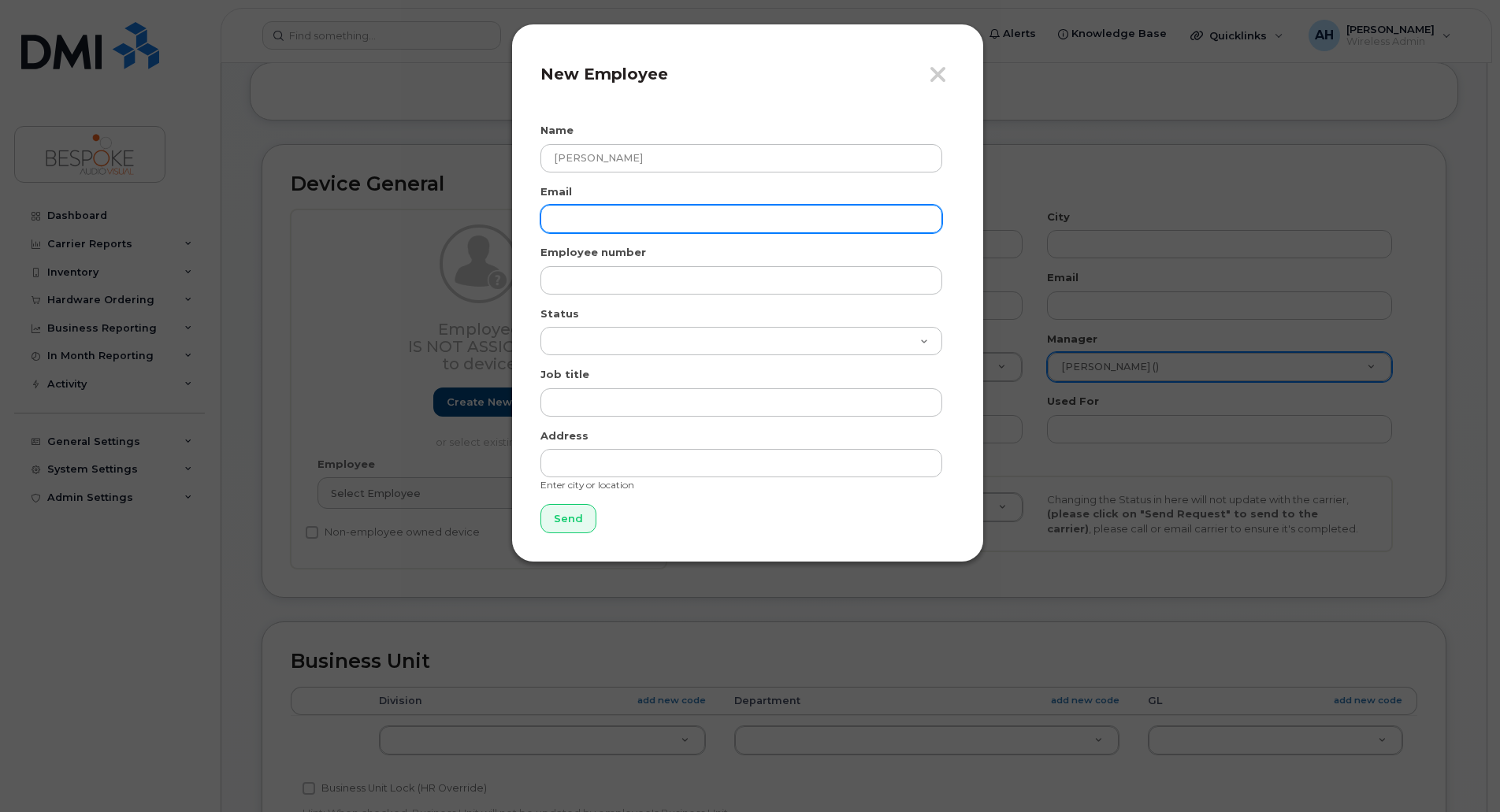
click at [575, 224] on input "email" at bounding box center [741, 219] width 402 height 28
paste input "[PERSON_NAME]"
click at [586, 220] on input "[PERSON_NAME]" at bounding box center [741, 219] width 402 height 28
drag, startPoint x: 644, startPoint y: 216, endPoint x: 655, endPoint y: 216, distance: 11.0
click at [651, 215] on input "[PERSON_NAME].[PERSON_NAME]" at bounding box center [741, 219] width 402 height 28
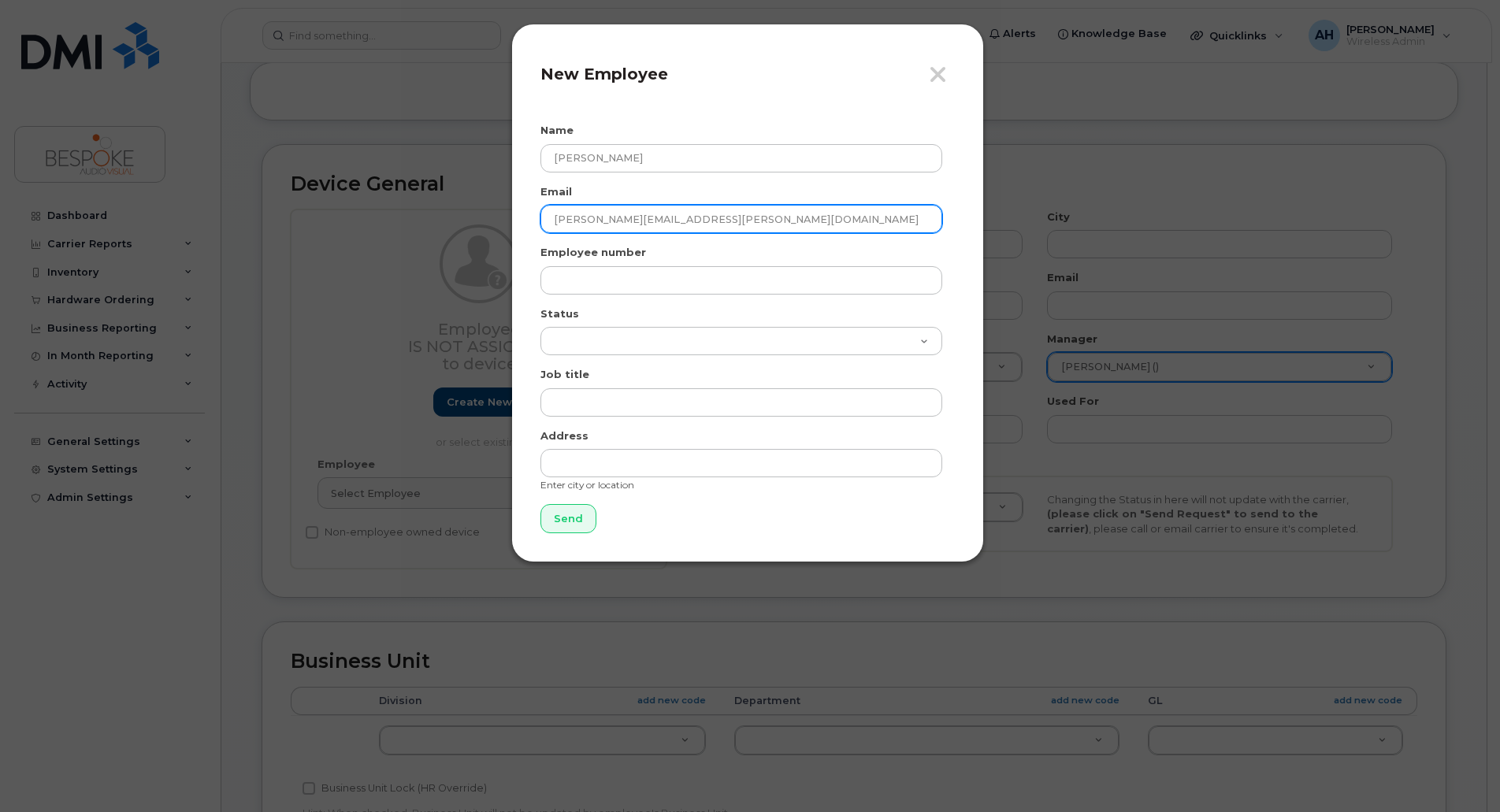
type input "[PERSON_NAME][EMAIL_ADDRESS][PERSON_NAME][DOMAIN_NAME]"
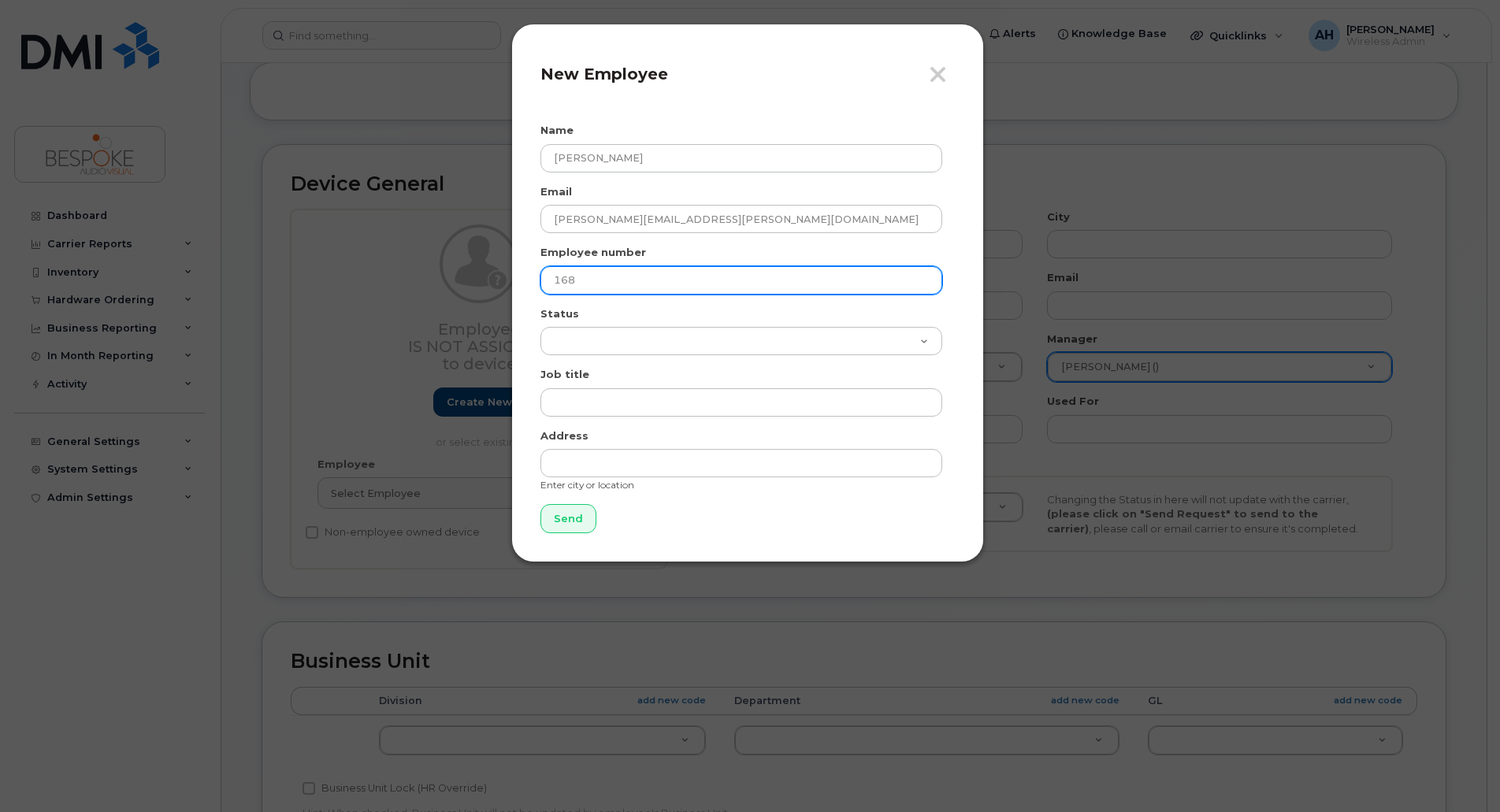
type input "168"
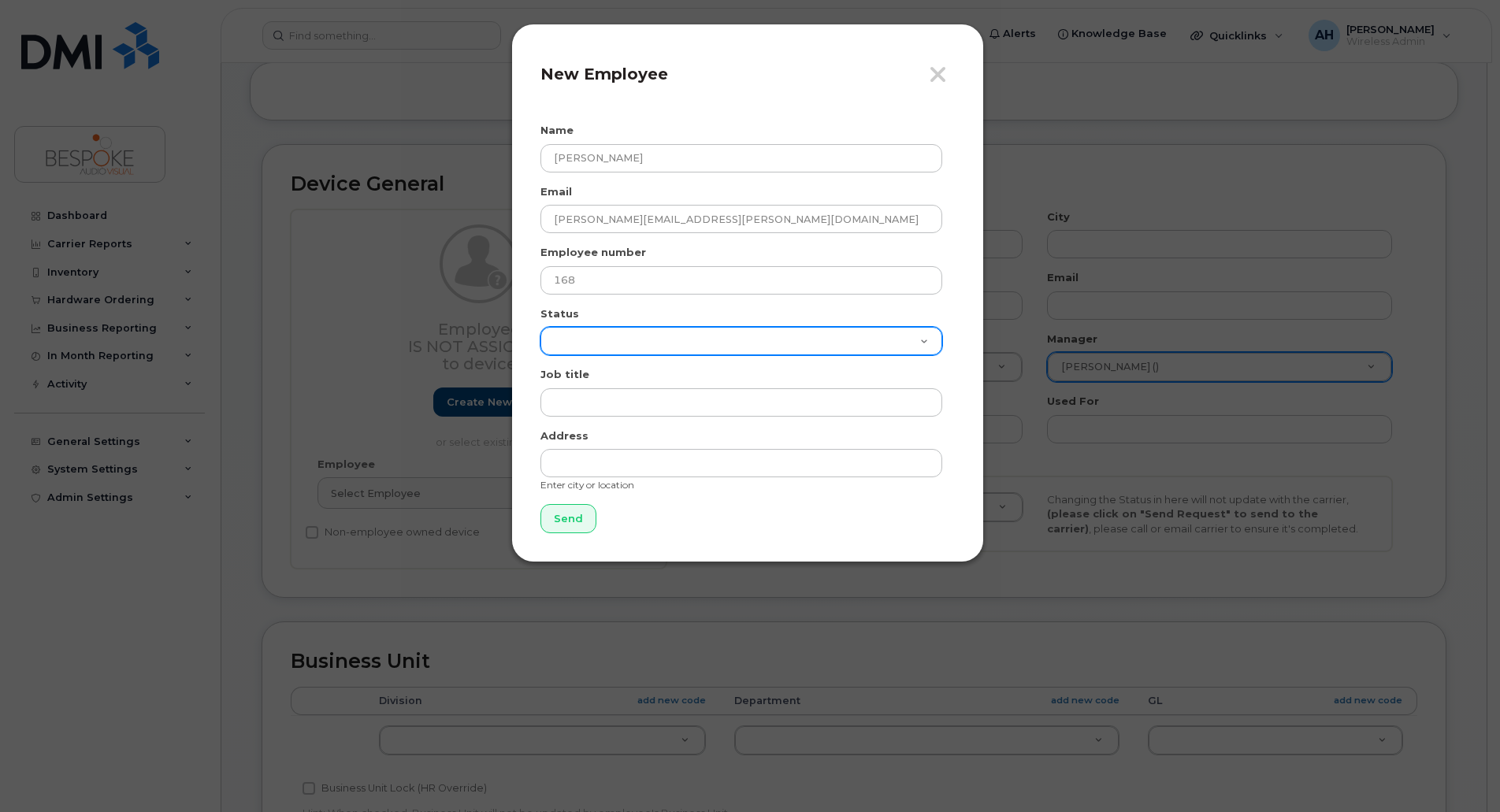
click at [904, 341] on select "Active On-Leave Long Term Short Term Maternity Leave Temp Layoff Inactive" at bounding box center [741, 341] width 402 height 28
select select "active"
click at [541, 327] on select "Active On-Leave Long Term Short Term Maternity Leave Temp Layoff Inactive" at bounding box center [741, 341] width 402 height 28
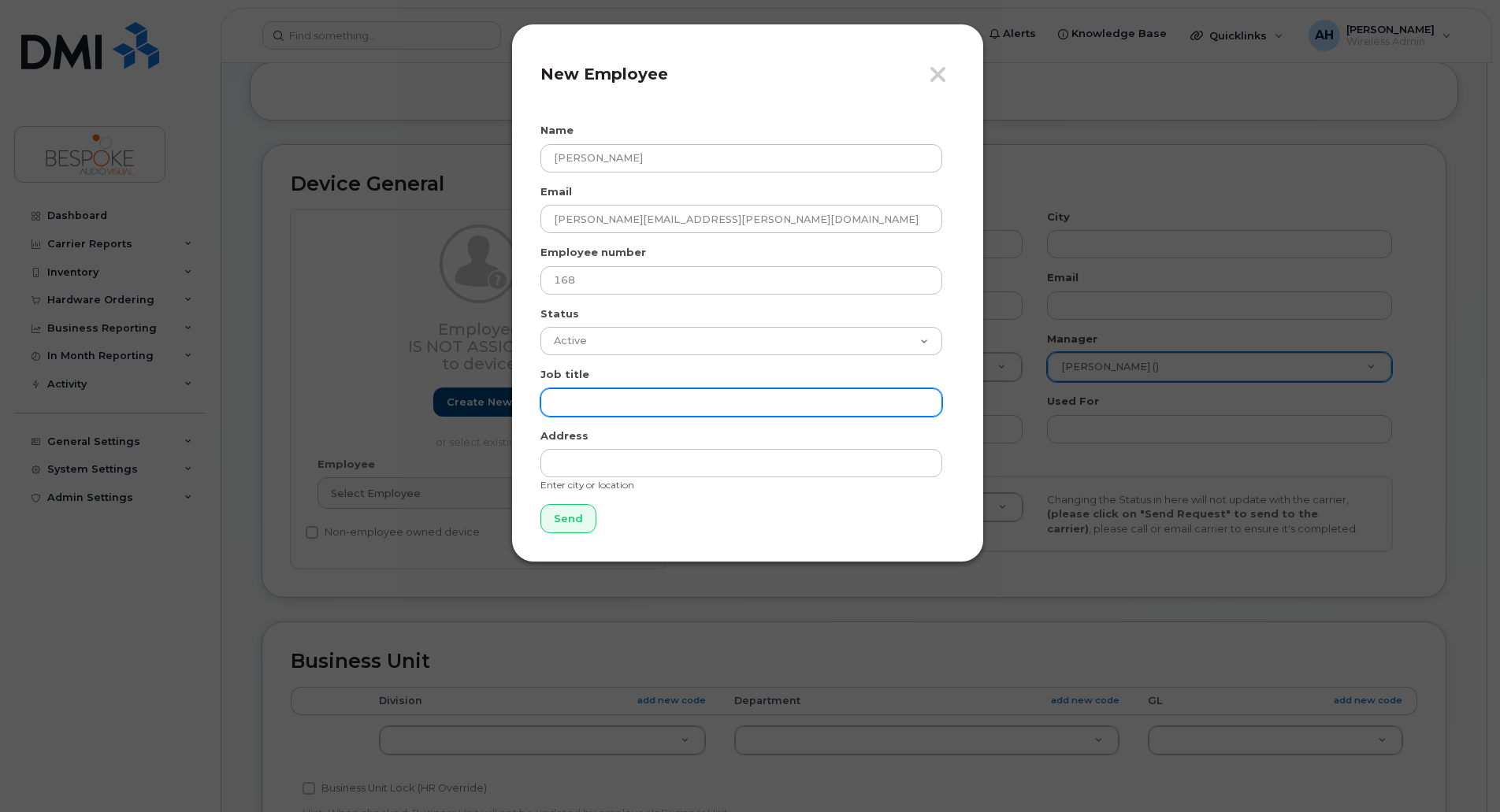
click at [795, 404] on input "text" at bounding box center [741, 403] width 402 height 28
paste input "Account Director"
type input "Account Director"
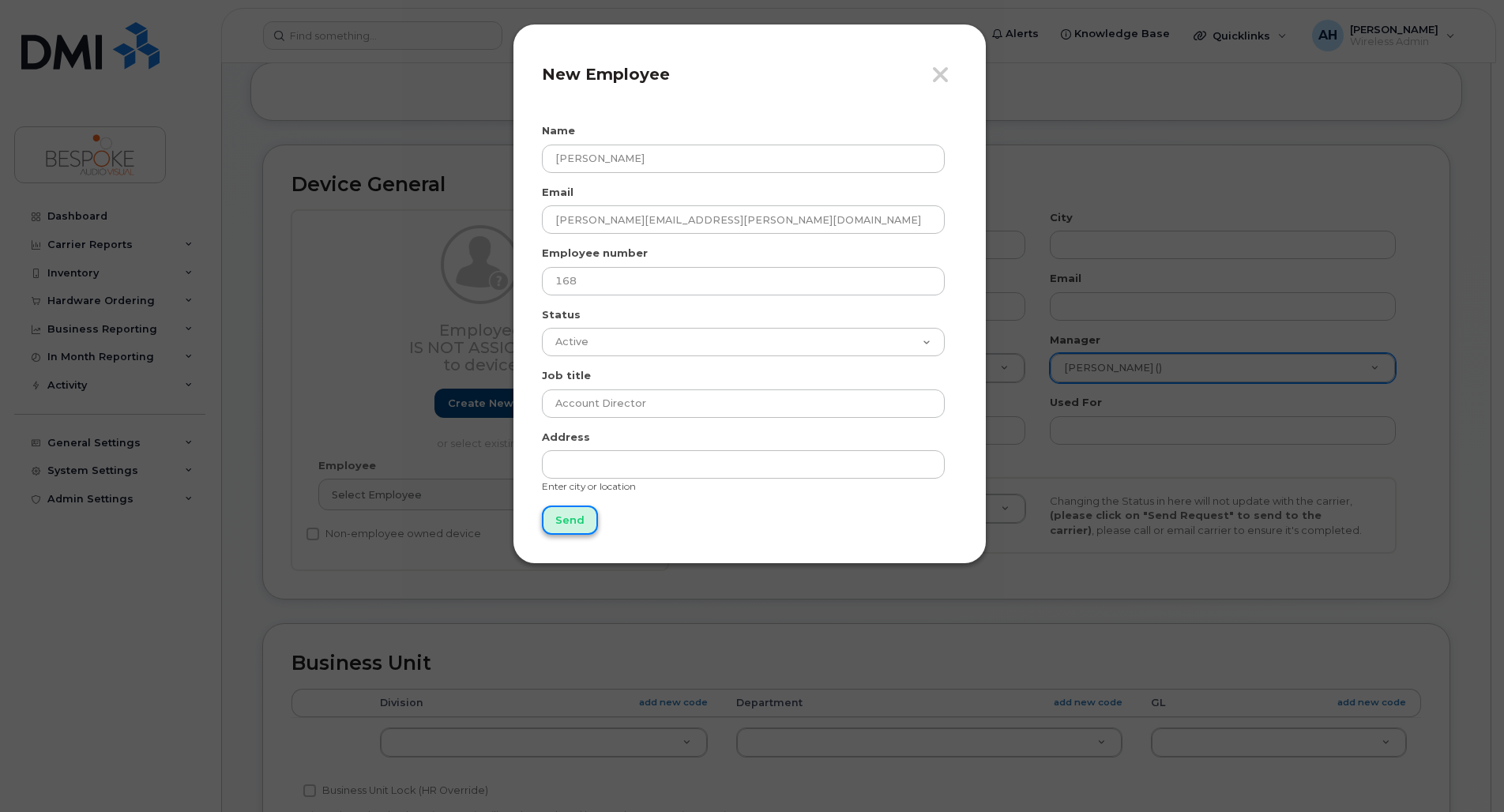
click at [582, 516] on input "Send" at bounding box center [570, 520] width 56 height 29
type input "Send"
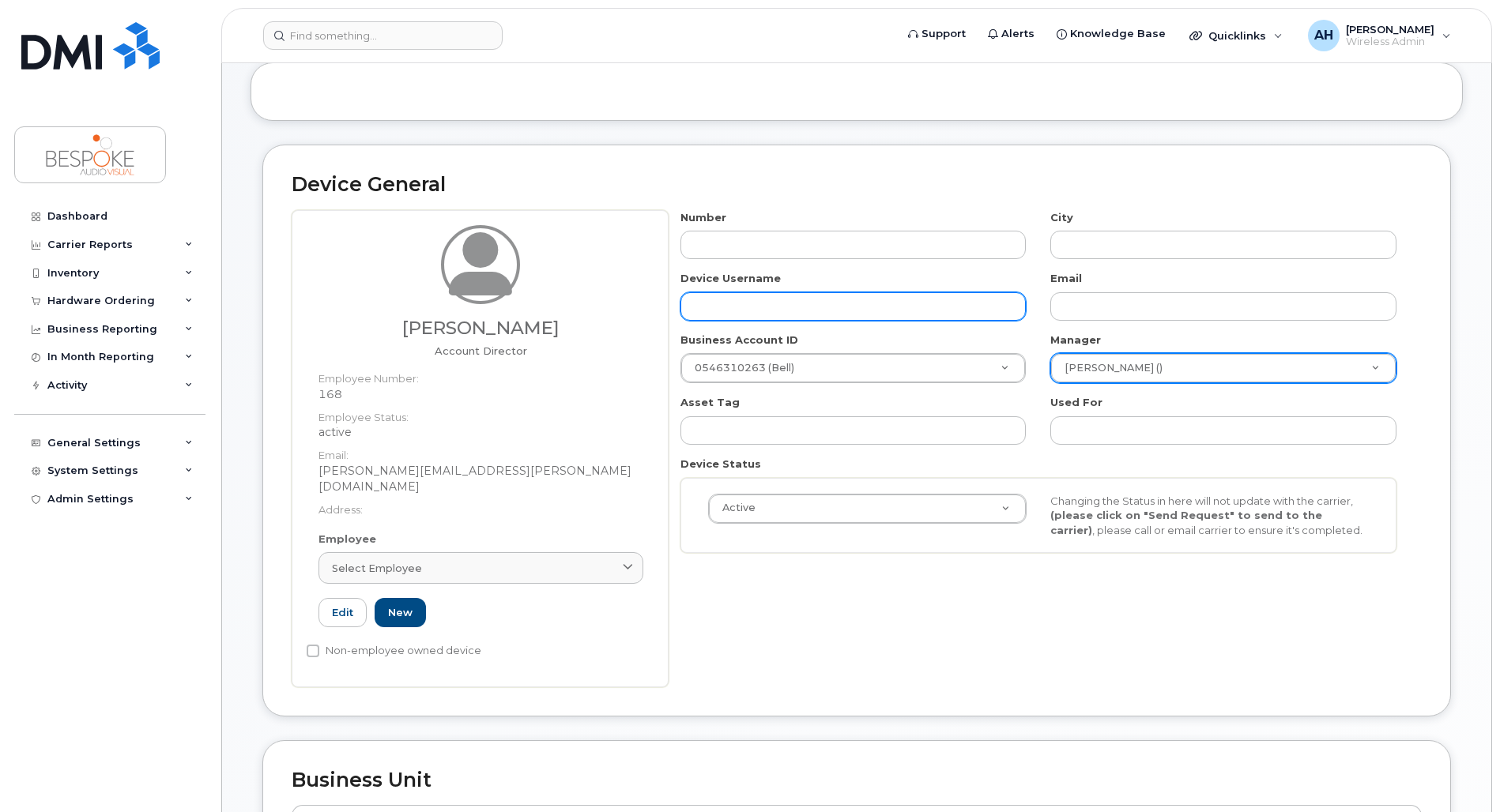
click at [871, 304] on input "text" at bounding box center [853, 306] width 346 height 28
type input "B"
type input "[PERSON_NAME]"
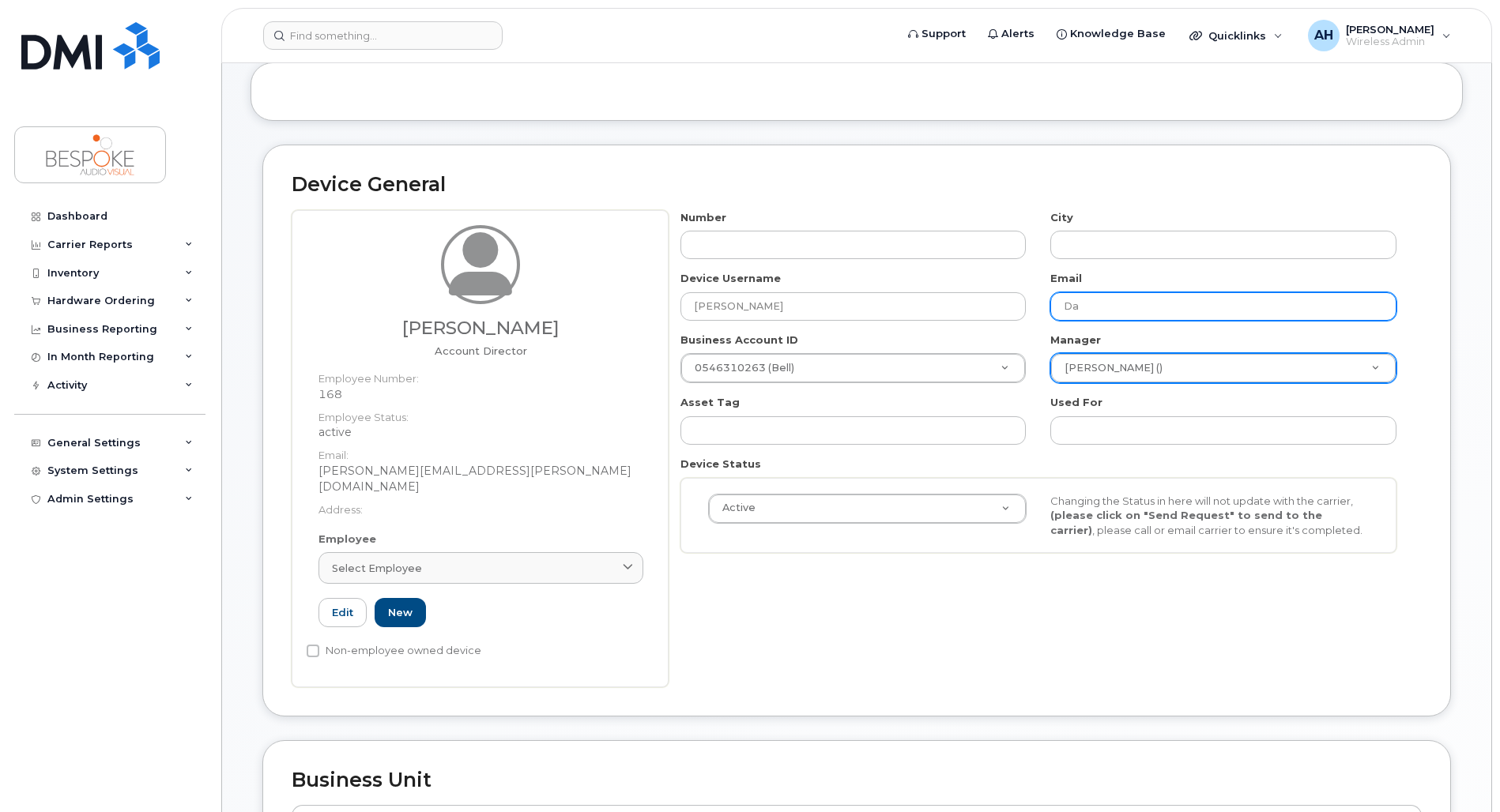
type input "D"
type input "[PERSON_NAME][EMAIL_ADDRESS][PERSON_NAME][DOMAIN_NAME]"
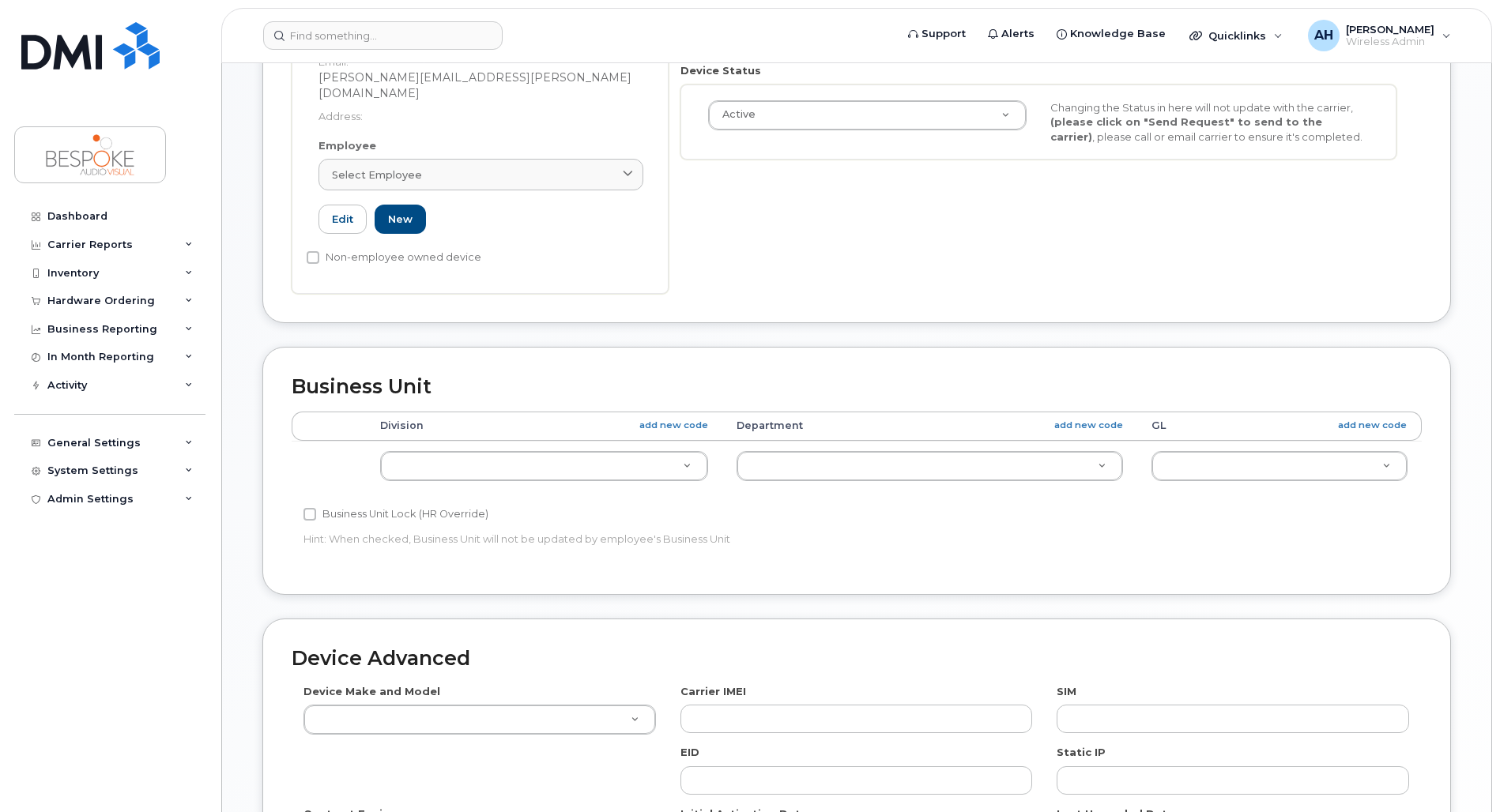
scroll to position [477, 0]
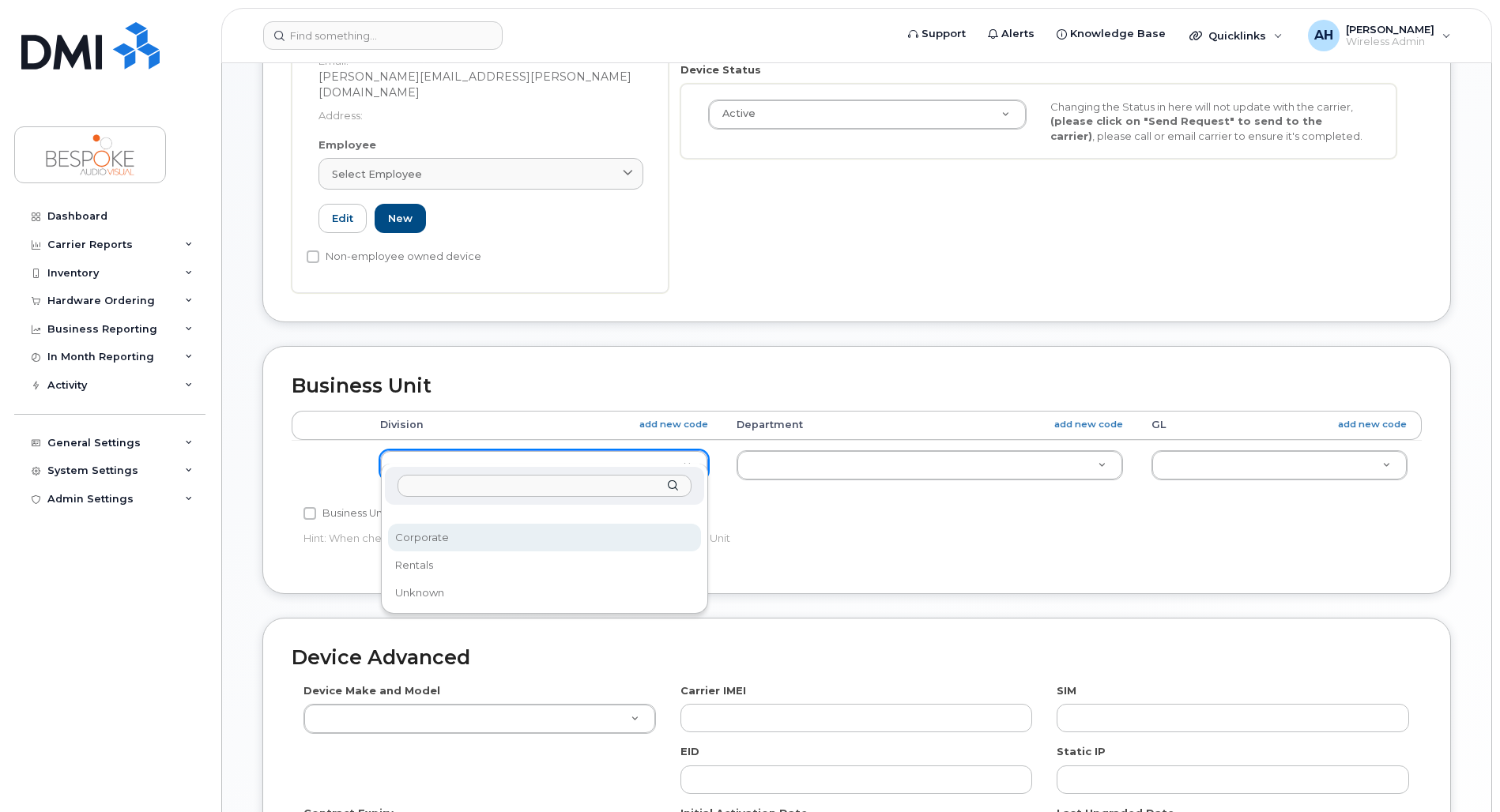
select select "5705976"
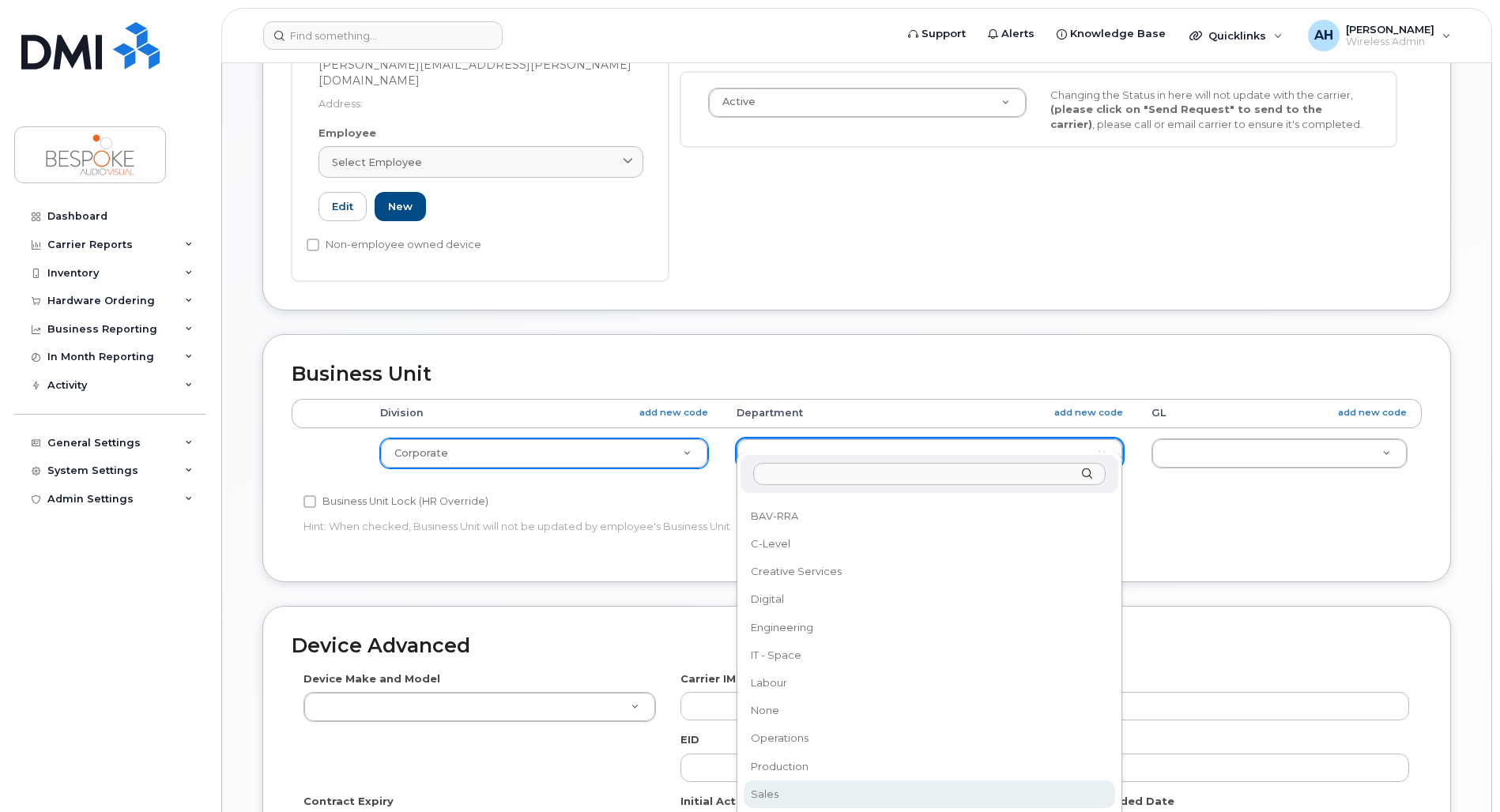
scroll to position [489, 0]
select select "5705980"
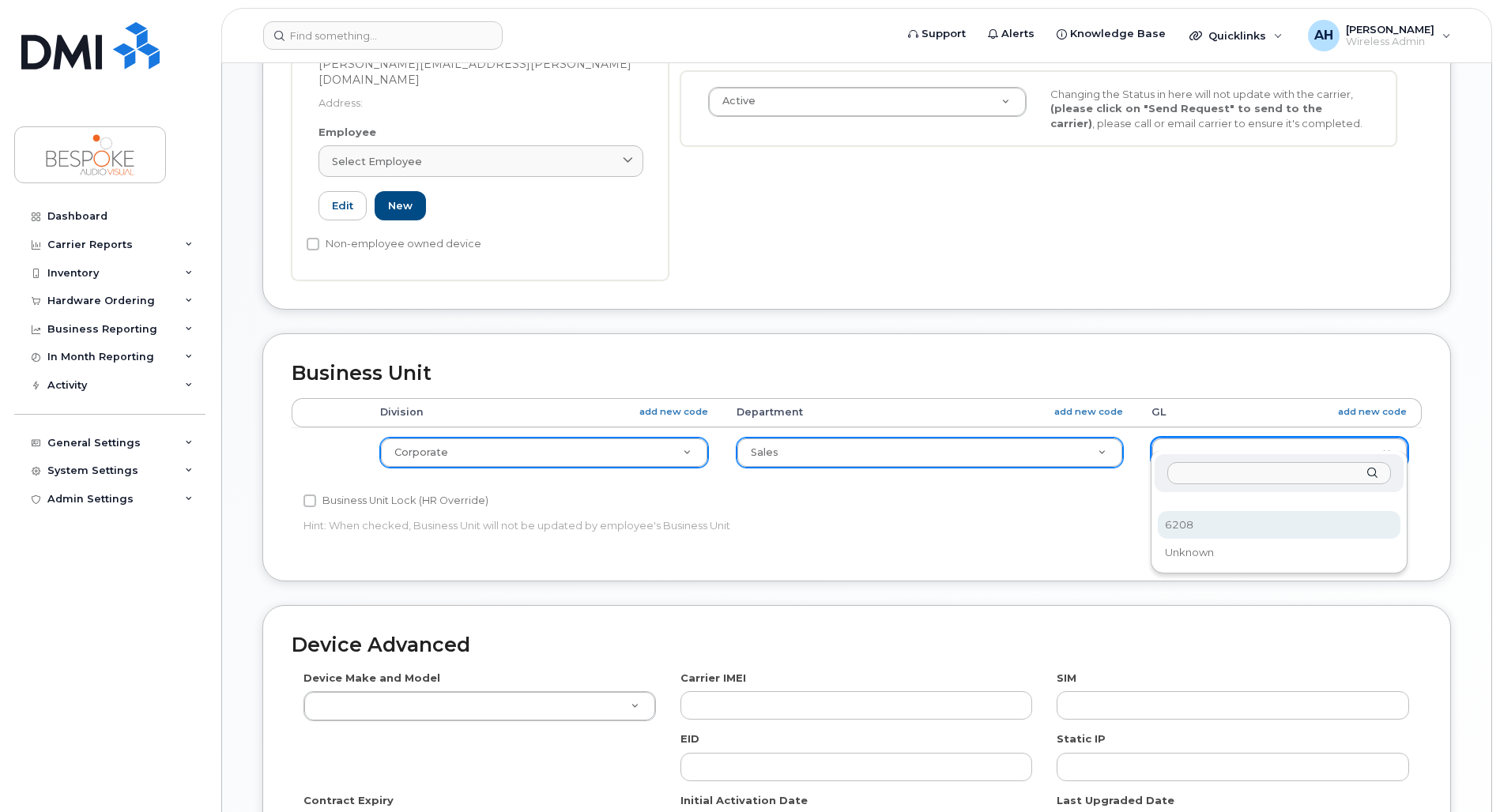
select select "5705988"
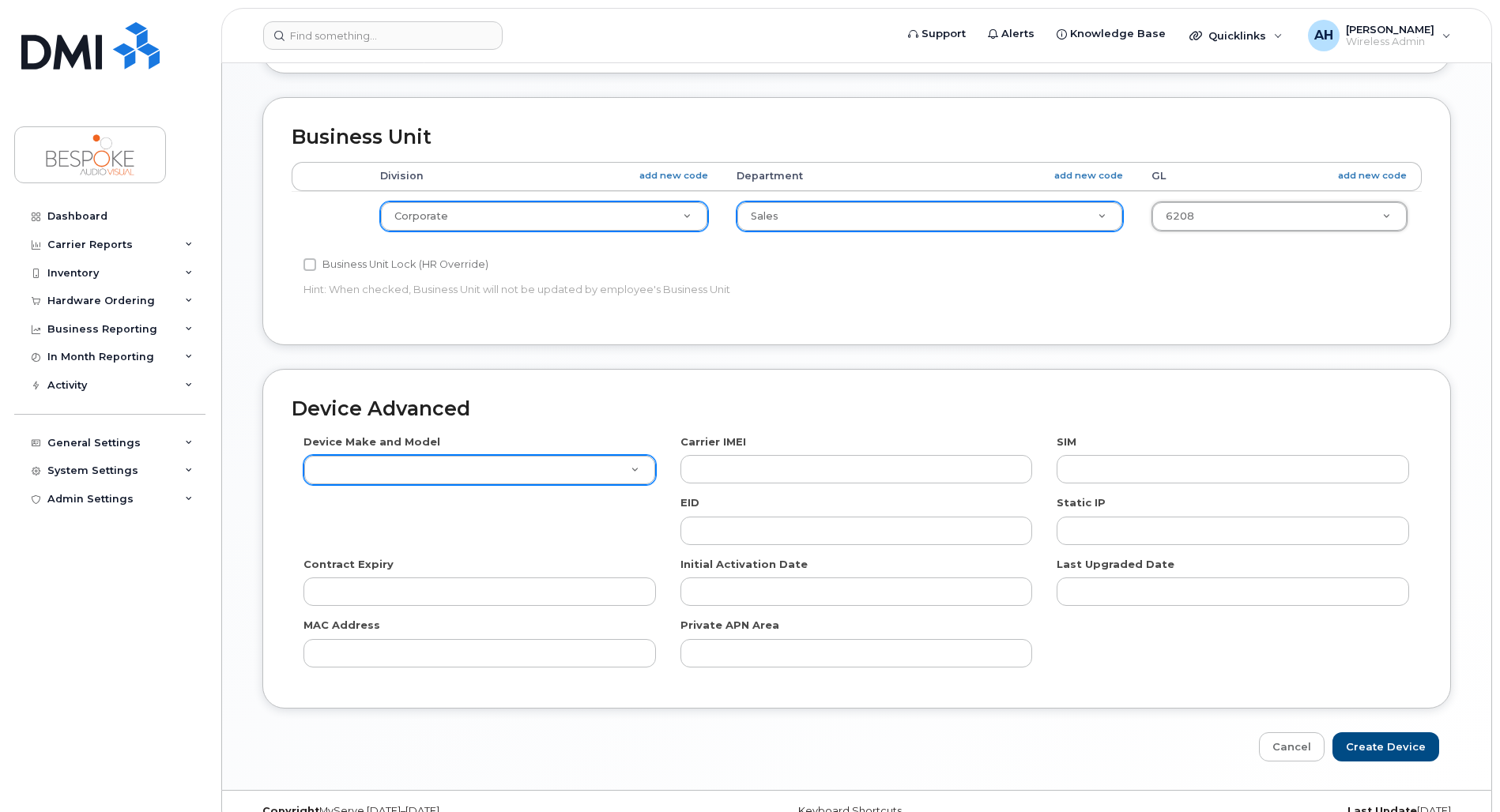
scroll to position [726, 0]
click at [1405, 732] on input "Create Device" at bounding box center [1385, 746] width 107 height 29
type input "Saving..."
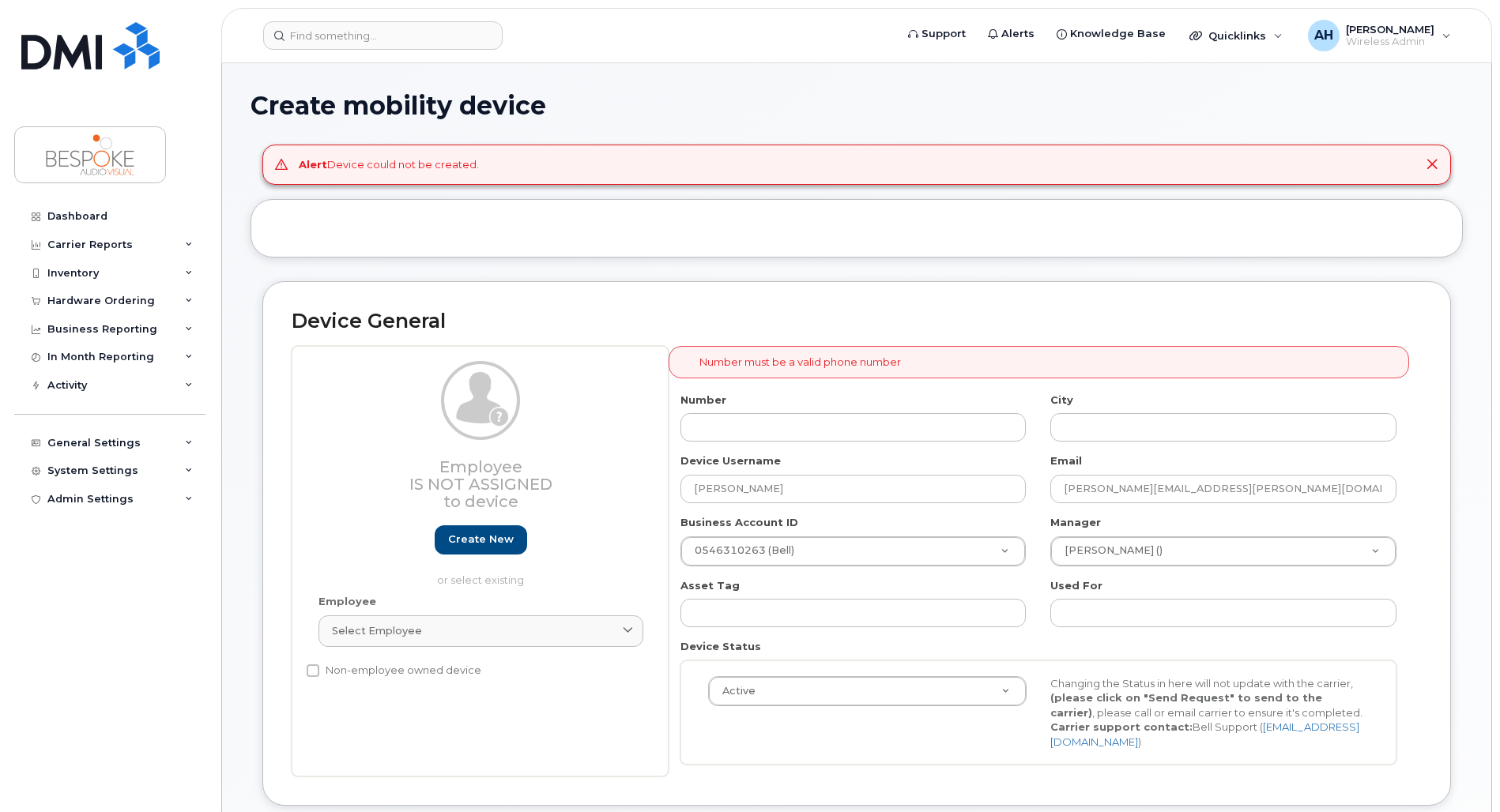
select select "5705980"
click at [1266, 31] on span "Quicklinks" at bounding box center [1237, 35] width 58 height 12
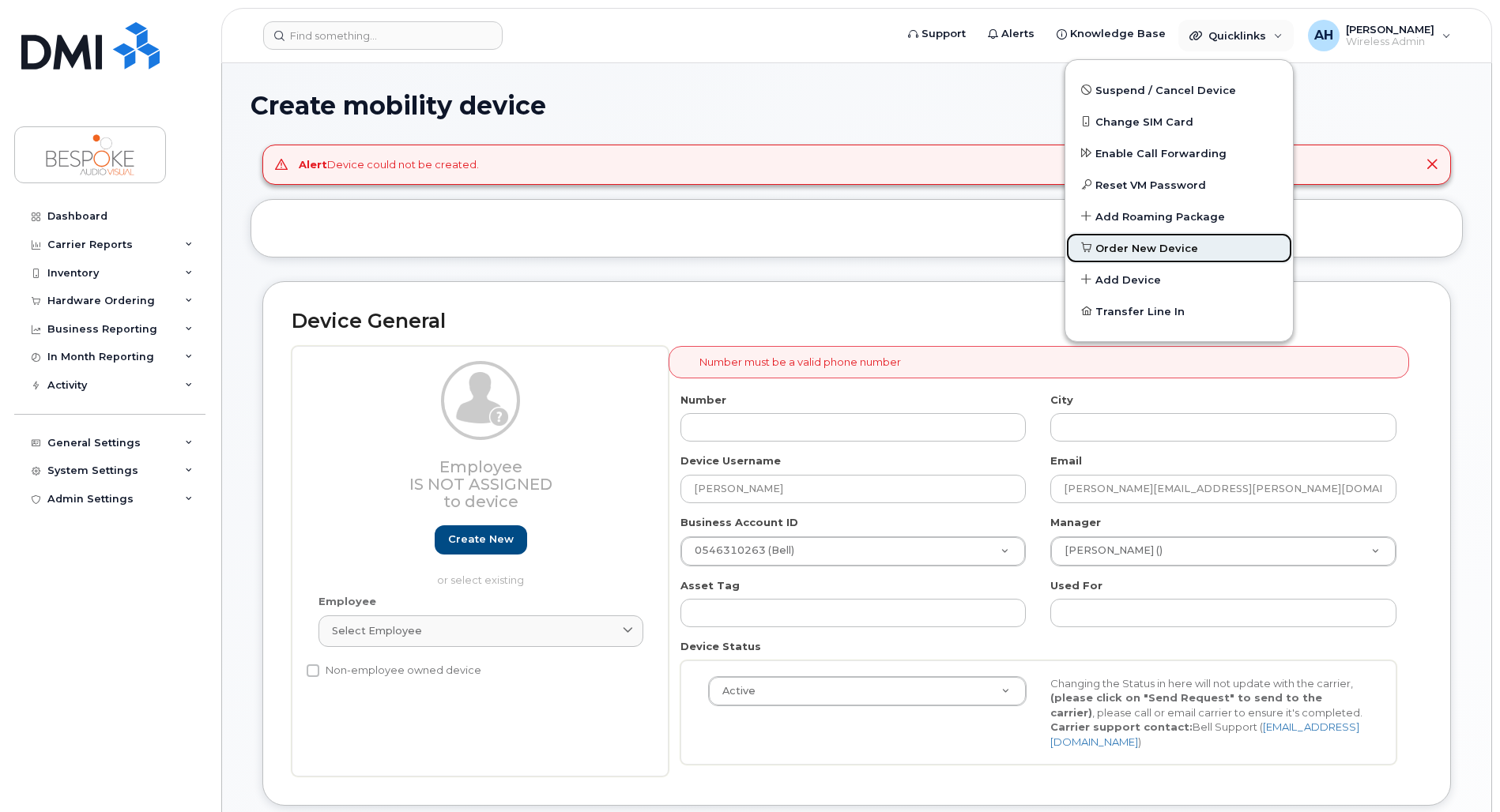
click at [1204, 249] on link "Order New Device" at bounding box center [1179, 248] width 228 height 31
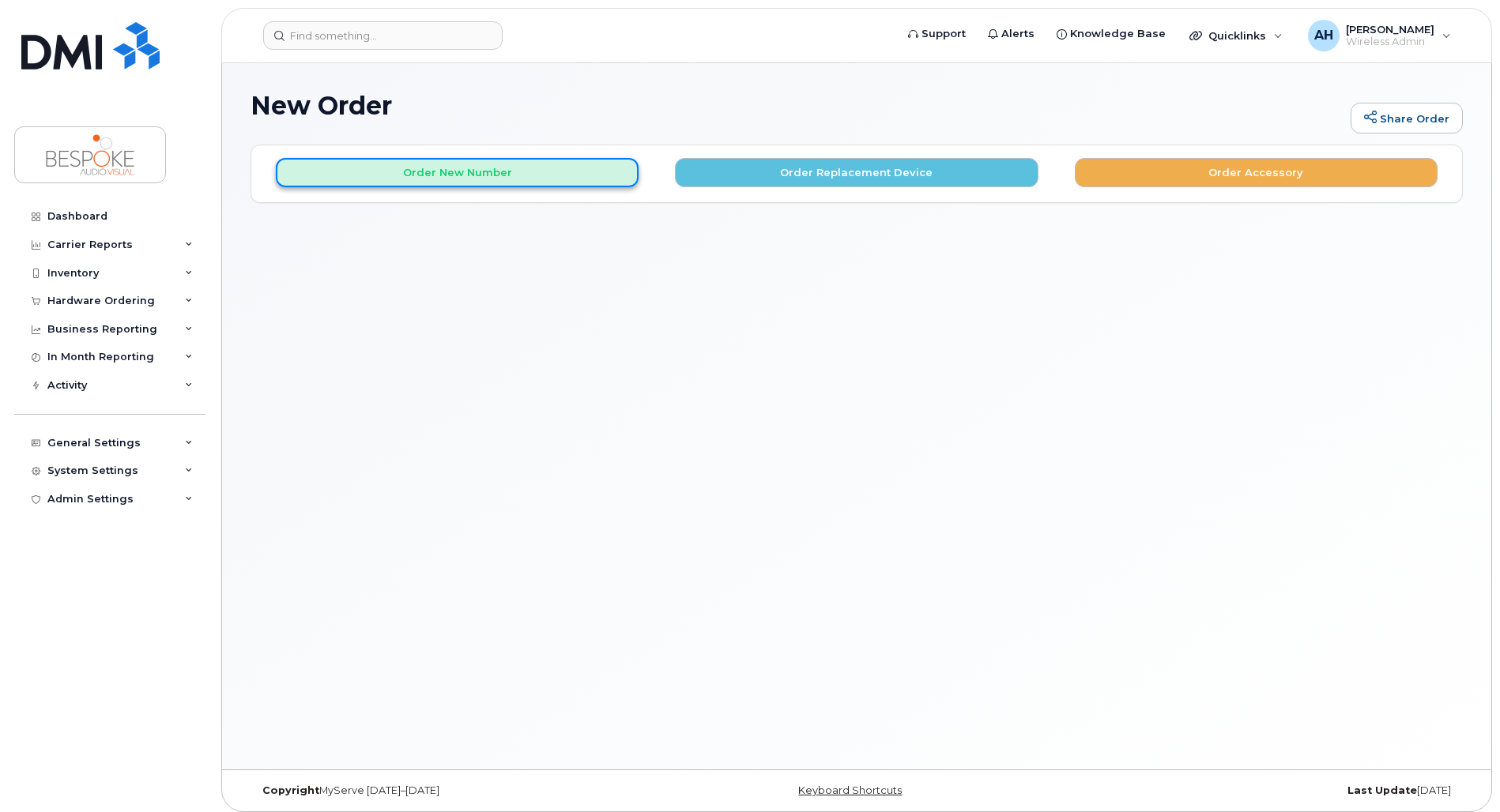
click at [421, 172] on button "Order New Number" at bounding box center [457, 172] width 363 height 29
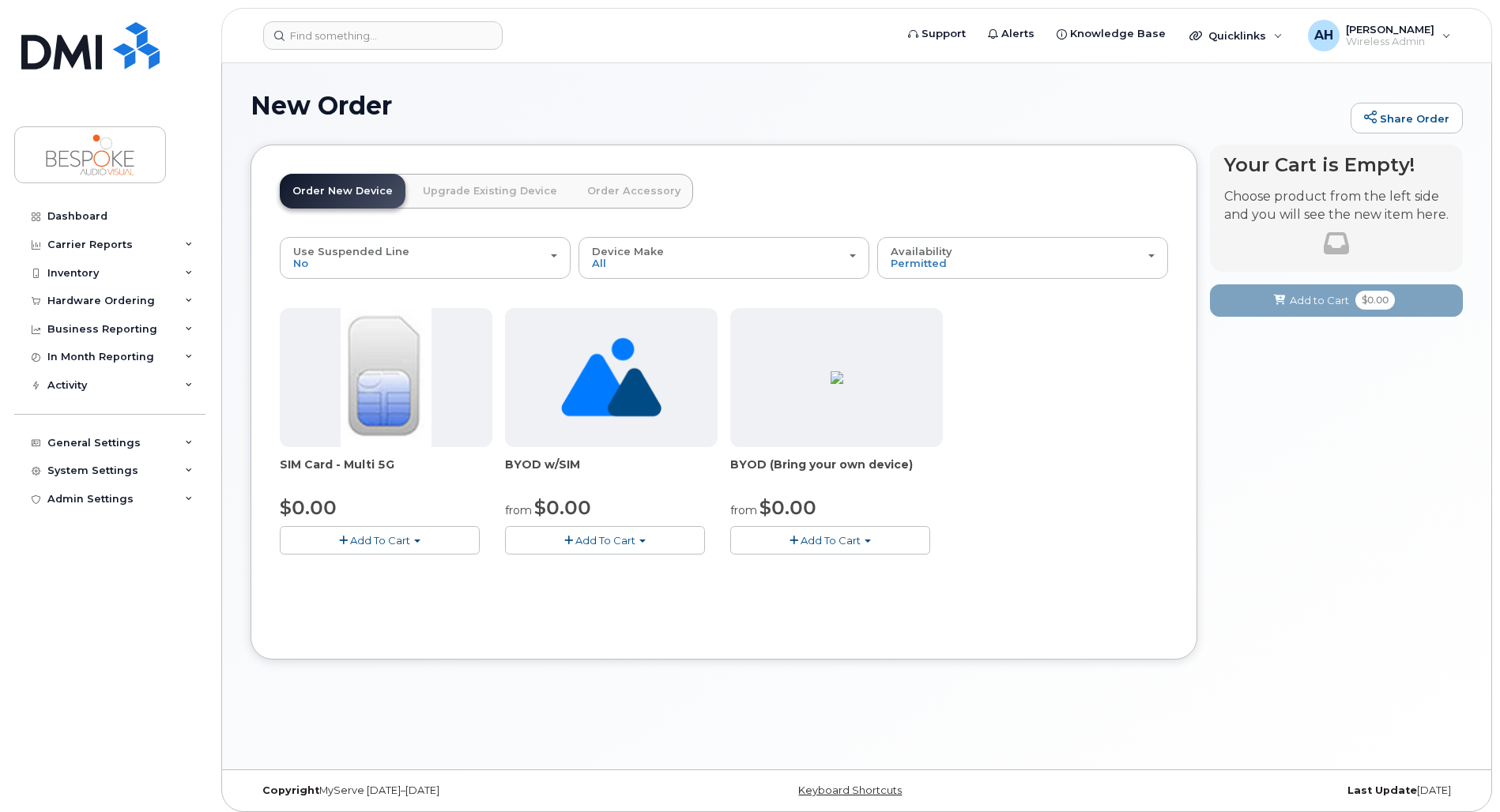
click at [373, 539] on span "Add To Cart" at bounding box center [380, 540] width 60 height 12
click at [367, 570] on link "$0.00 - New Activation" at bounding box center [358, 570] width 150 height 20
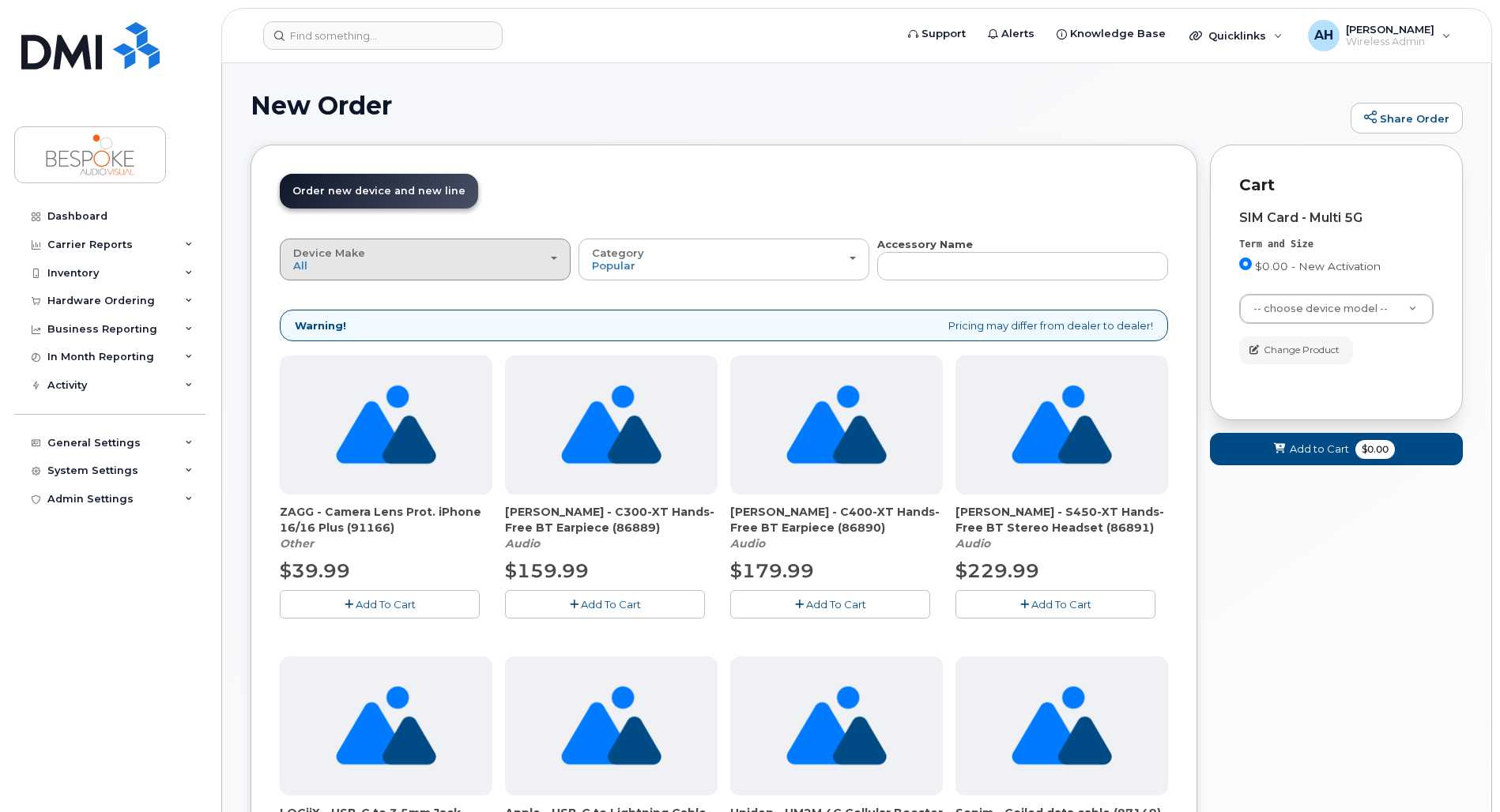
click at [487, 266] on div "Device Make All Android Cell Phone iPhone Tablet" at bounding box center [425, 260] width 264 height 25
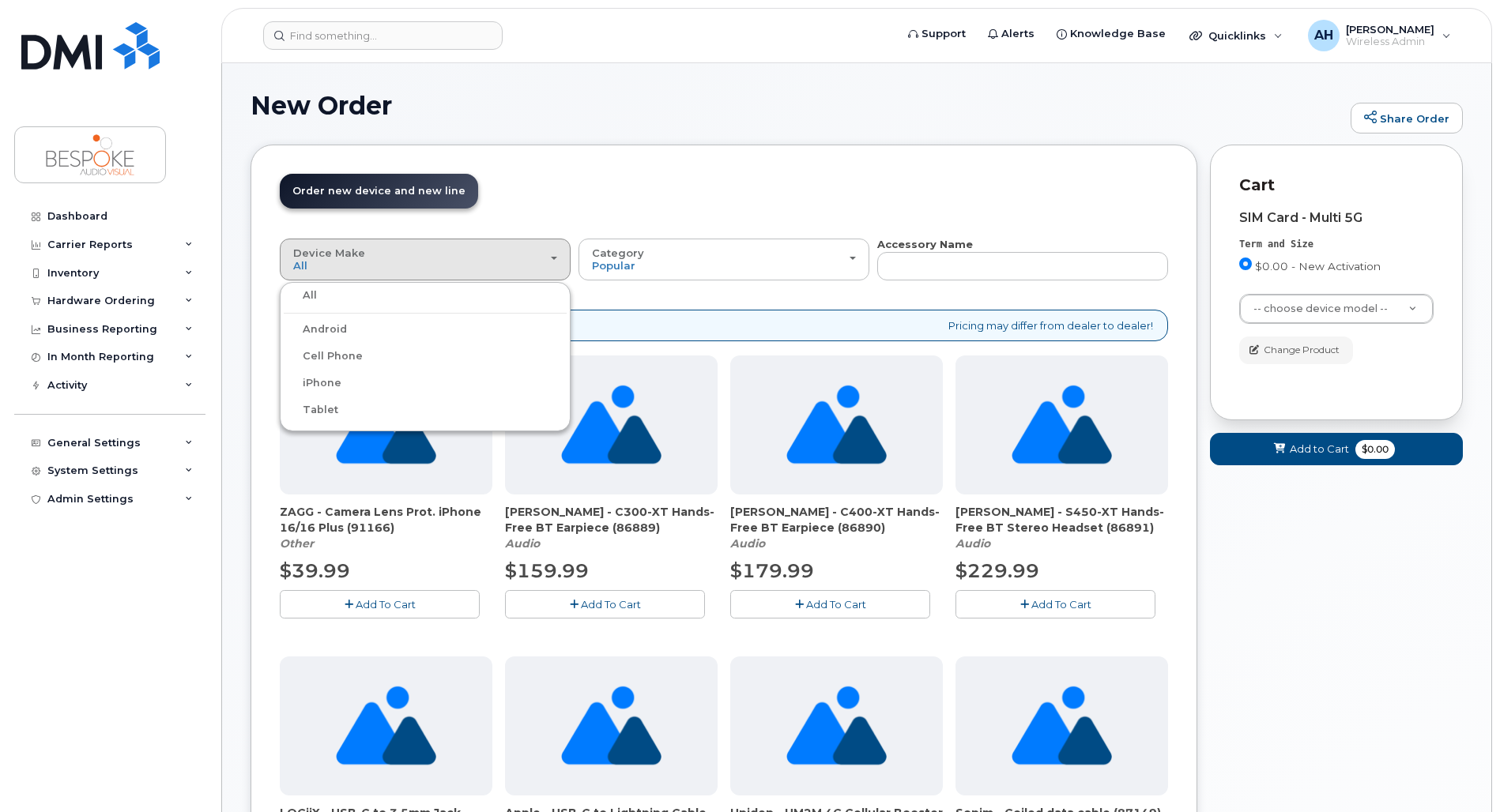
click at [336, 383] on label "iPhone" at bounding box center [313, 382] width 58 height 19
click at [0, 0] on input "iPhone" at bounding box center [0, 0] width 0 height 0
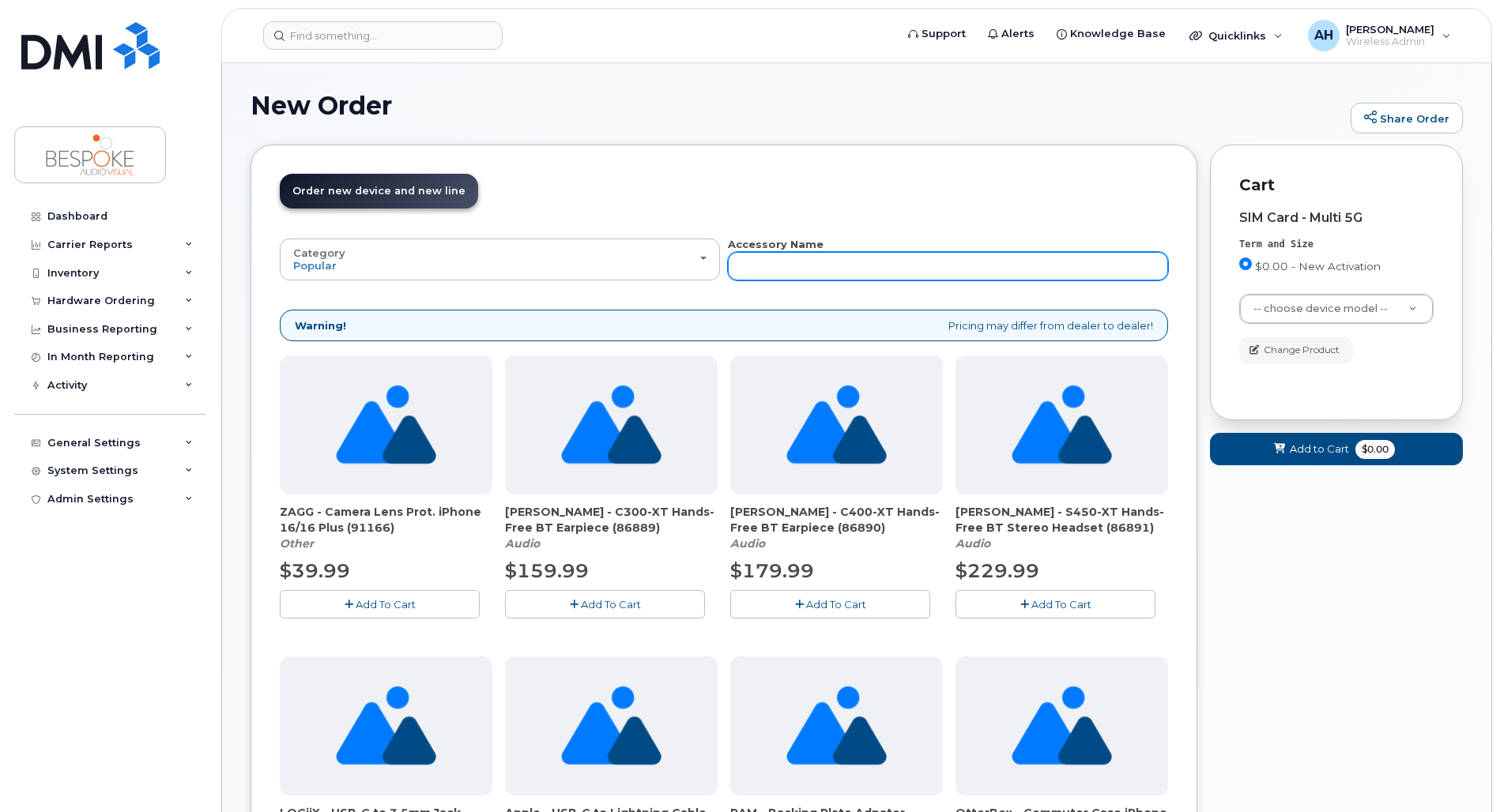
click at [774, 276] on input "text" at bounding box center [948, 266] width 440 height 28
type input "iphone"
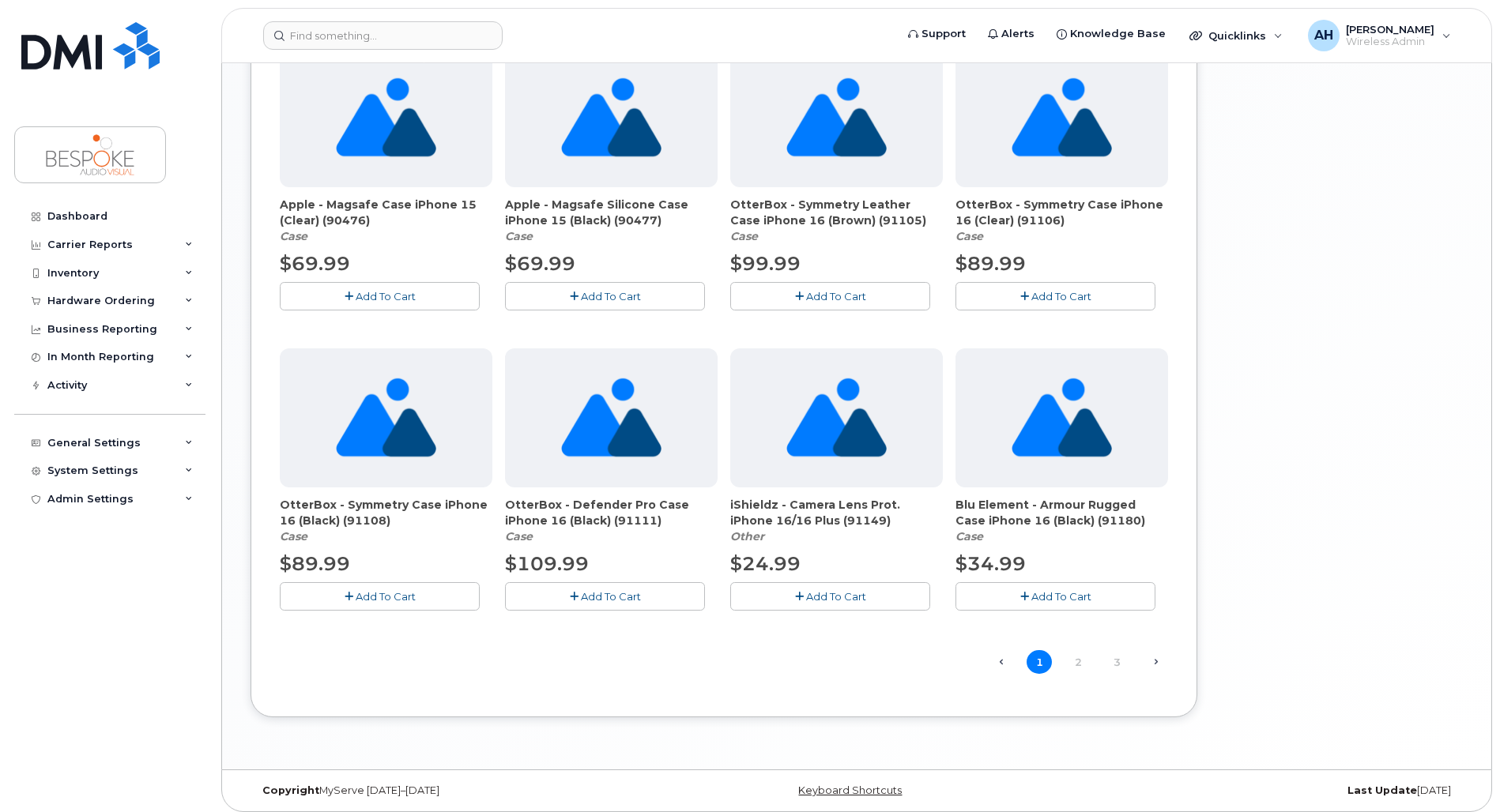
scroll to position [916, 0]
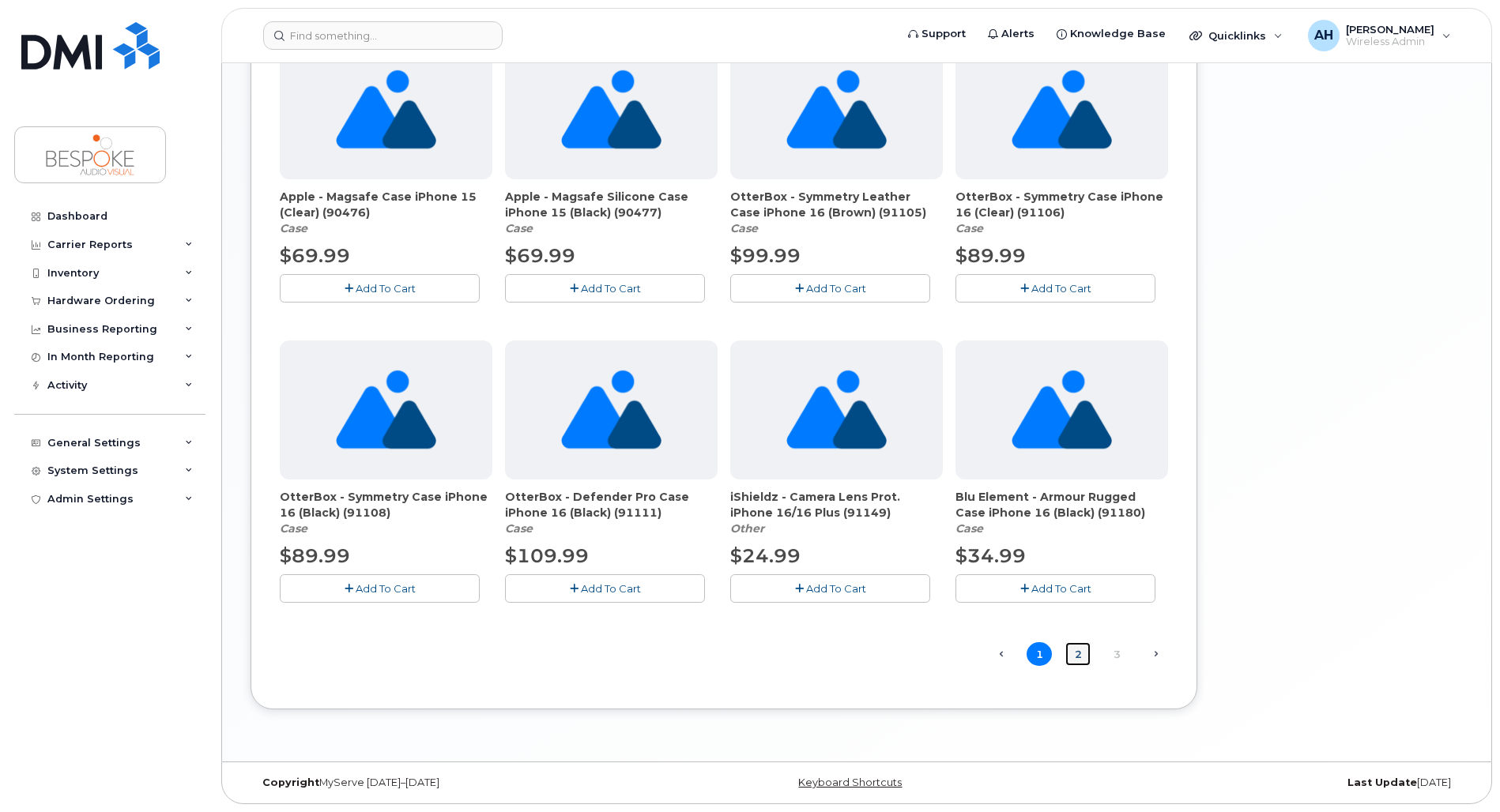
click at [1084, 658] on link "2" at bounding box center [1078, 655] width 26 height 25
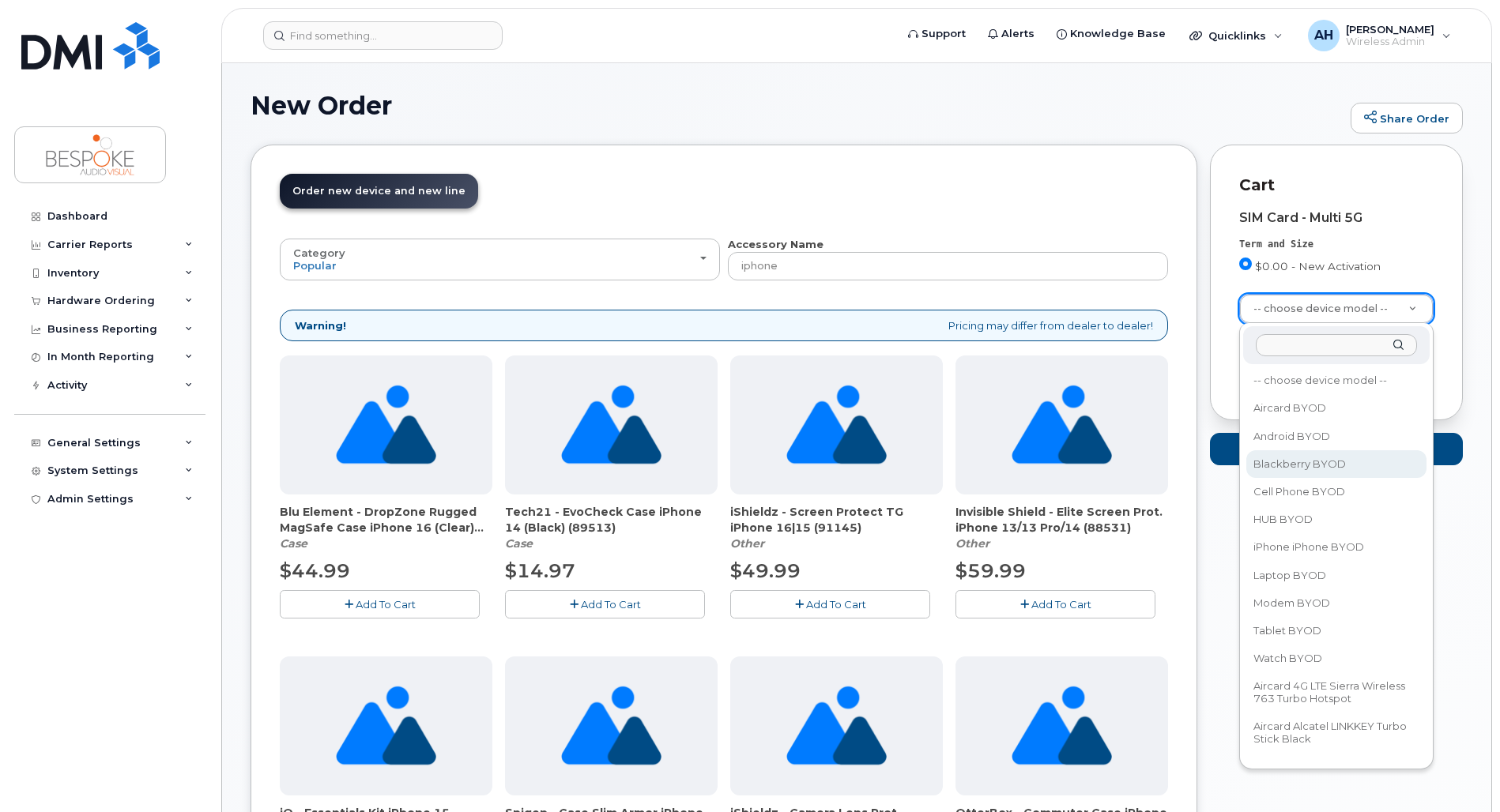
scroll to position [0, 0]
click at [1324, 348] on input "text" at bounding box center [1336, 346] width 161 height 23
type input "iph"
select select "2778"
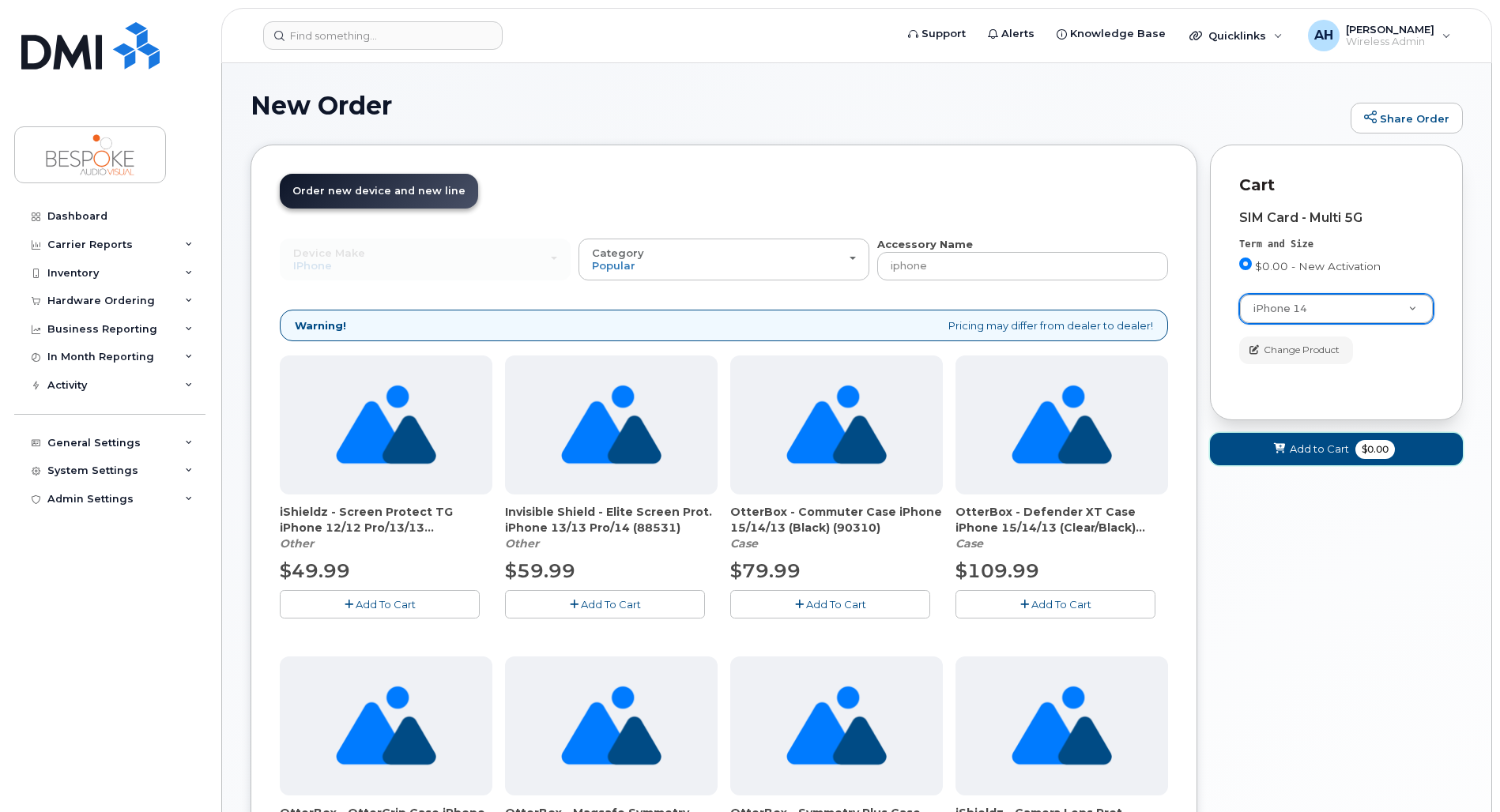
click at [1315, 447] on span "Add to Cart" at bounding box center [1320, 449] width 60 height 15
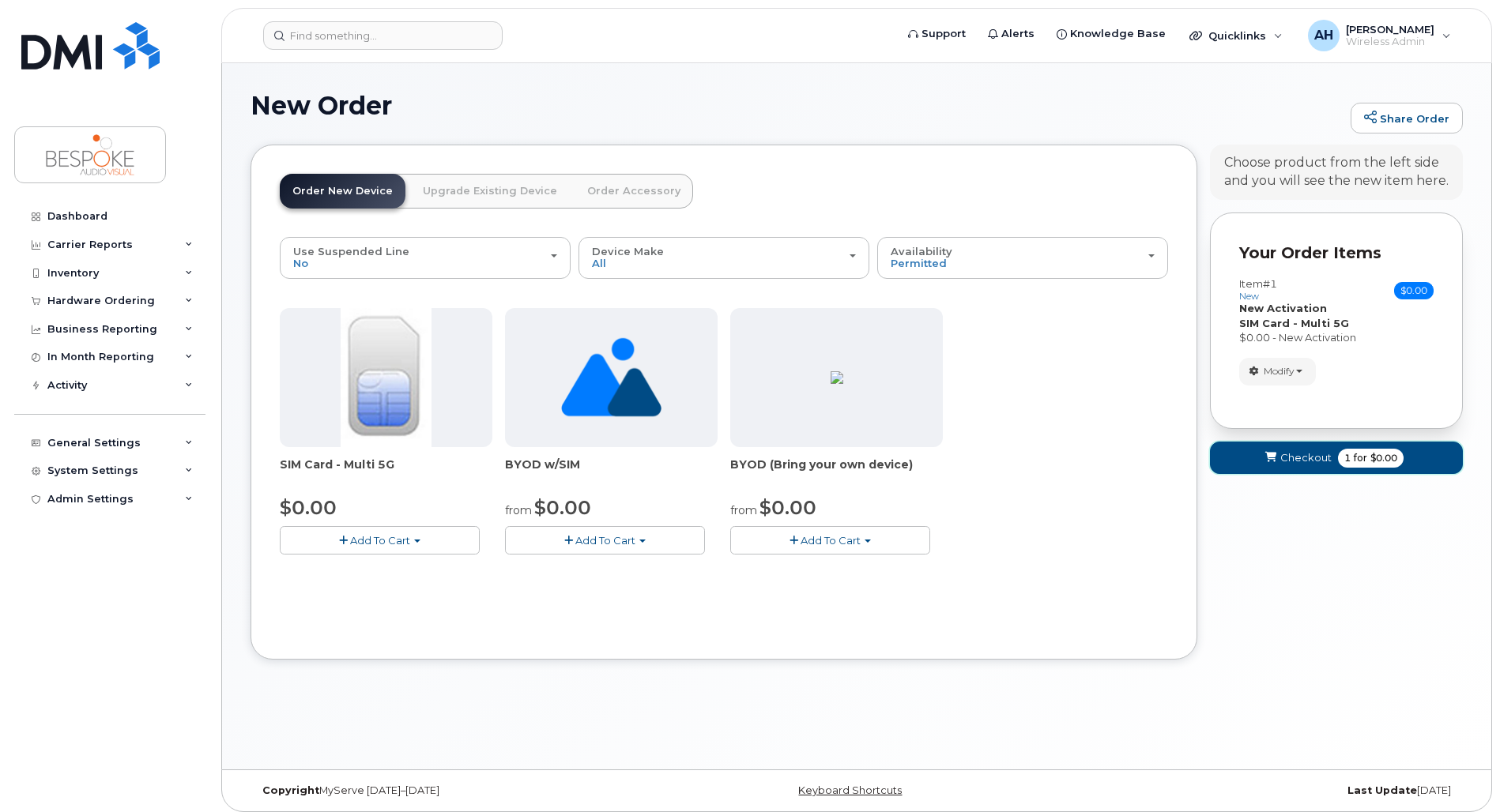
click at [1301, 458] on span "Checkout" at bounding box center [1305, 458] width 51 height 15
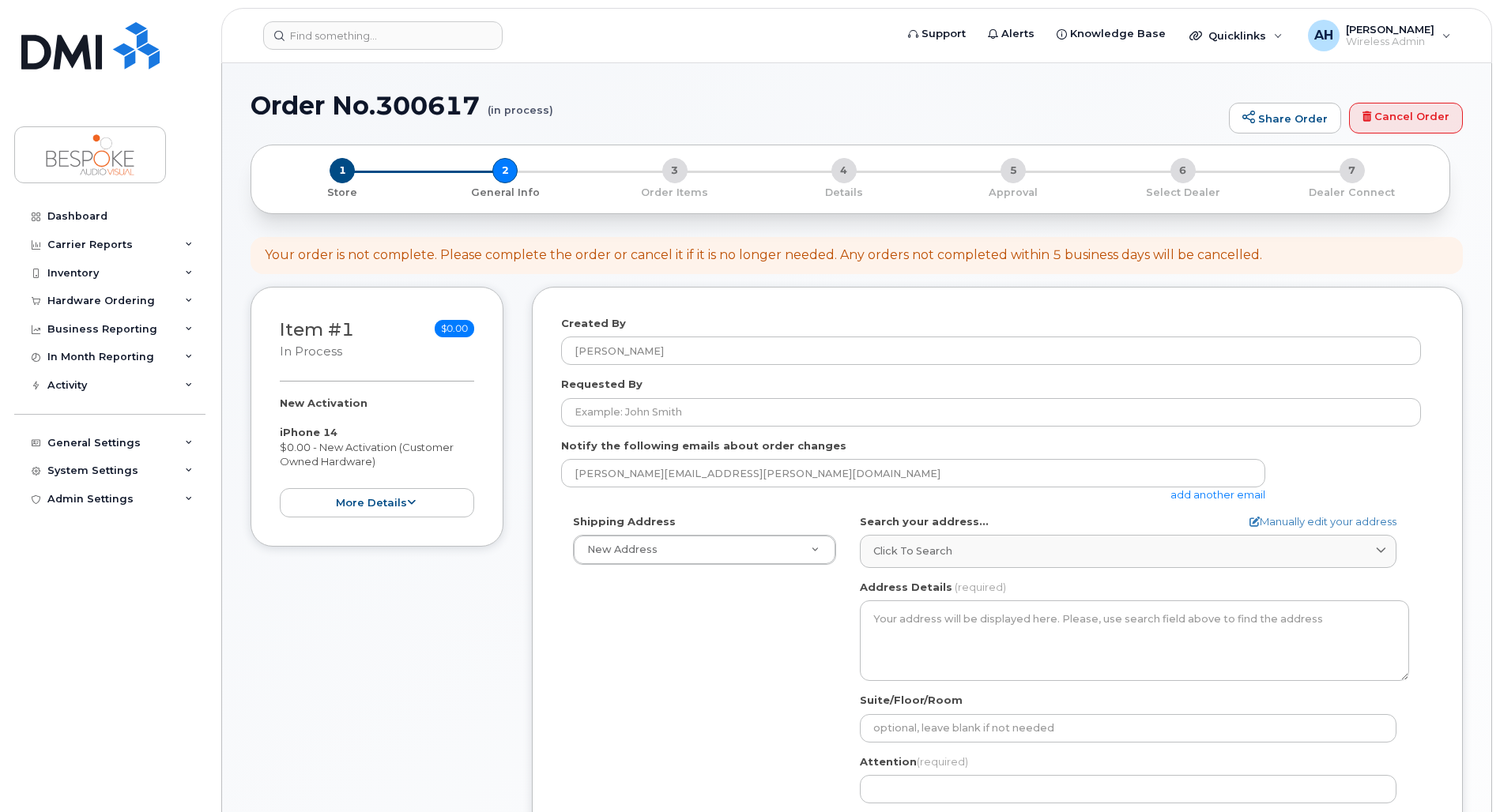
select select
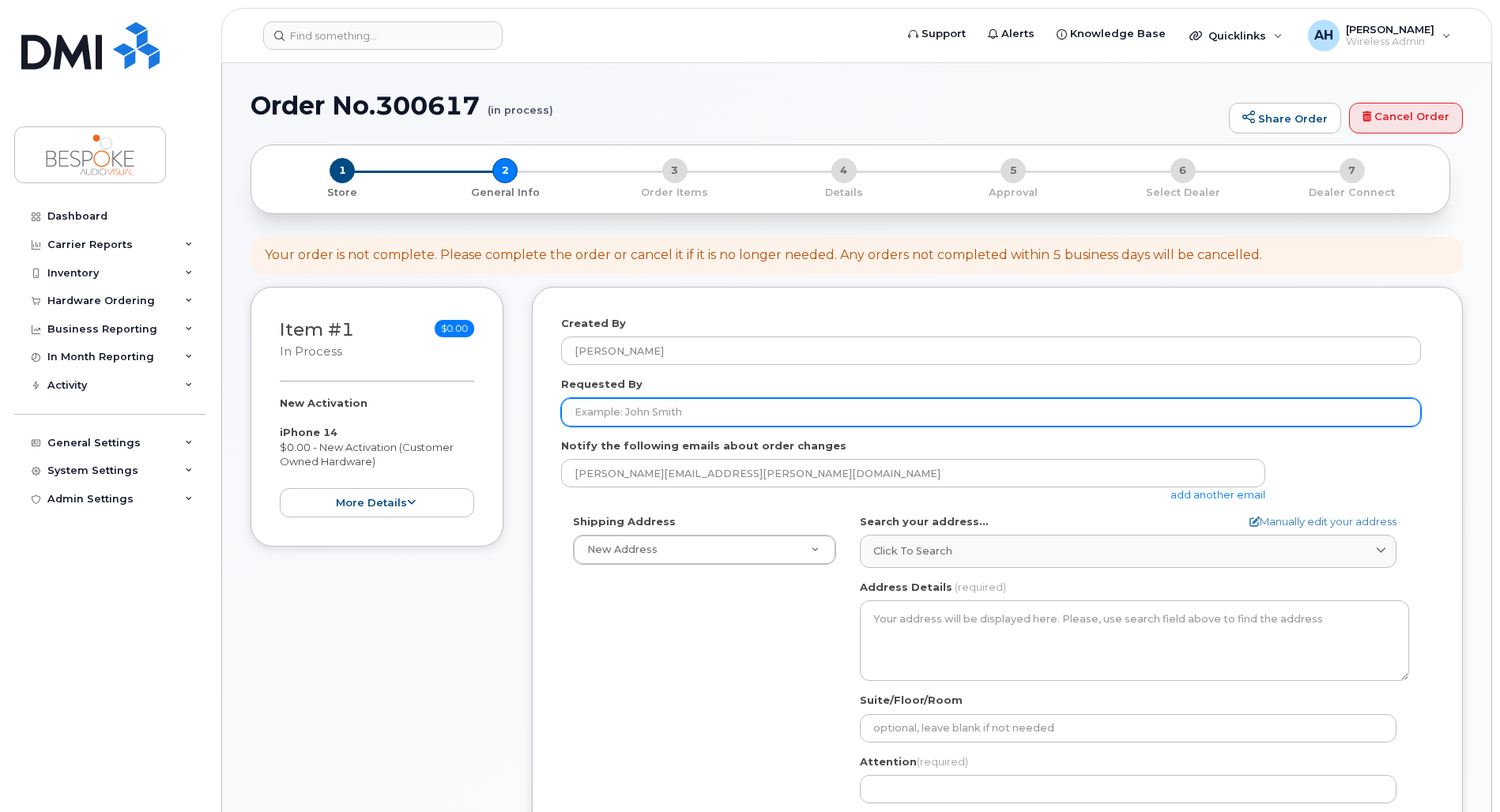
click at [744, 411] on input "Requested By" at bounding box center [991, 412] width 859 height 28
type input "[PERSON_NAME]"
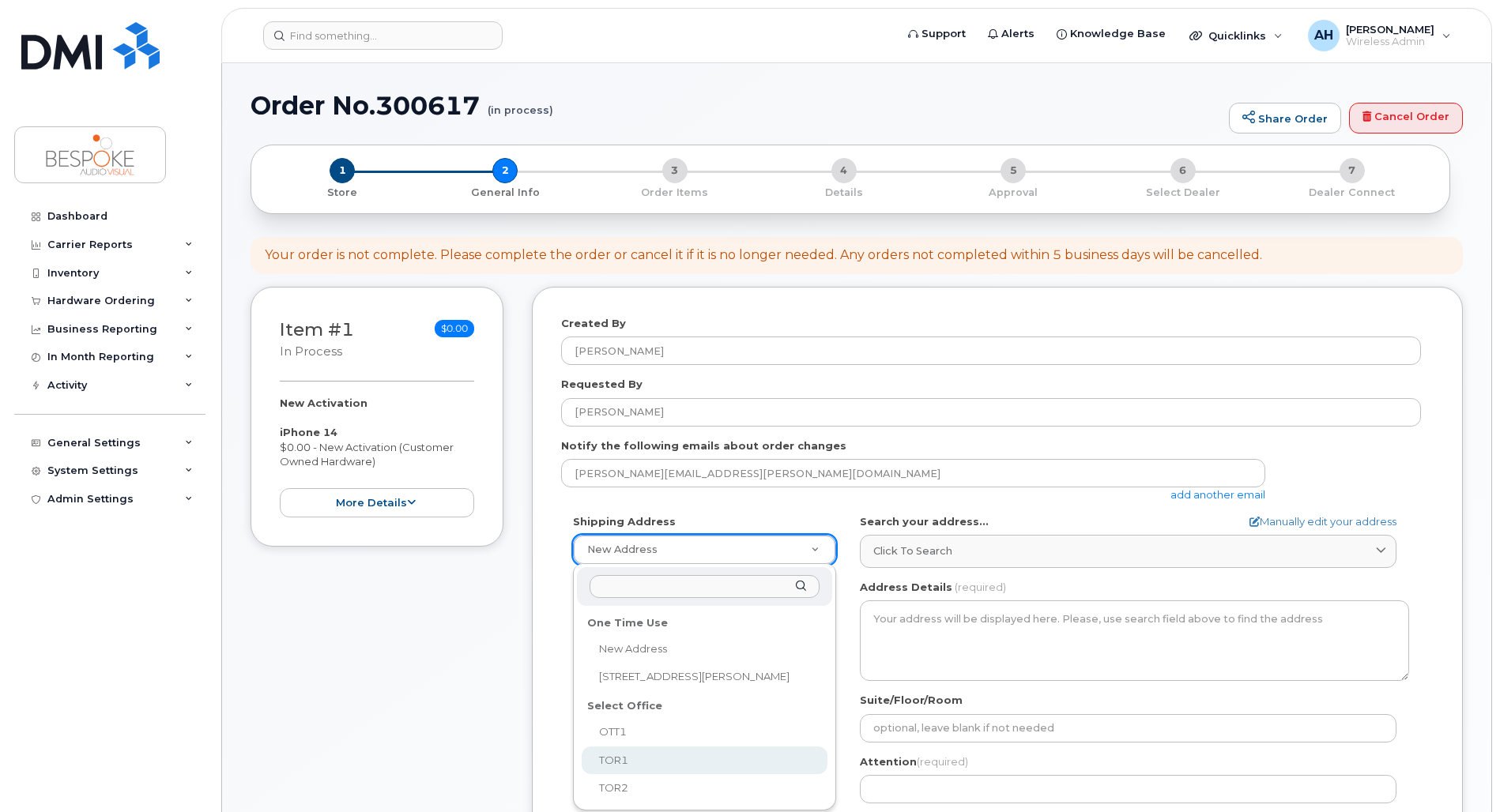
select select
type textarea "907 [STREET_ADDRESS]"
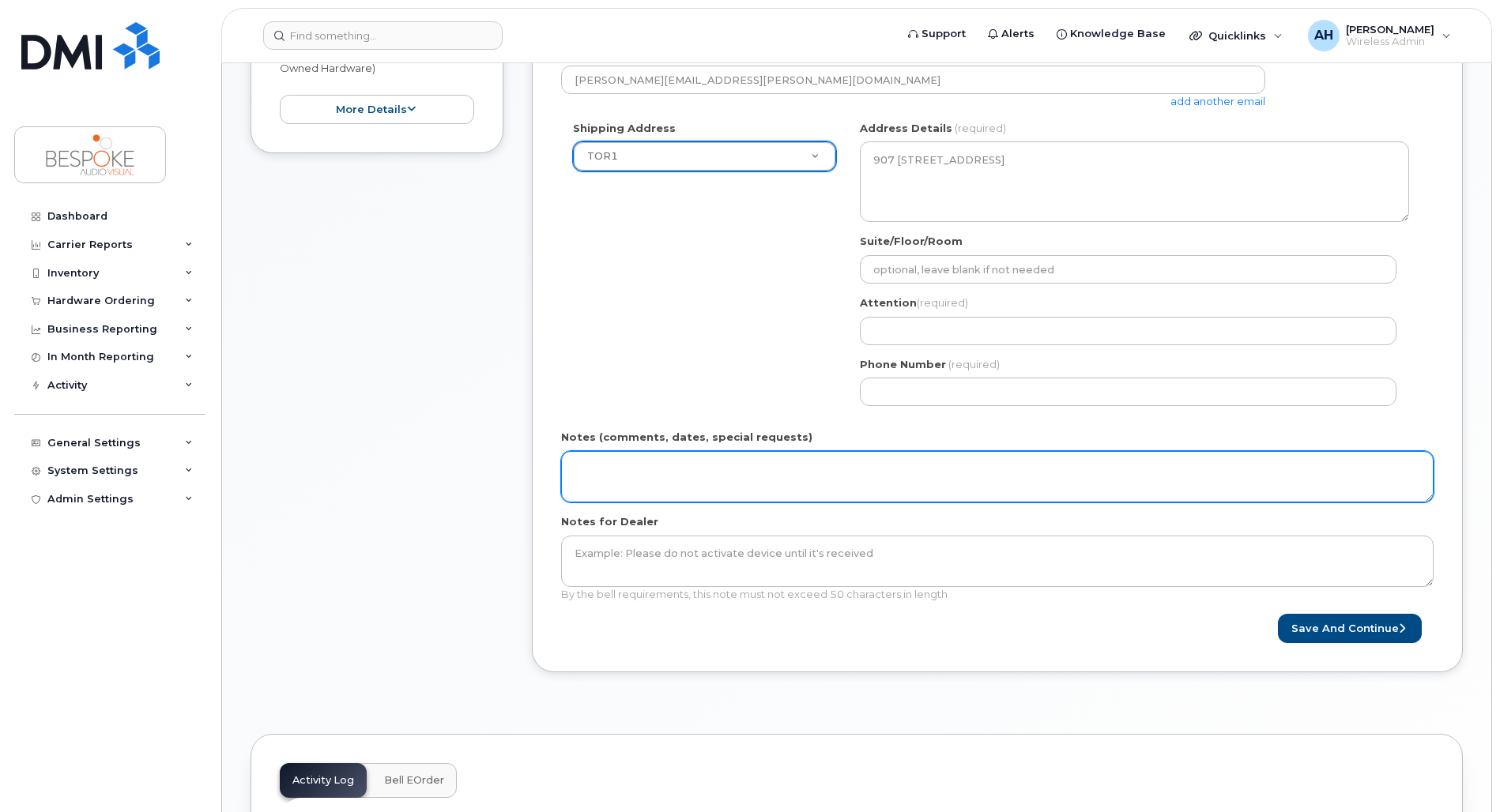
scroll to position [394, 0]
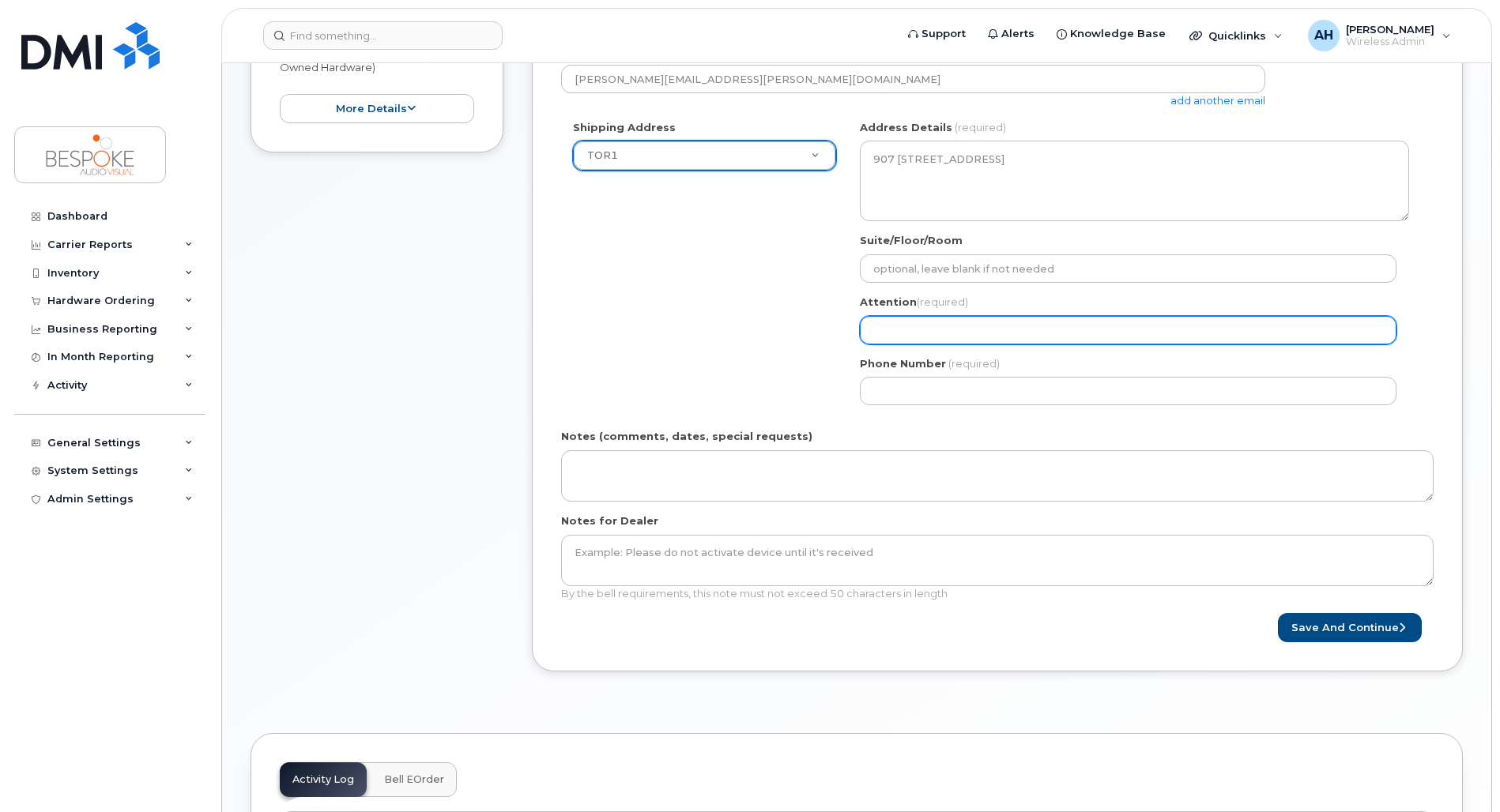
click at [1060, 316] on input "Attention (required)" at bounding box center [1127, 330] width 536 height 28
select select
type input "A"
select select
type input "An"
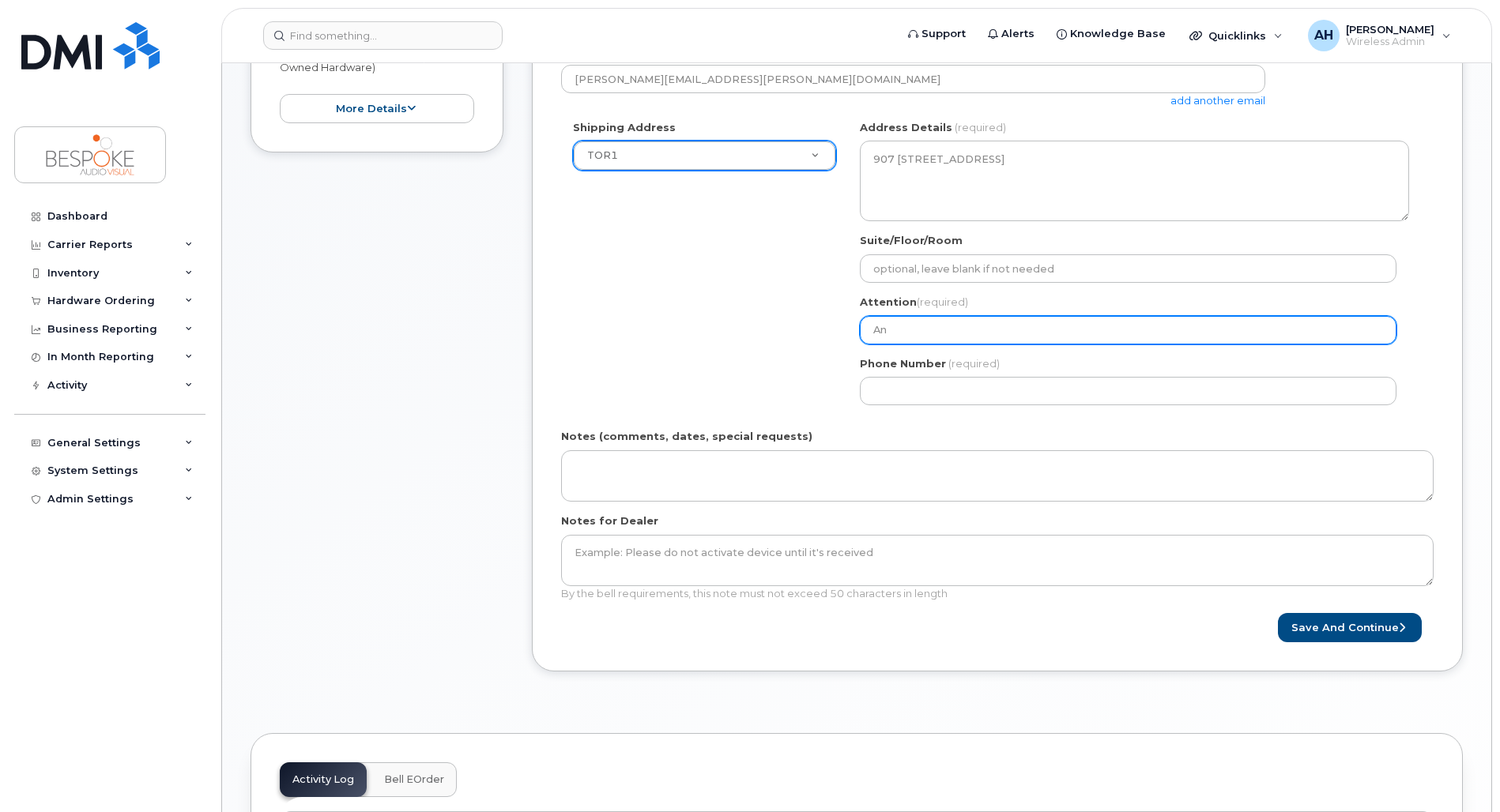
select select
type input "And"
select select
type input "Andr"
select select
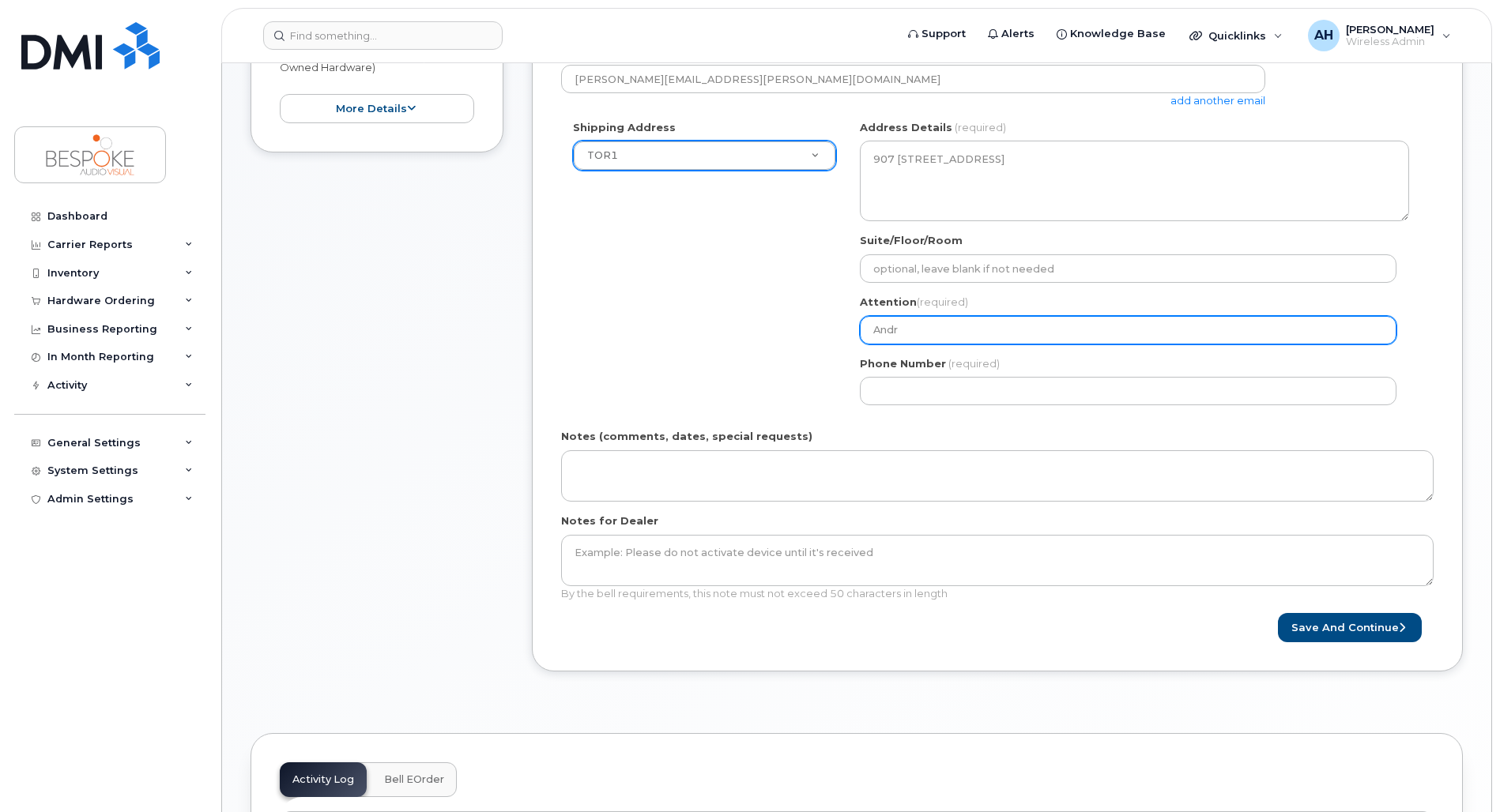
type input "[PERSON_NAME]"
select select
type input "Andrew"
select select
type input "Andrew H"
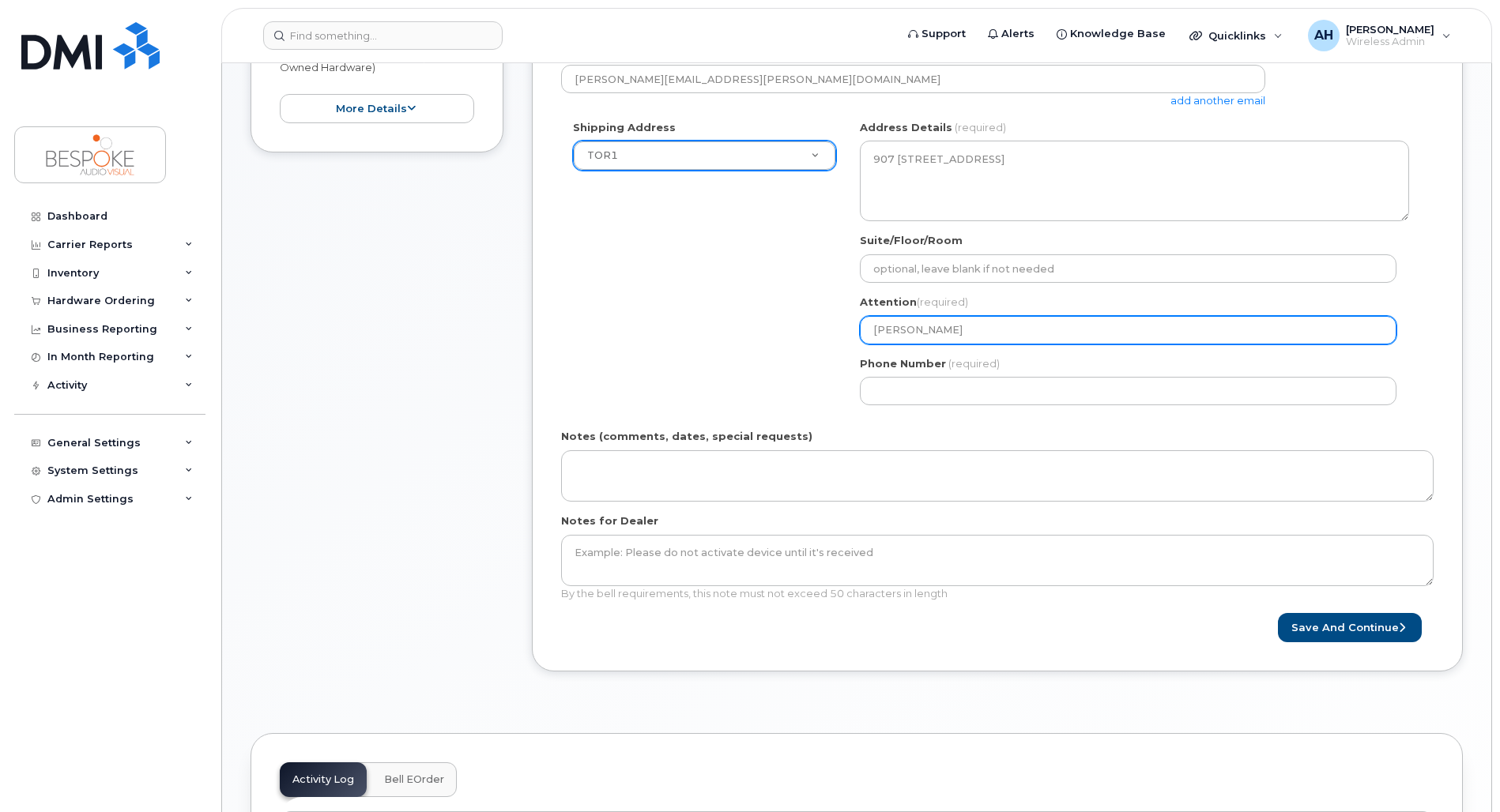
select select
type input "Andrew Ha"
select select
type input "Andrew Hal"
select select
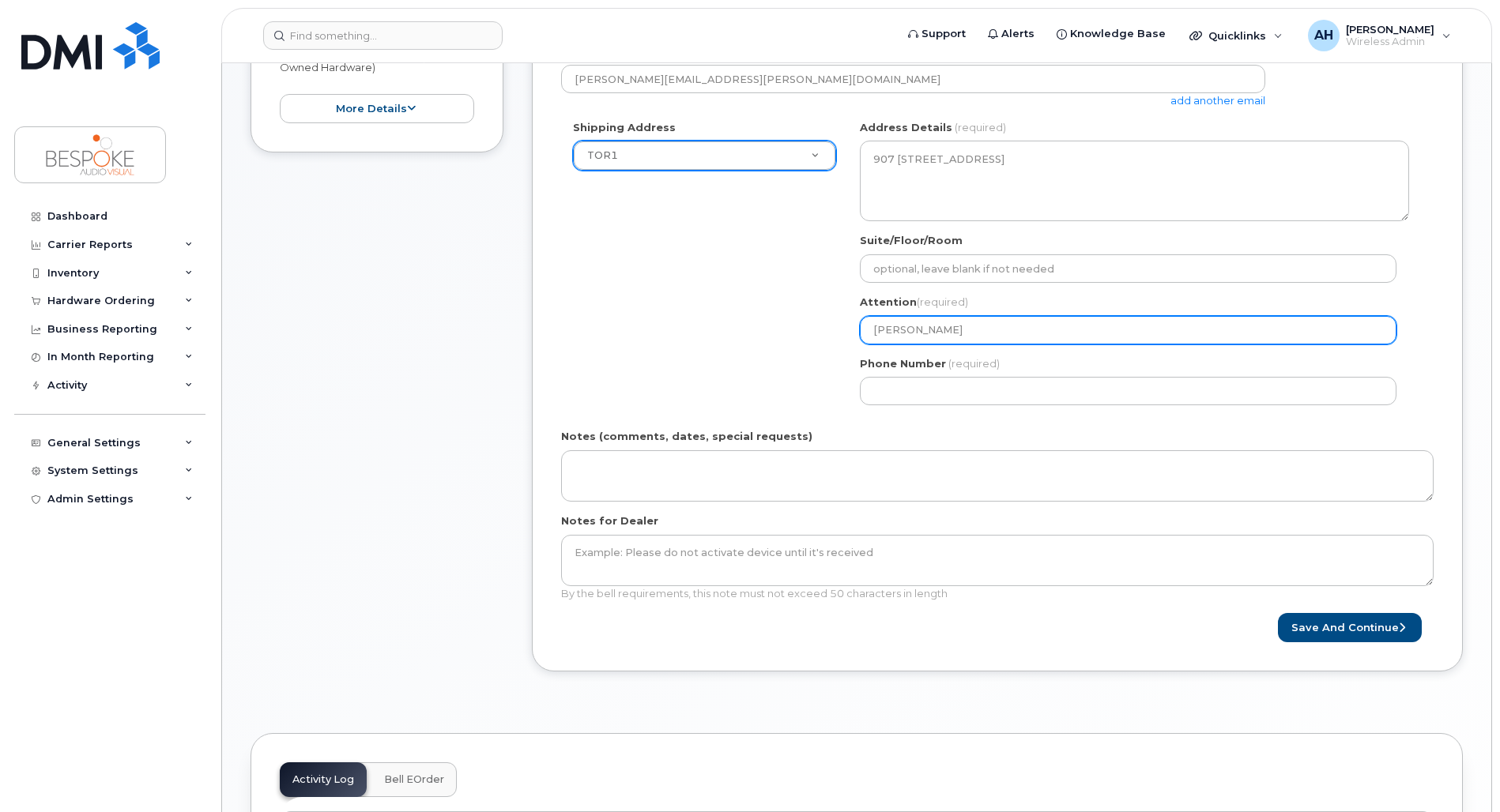
type input "Andrew Hall"
select select
type input "Andrew Halla"
select select
type input "[PERSON_NAME]"
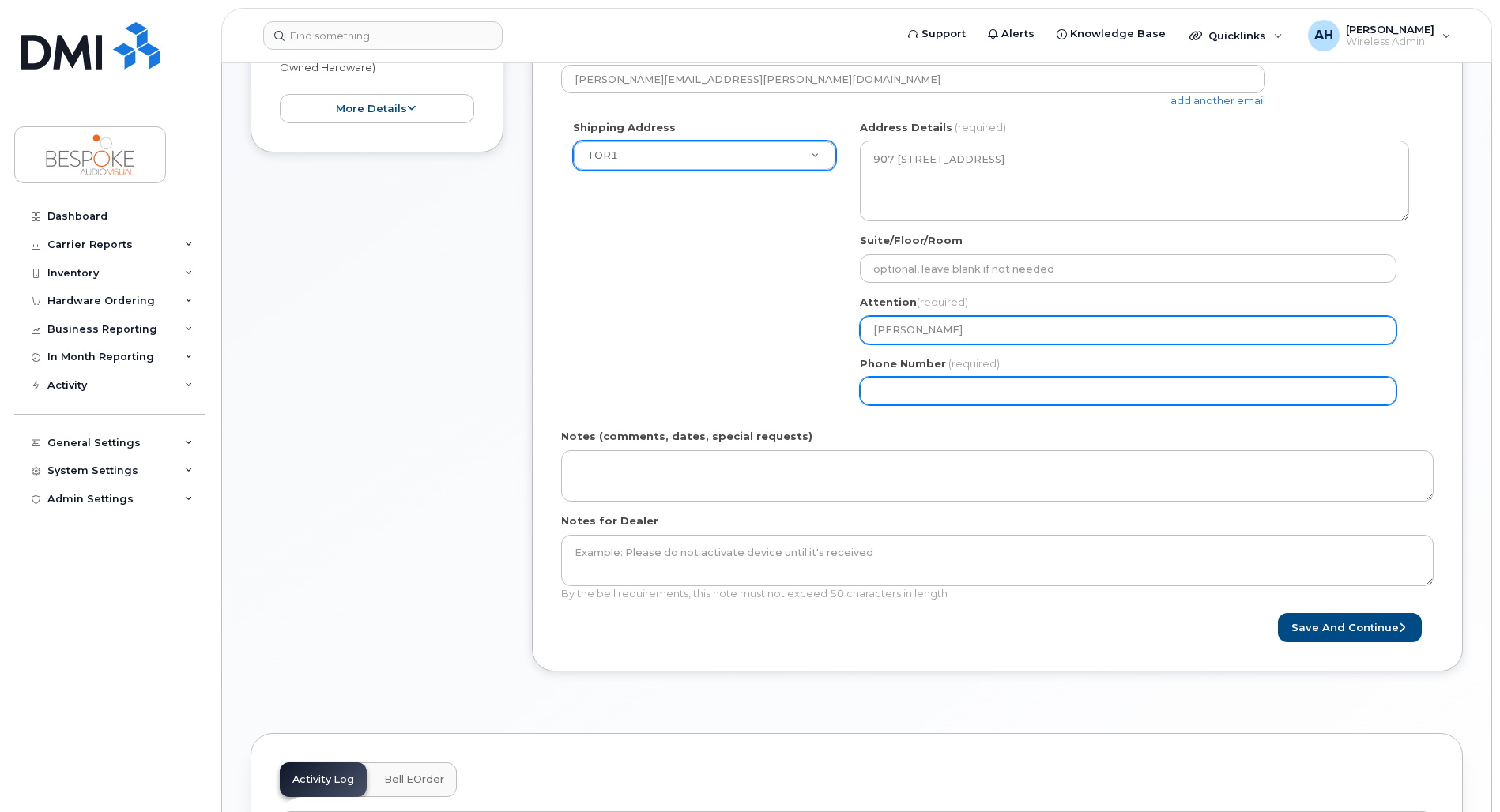
select select
type input "647"
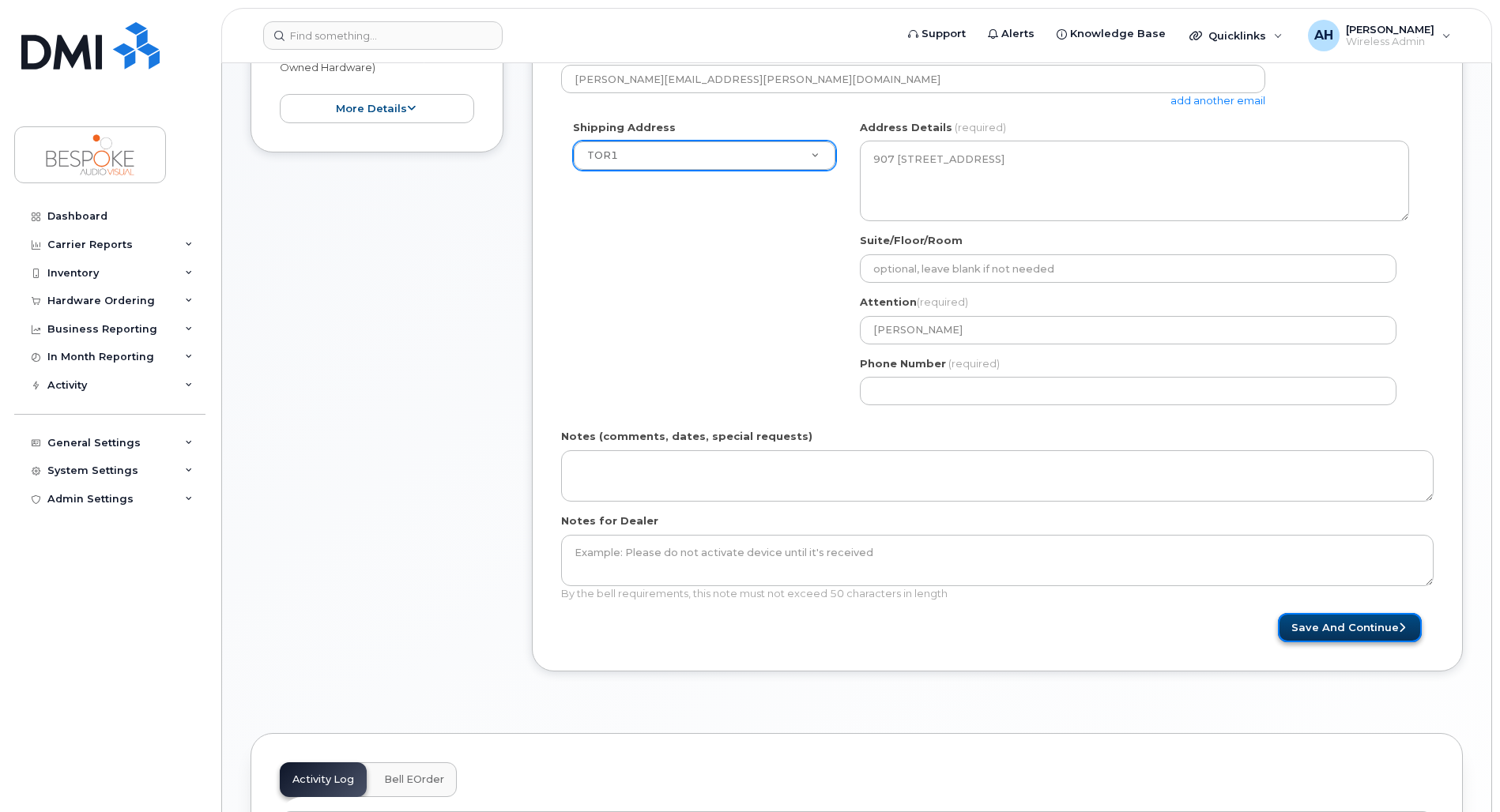
click at [1364, 633] on button "Save and Continue" at bounding box center [1349, 627] width 144 height 29
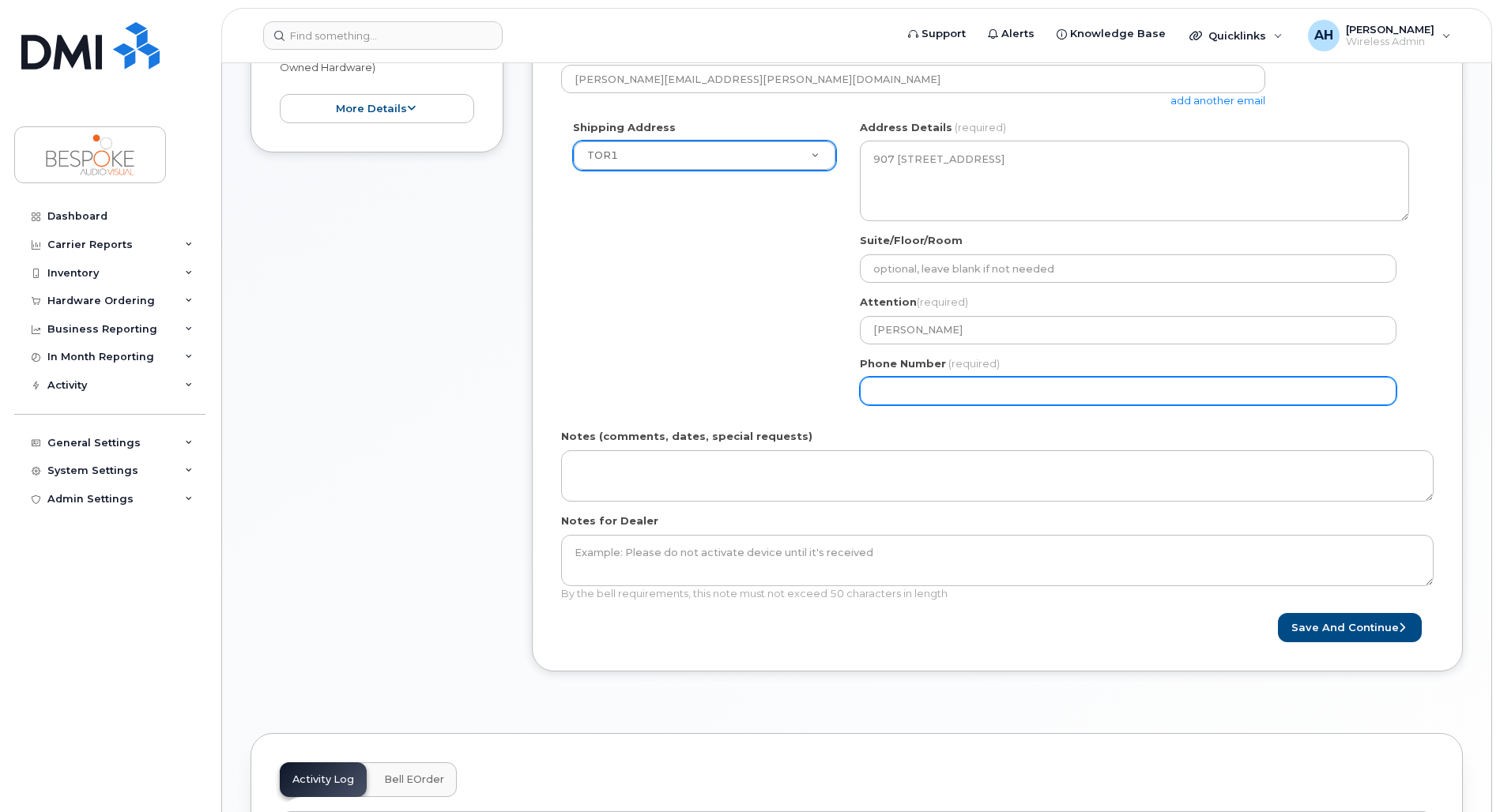
click at [919, 394] on input "Phone Number" at bounding box center [1127, 391] width 536 height 28
select select
type input "6473344533"
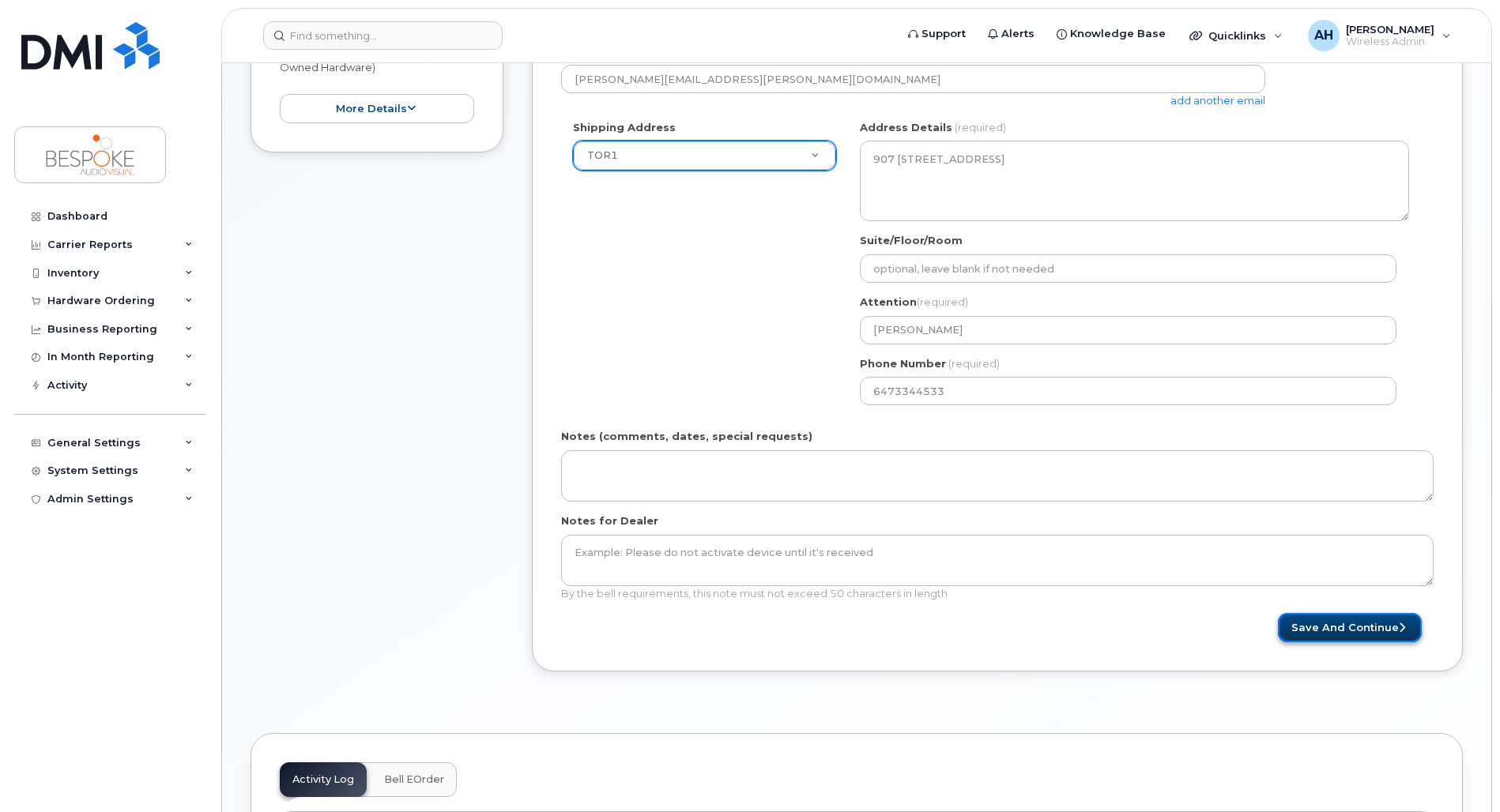
click at [1332, 621] on button "Save and Continue" at bounding box center [1349, 627] width 144 height 29
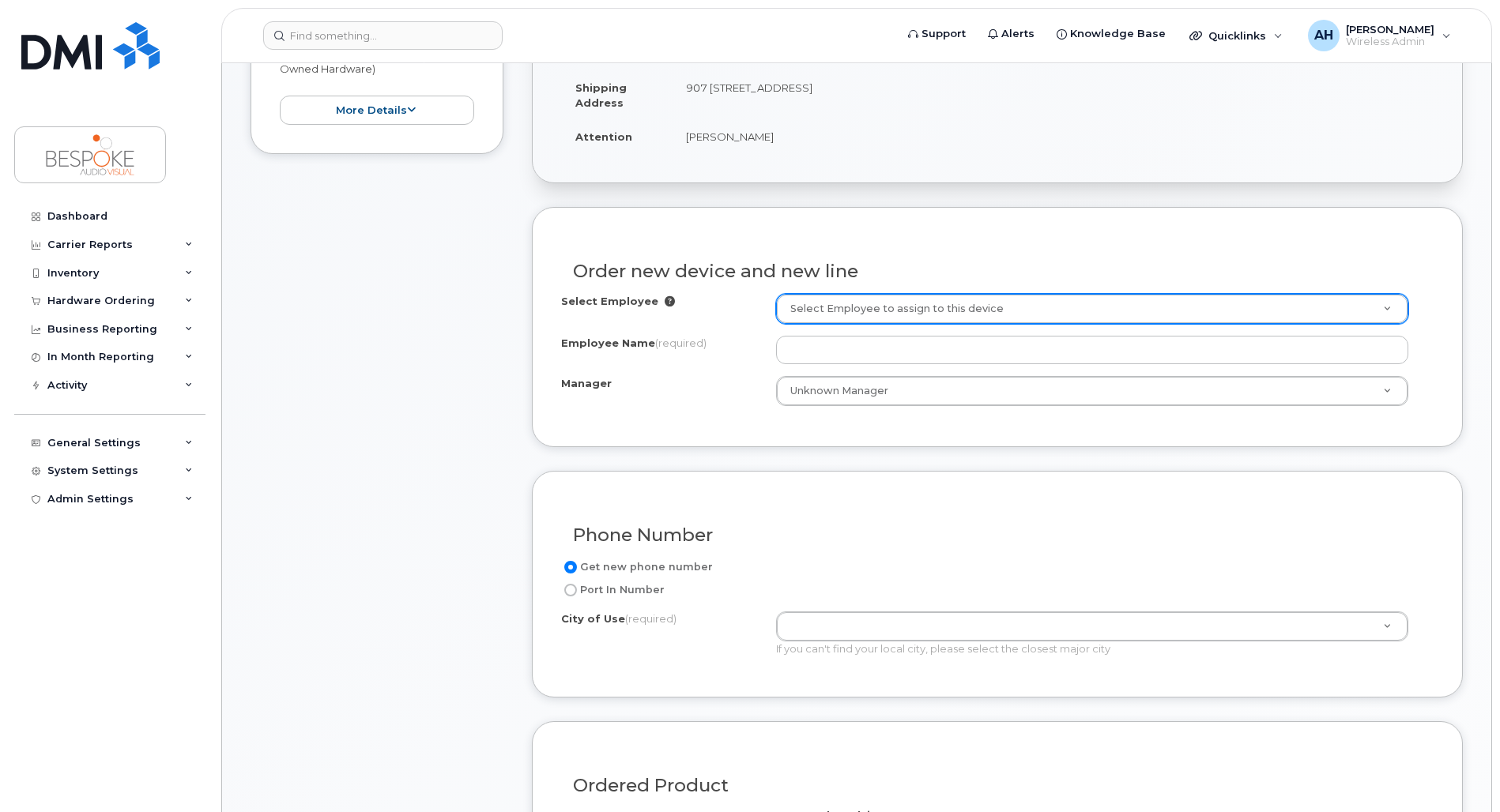
scroll to position [395, 0]
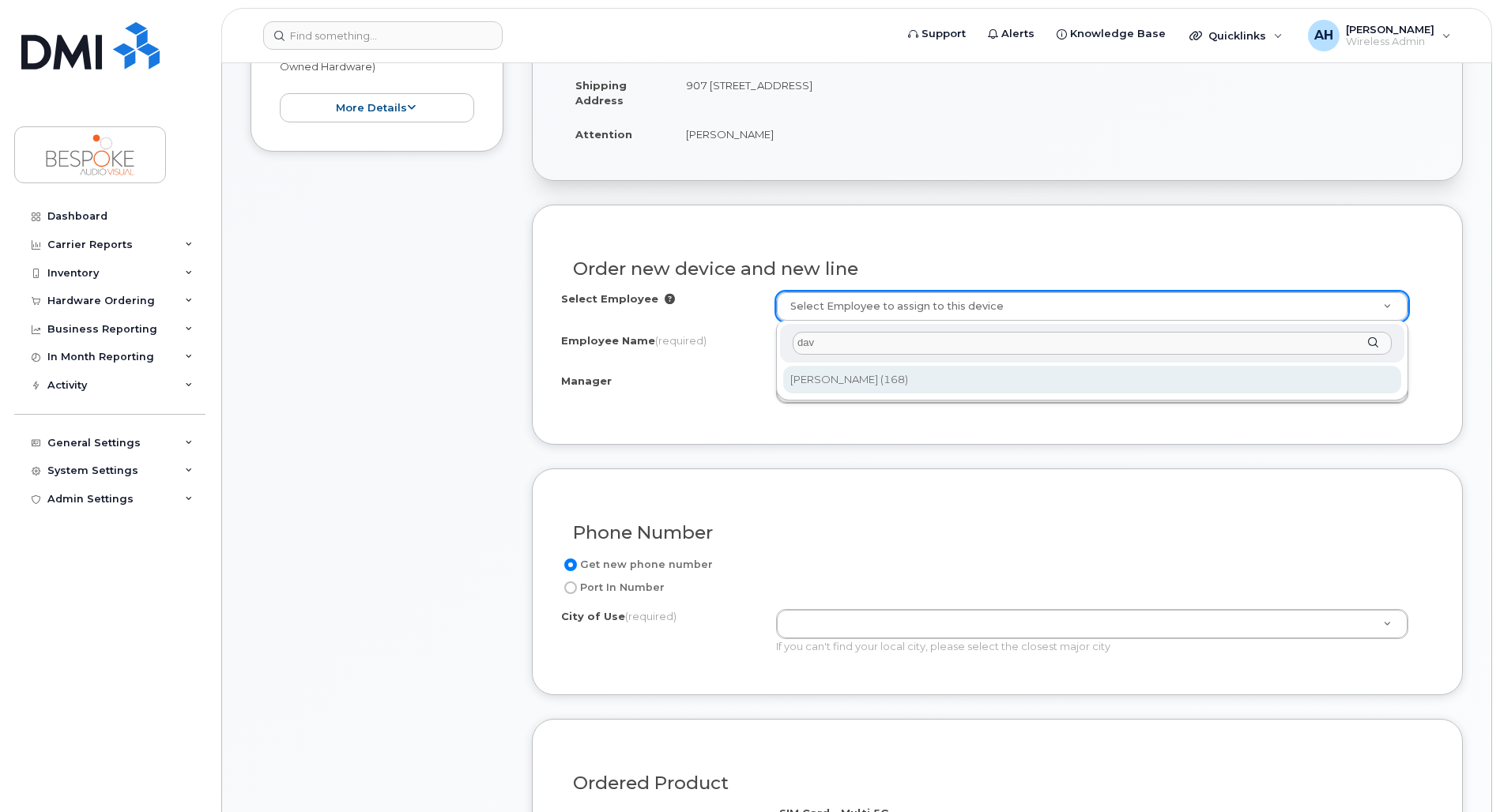
type input "dav"
type input "3005534"
type input "[PERSON_NAME]"
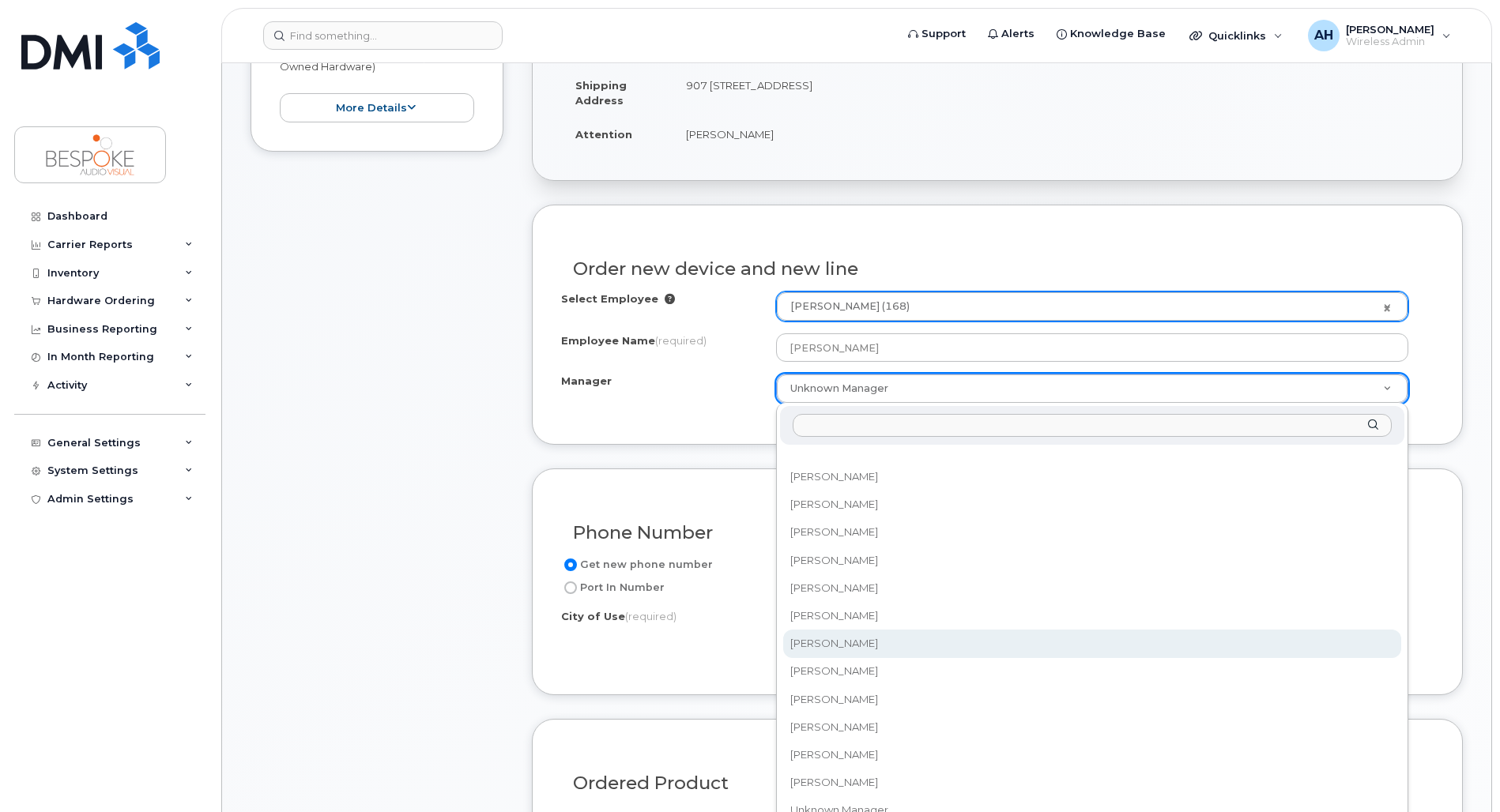
select select "1664172"
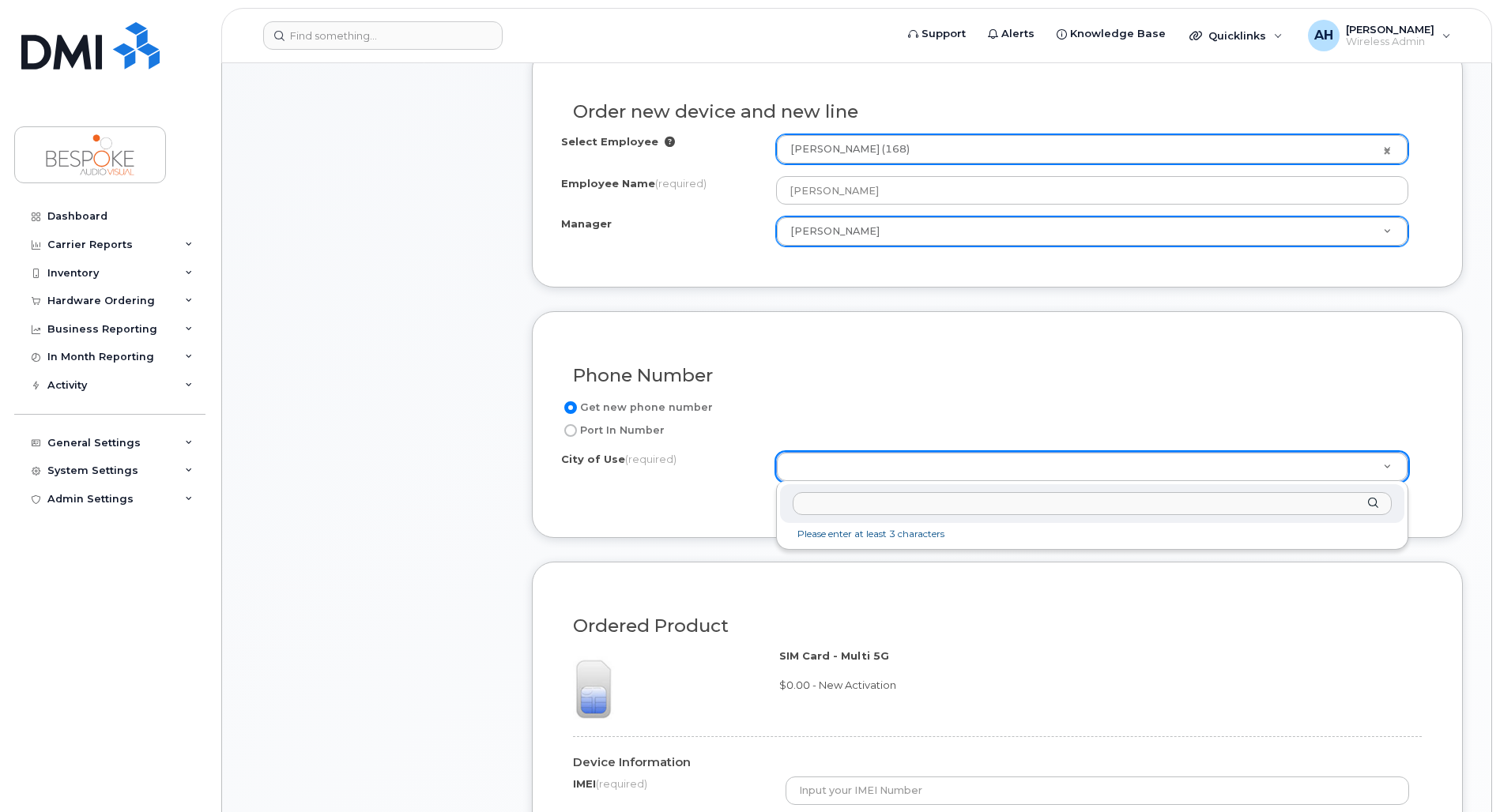
scroll to position [553, 0]
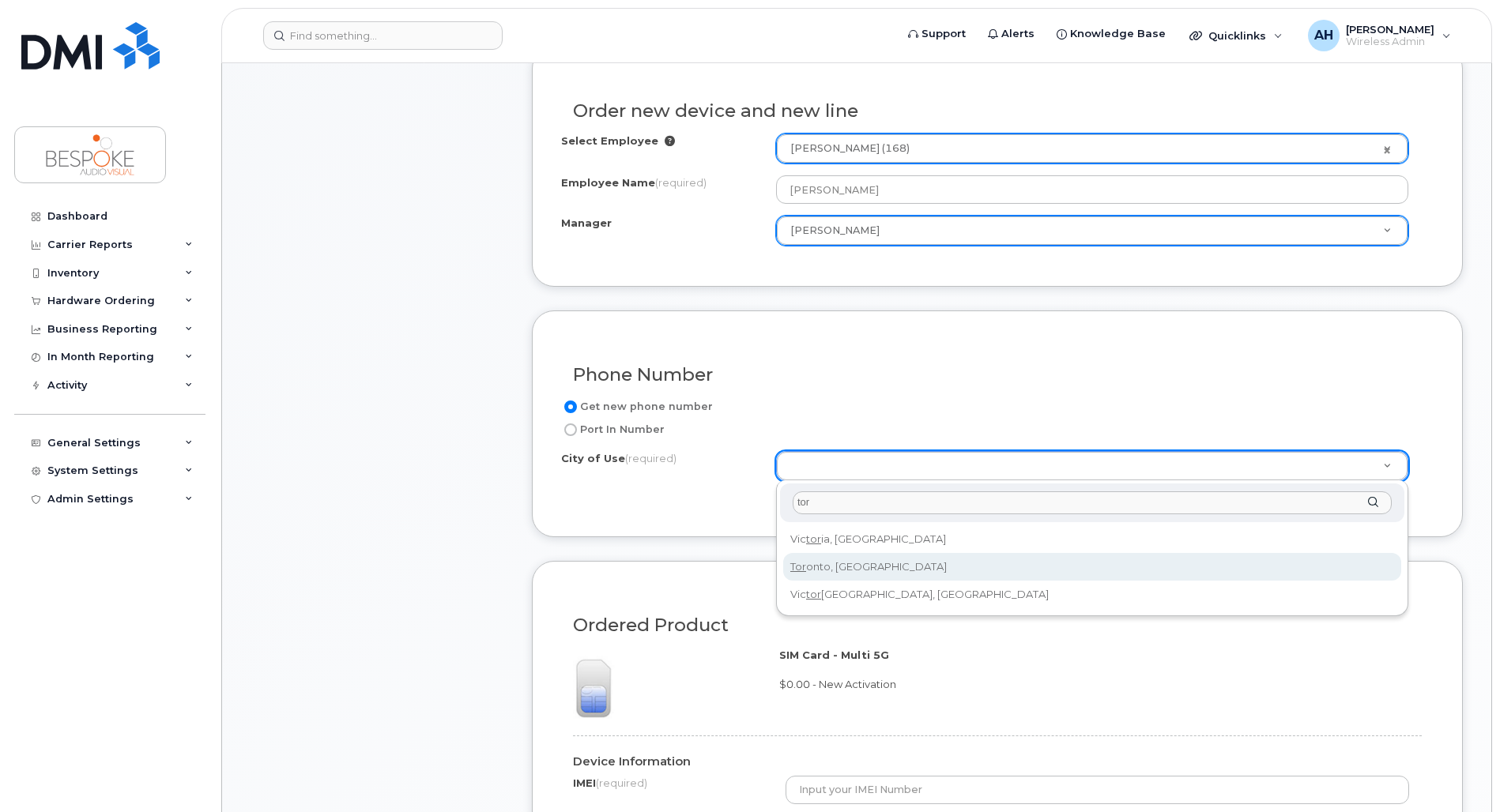
type input "tor"
type input "4934"
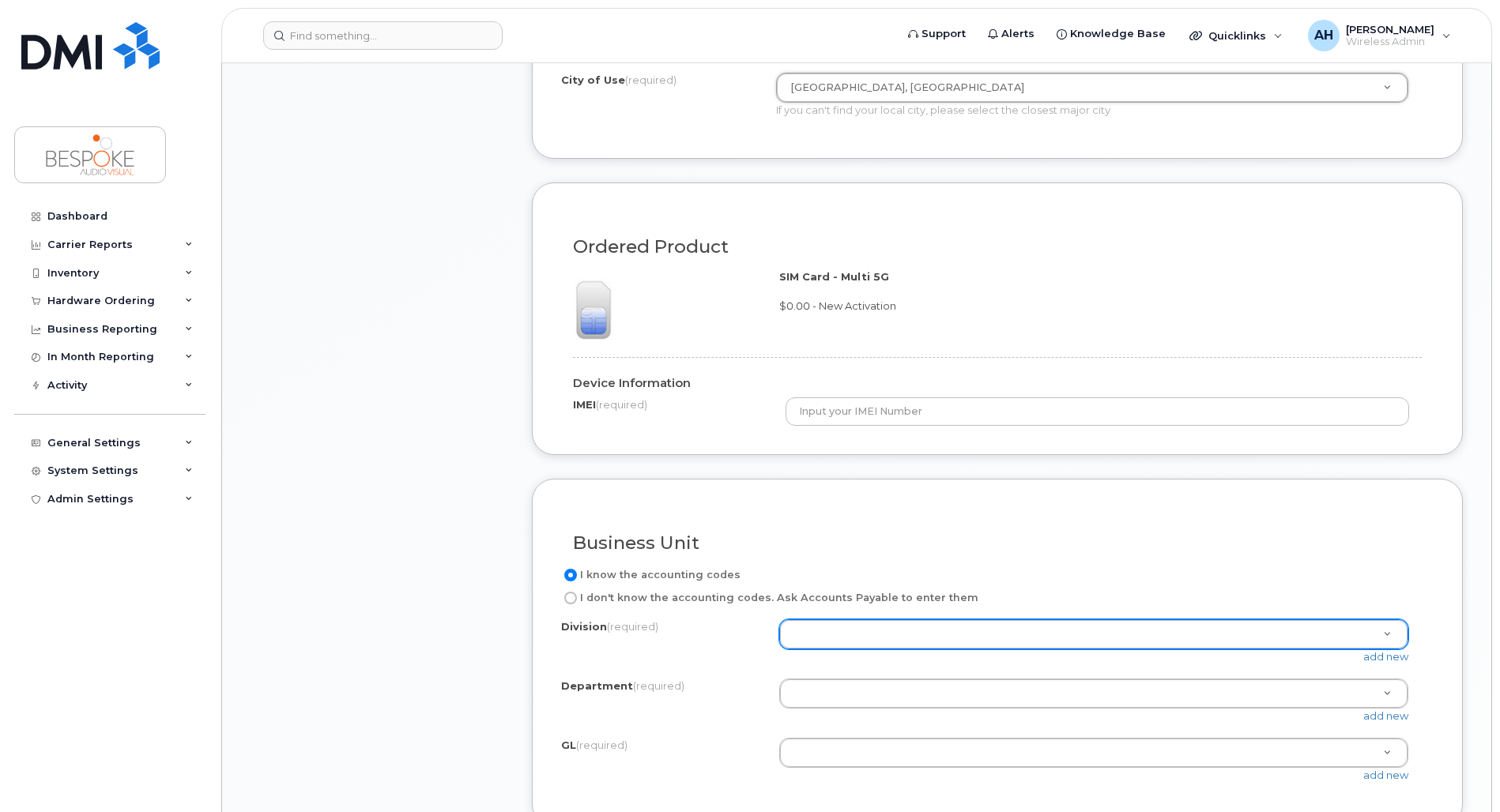
scroll to position [930, 0]
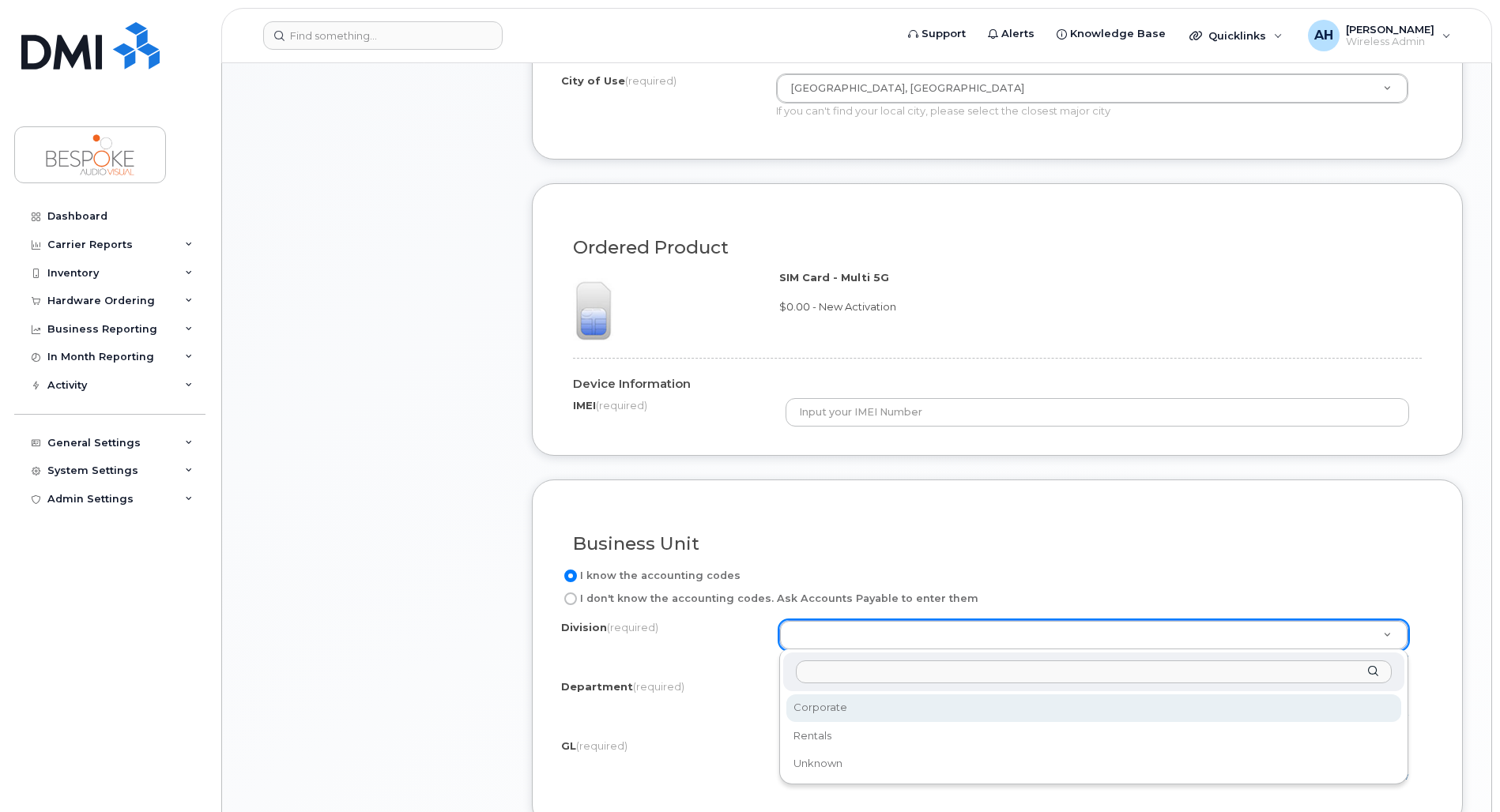
select select "Corporate"
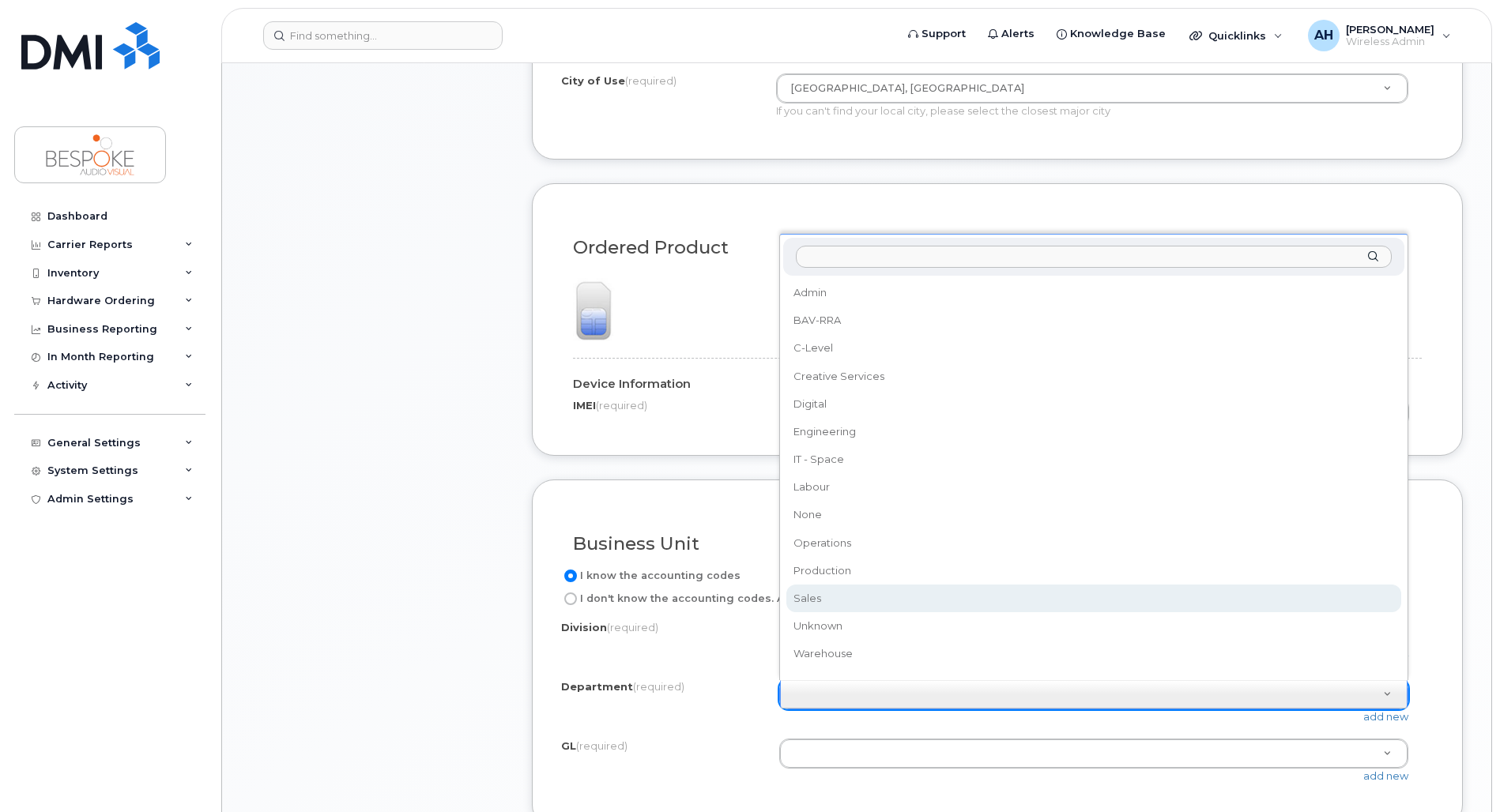
select select "Sales"
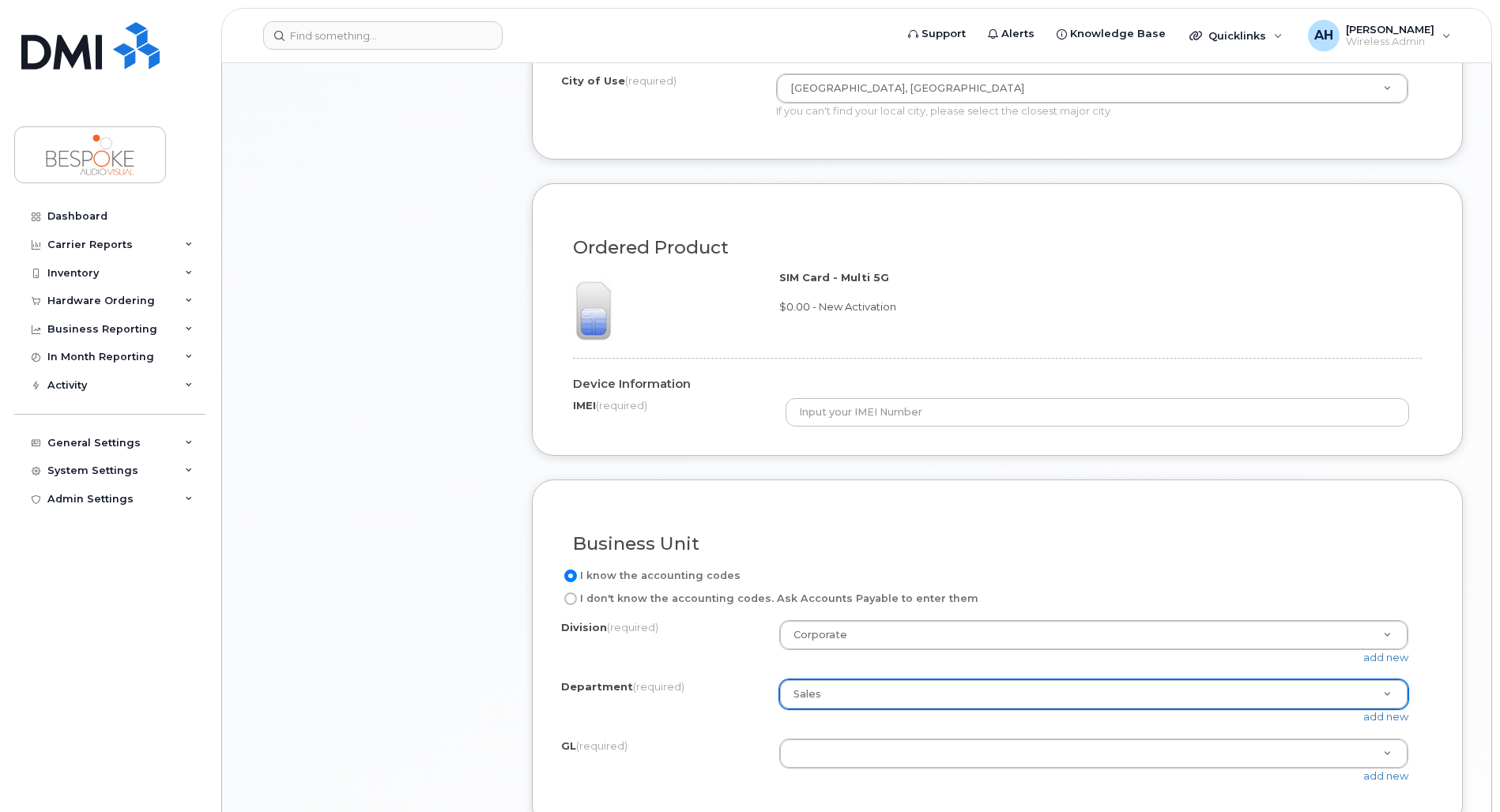
click at [968, 771] on div "add new" at bounding box center [1099, 776] width 642 height 15
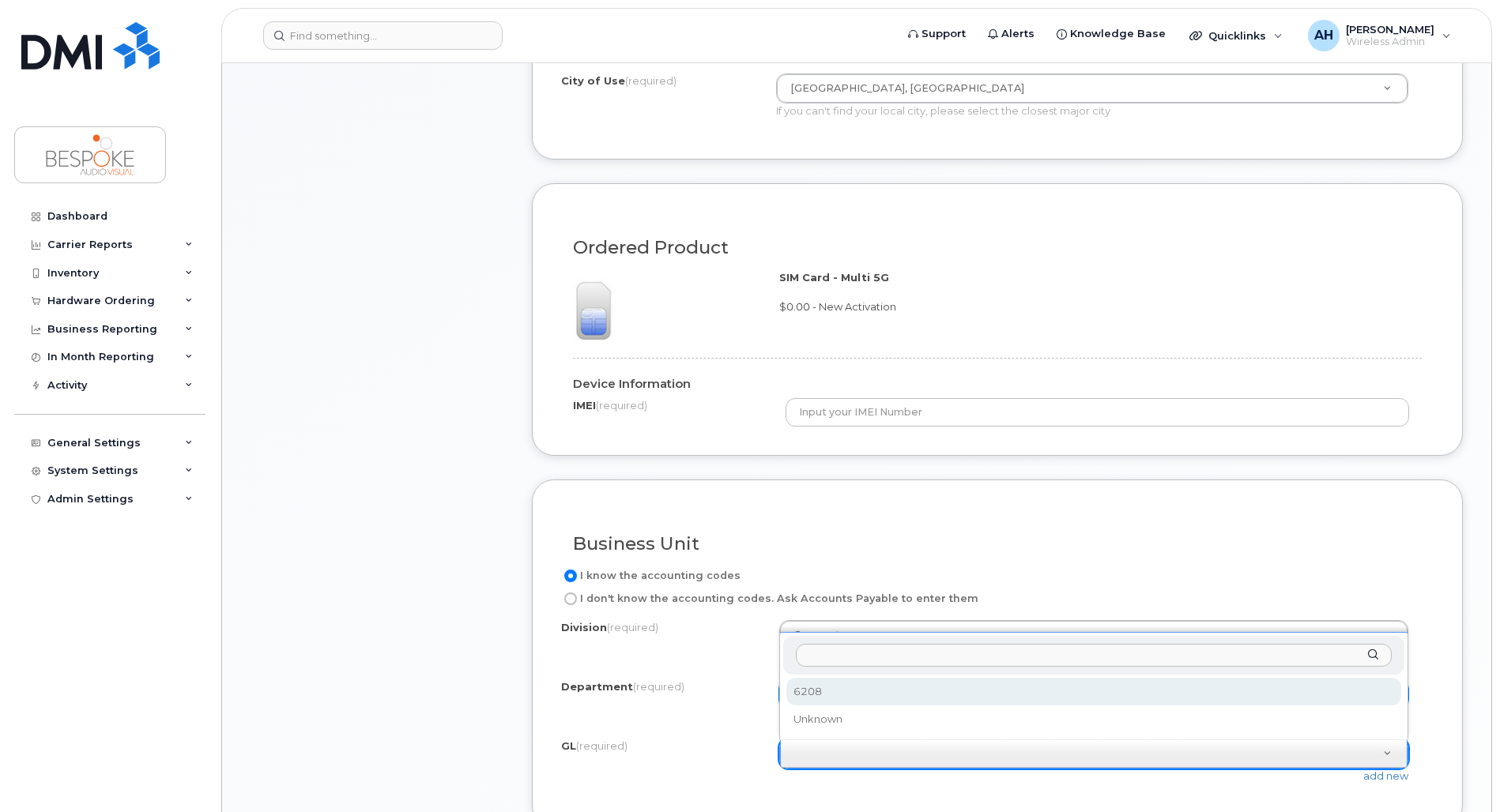
select select "6208"
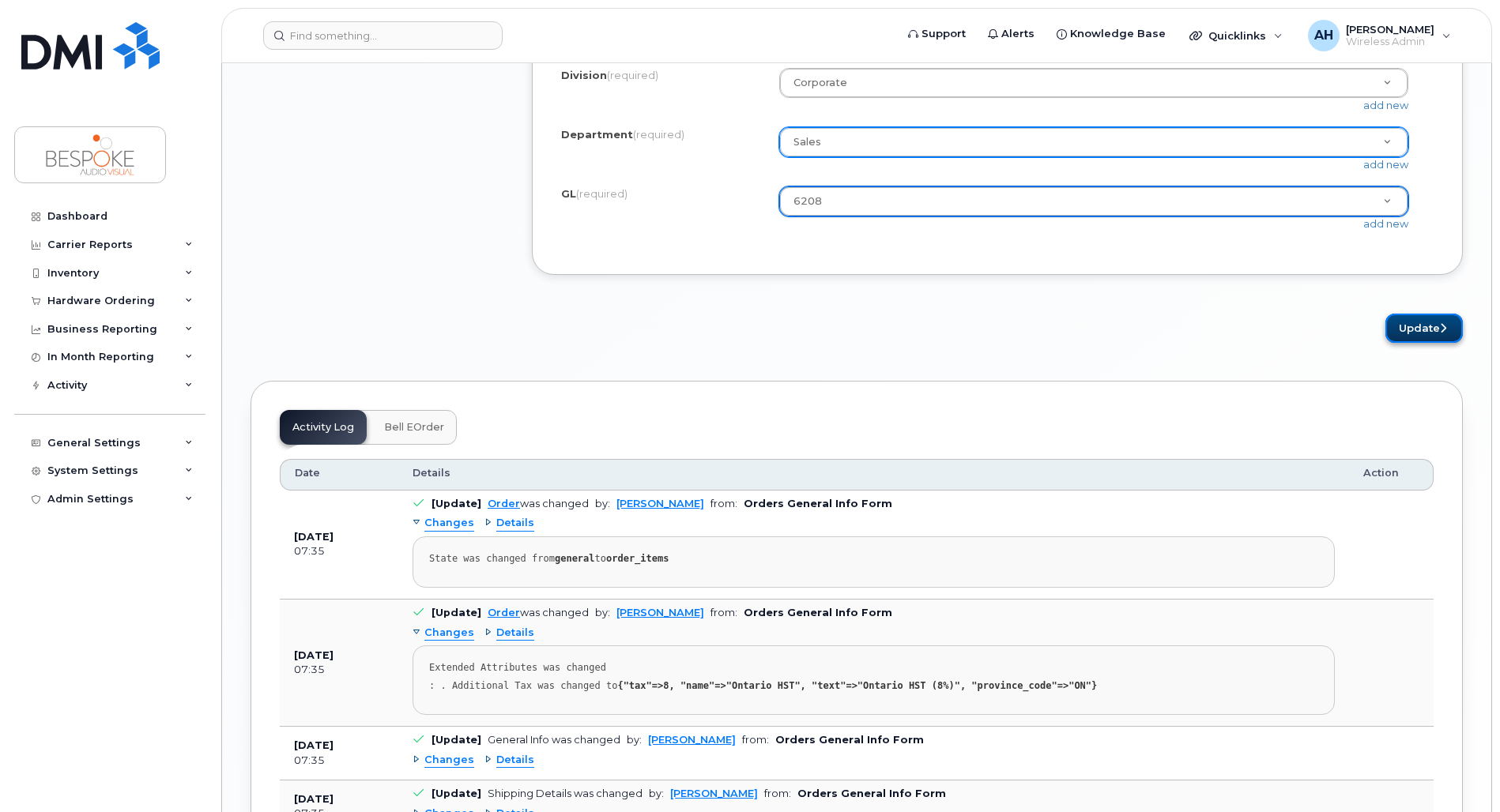
click at [1416, 327] on button "Update" at bounding box center [1424, 328] width 78 height 29
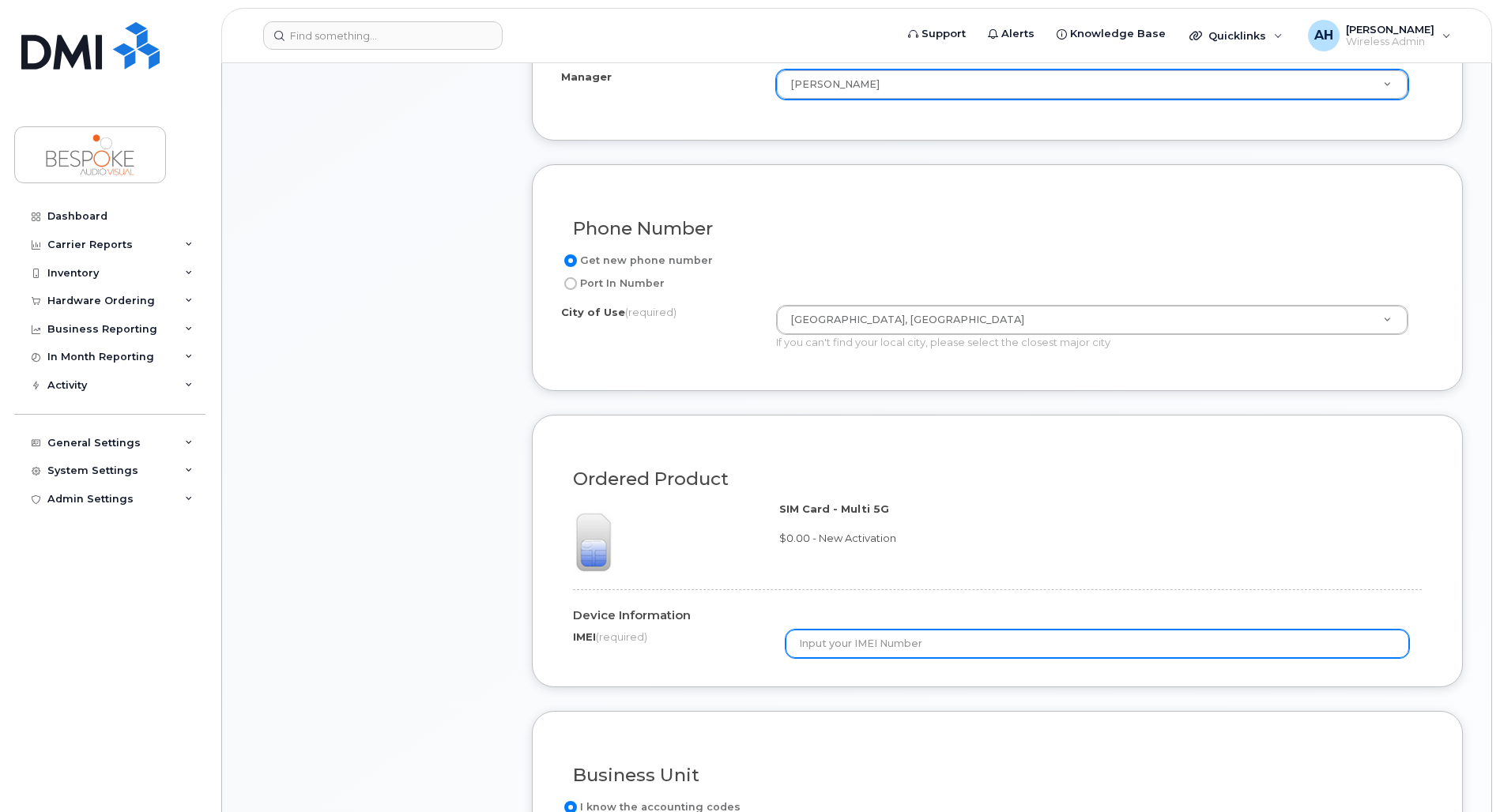
scroll to position [699, 0]
click at [935, 638] on input "text" at bounding box center [1098, 645] width 624 height 28
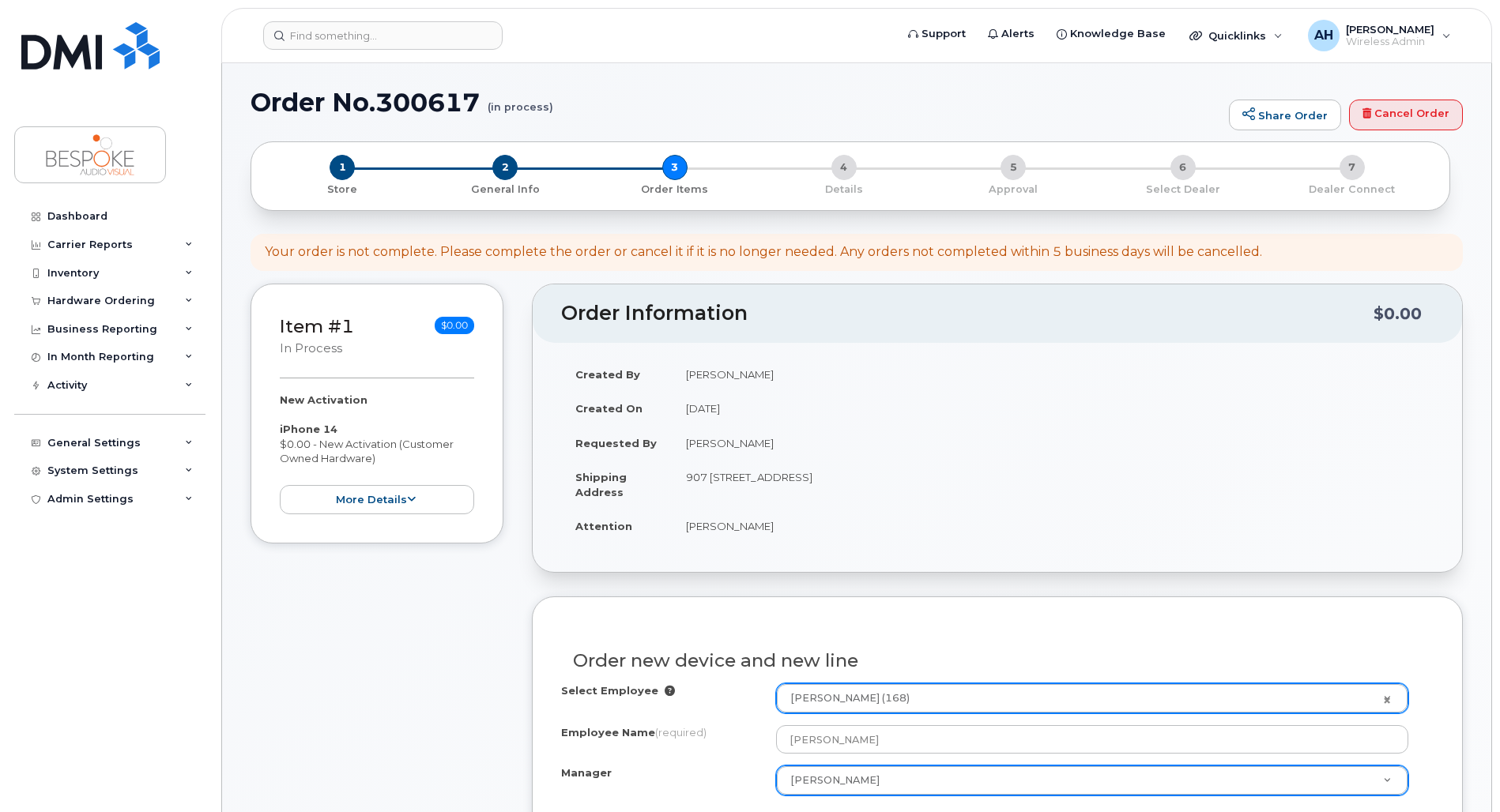
scroll to position [0, 0]
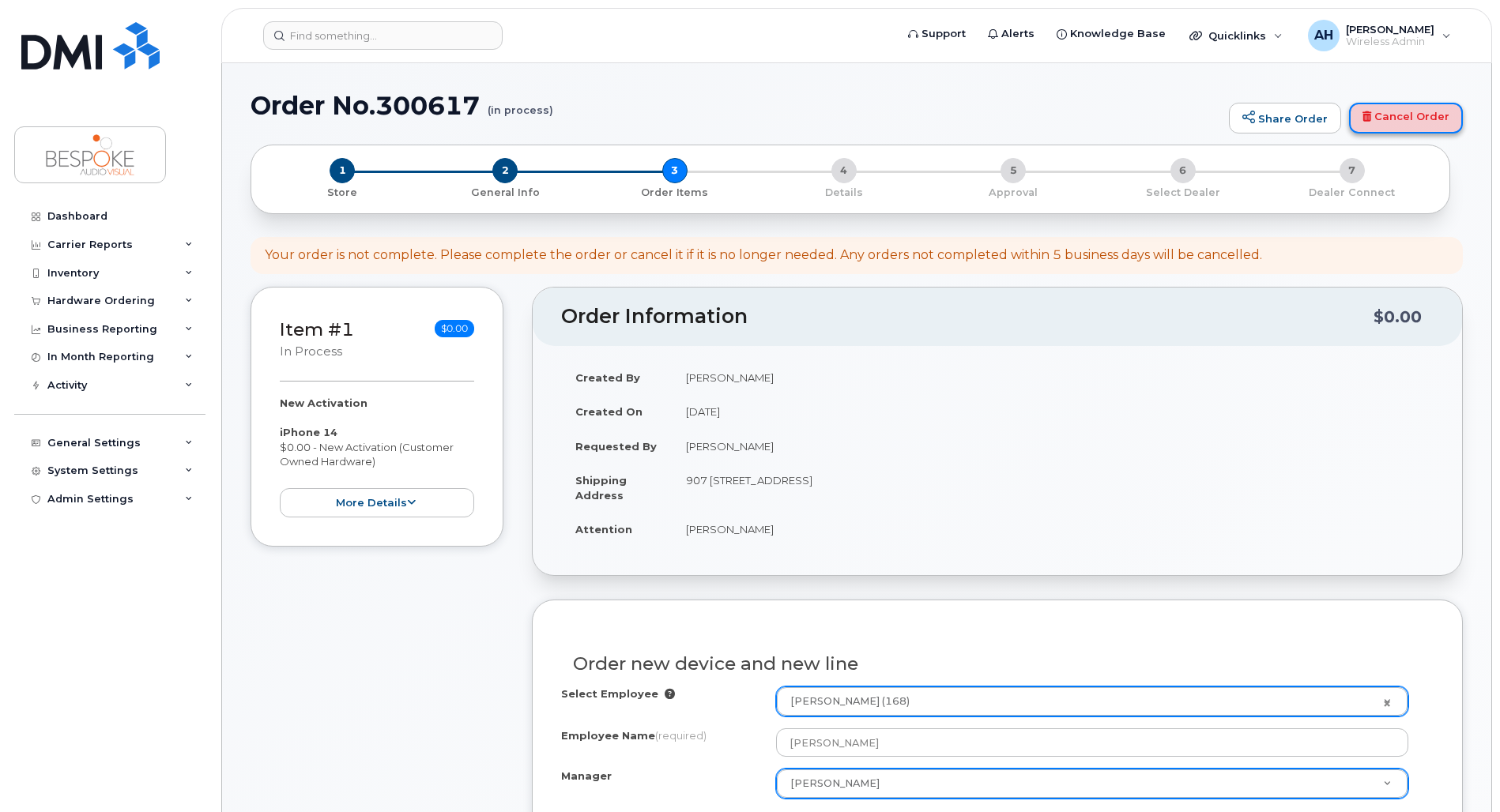
click at [1397, 109] on link "Cancel Order" at bounding box center [1405, 118] width 113 height 31
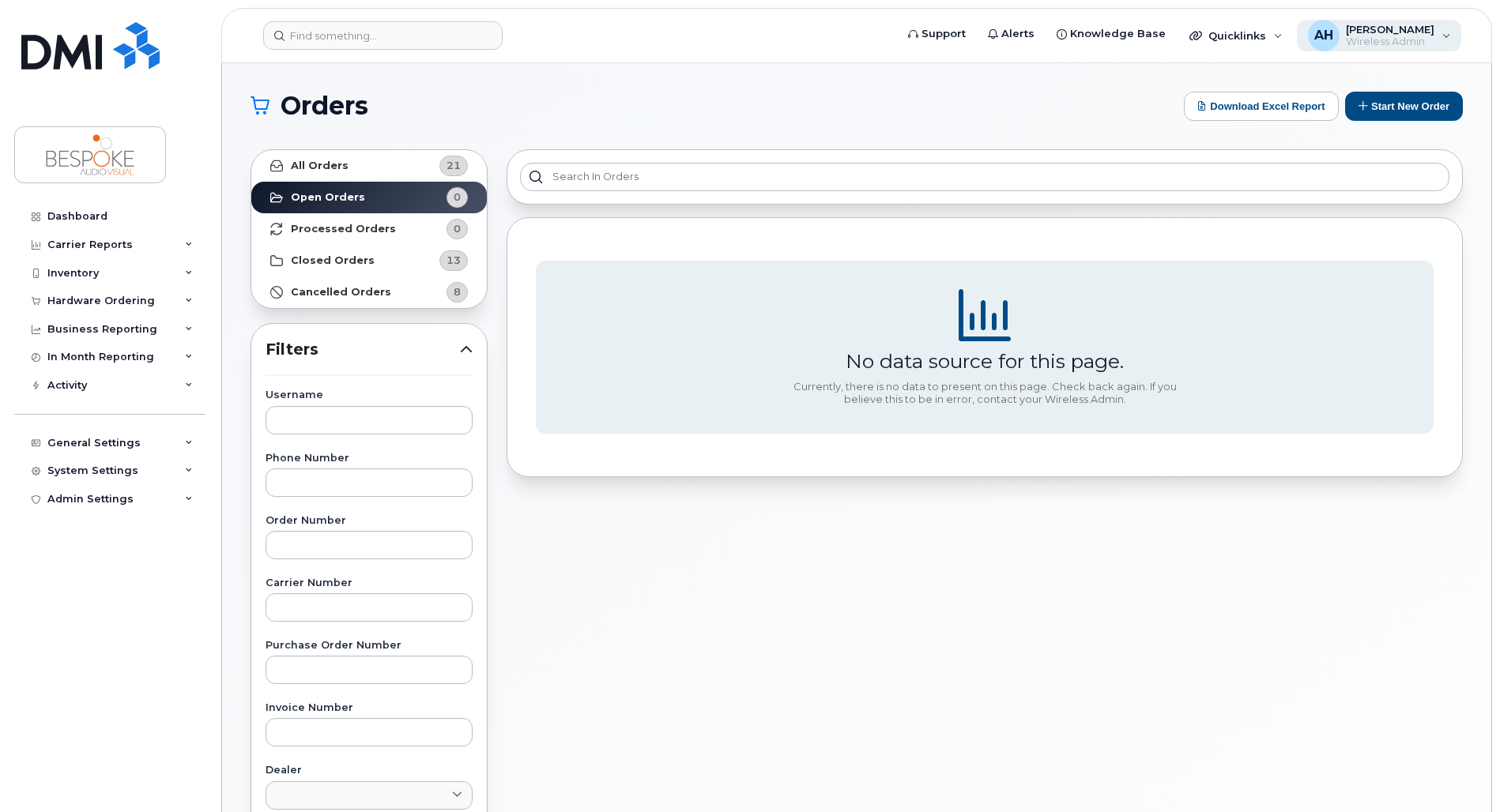
click at [1353, 36] on span "Wireless Admin" at bounding box center [1389, 41] width 89 height 12
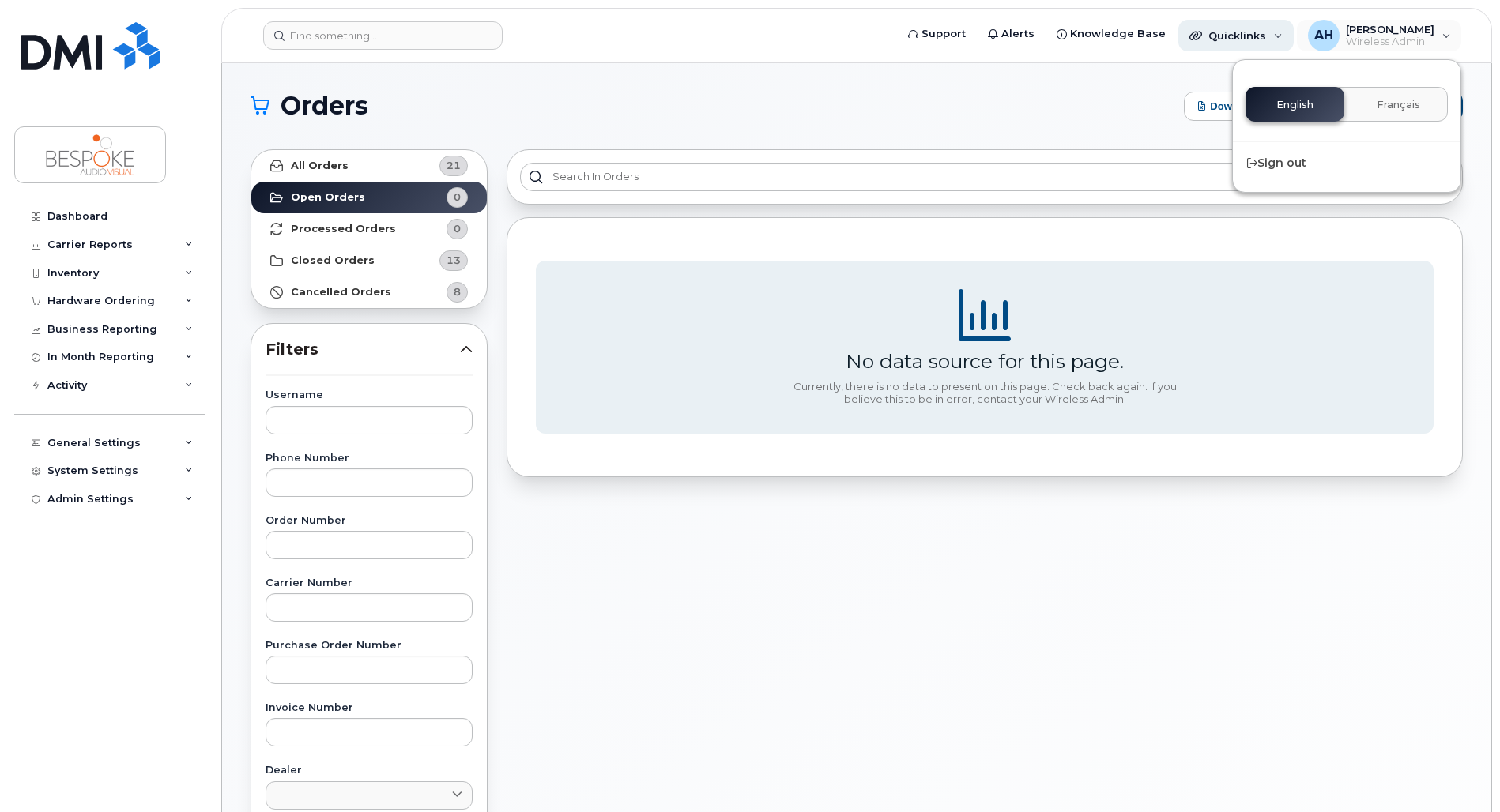
click at [1262, 31] on span "Quicklinks" at bounding box center [1237, 35] width 58 height 12
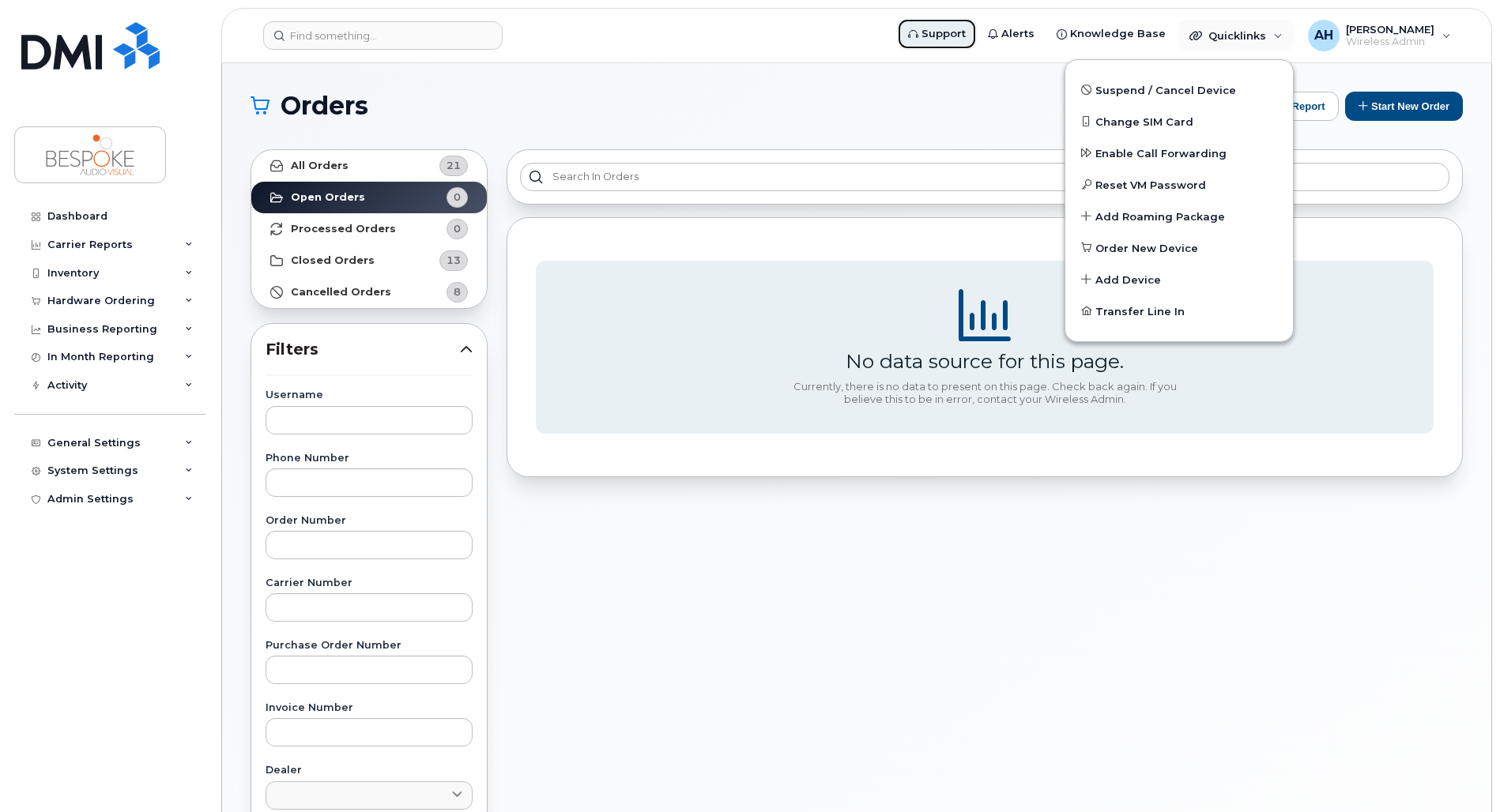
click at [965, 35] on span "Support" at bounding box center [943, 33] width 44 height 16
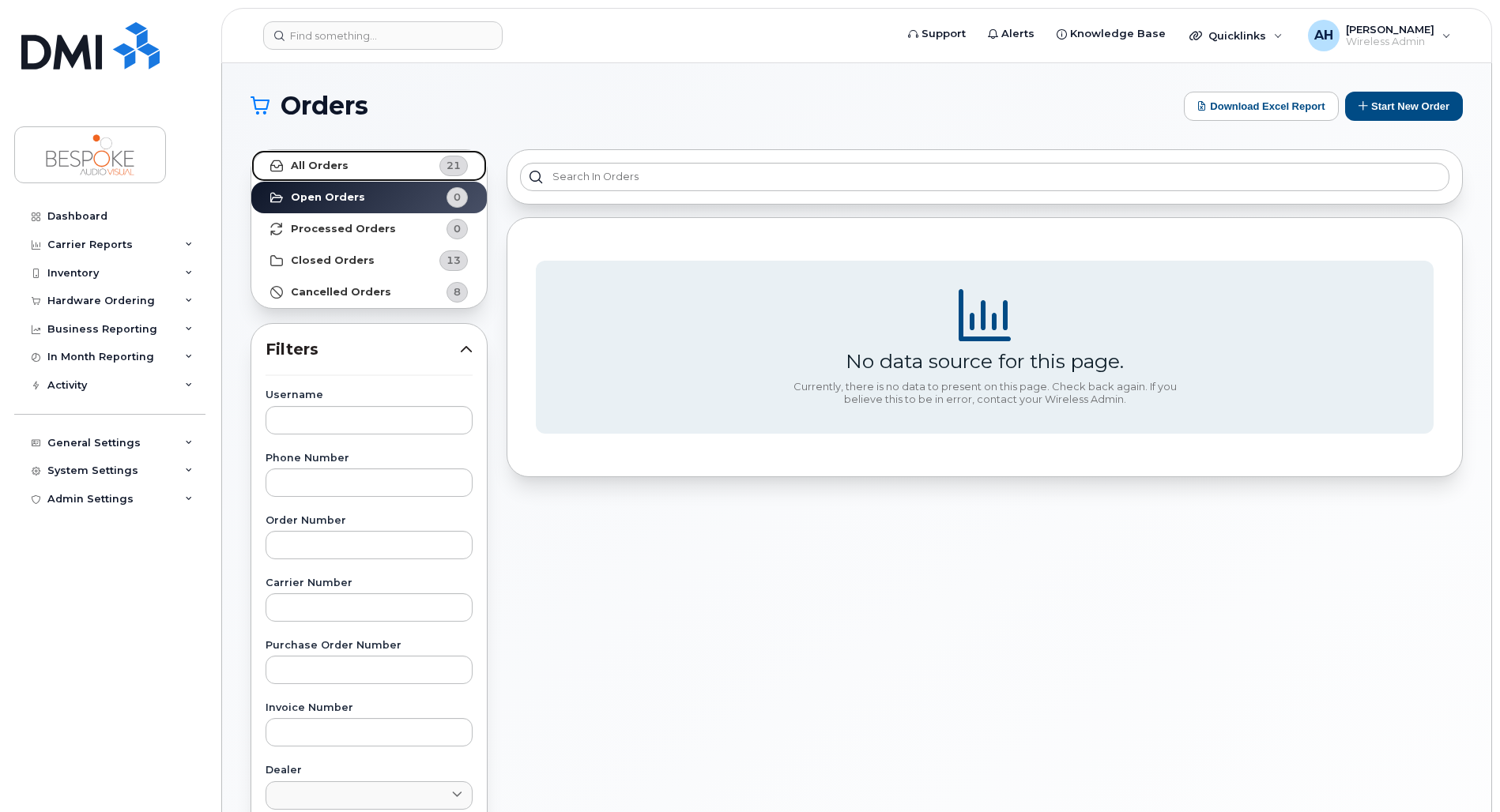
click at [373, 162] on link "All Orders 21" at bounding box center [369, 166] width 235 height 31
